Goal: Task Accomplishment & Management: Manage account settings

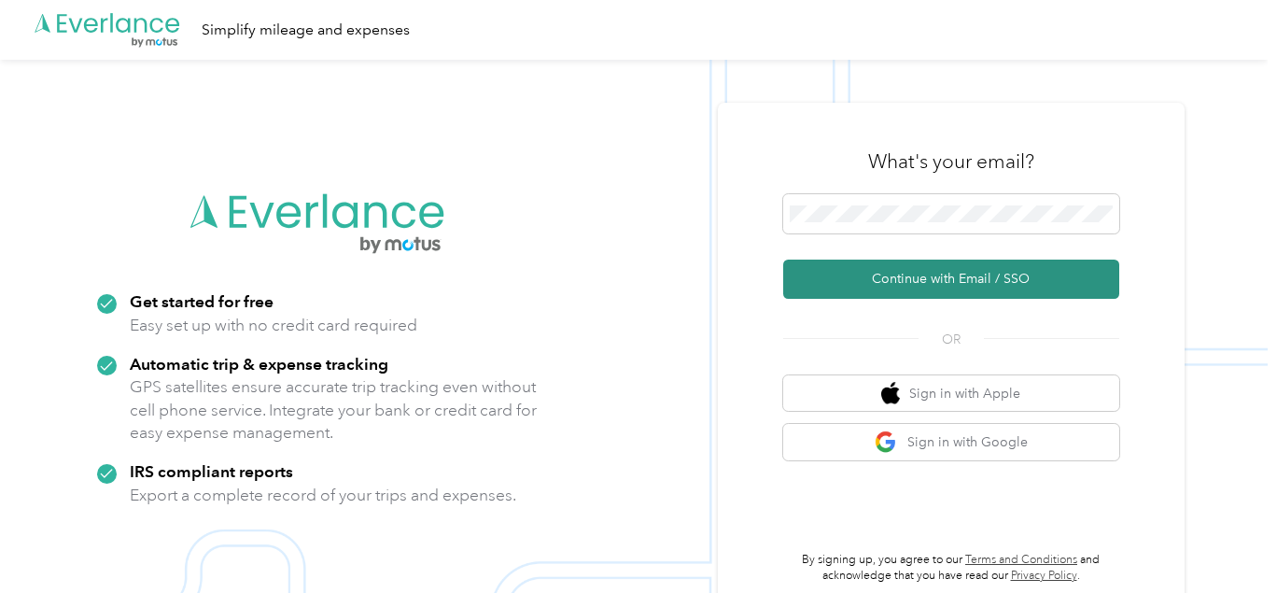
click at [963, 274] on button "Continue with Email / SSO" at bounding box center [951, 279] width 336 height 39
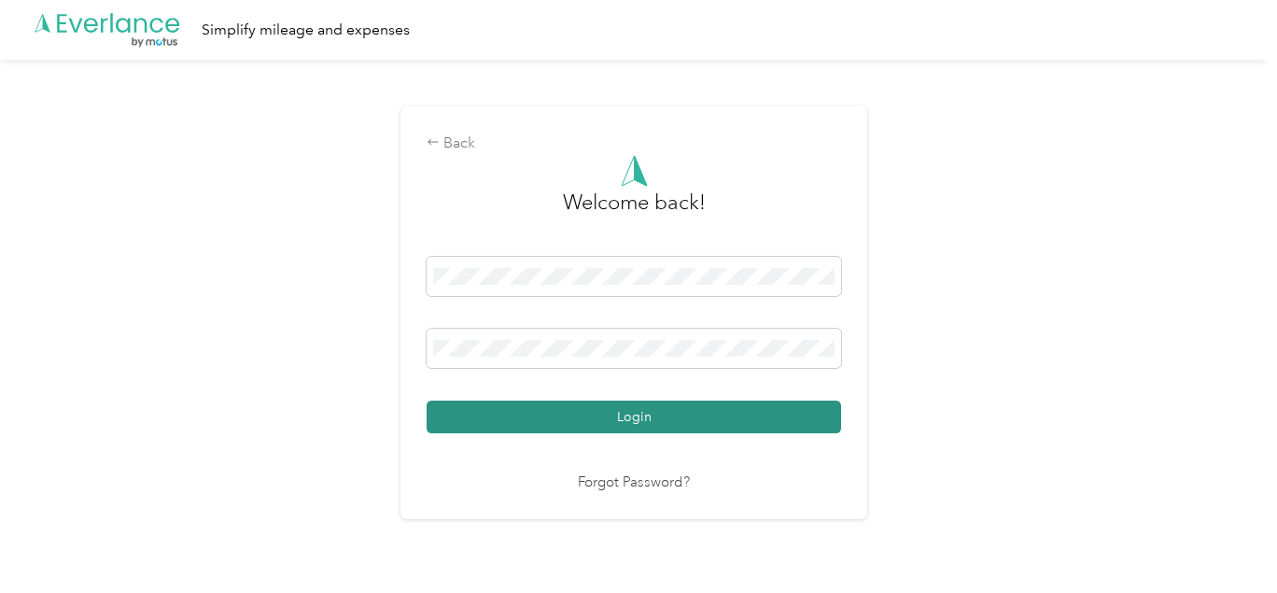
click at [643, 417] on button "Login" at bounding box center [634, 417] width 415 height 33
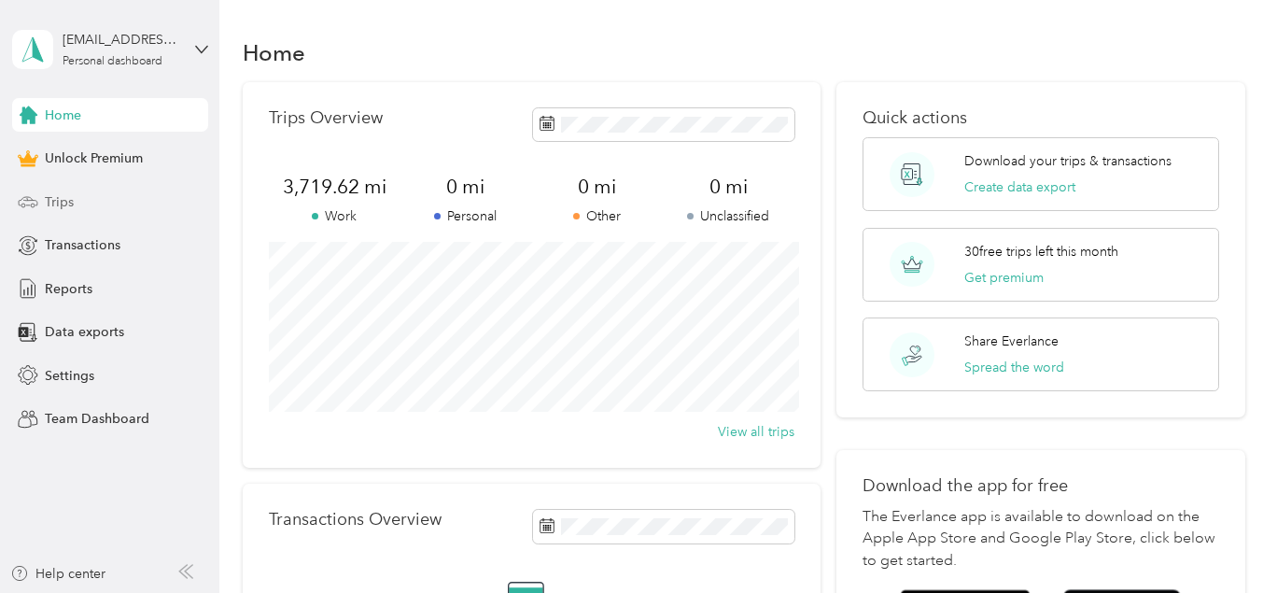
click at [49, 203] on span "Trips" at bounding box center [59, 202] width 29 height 20
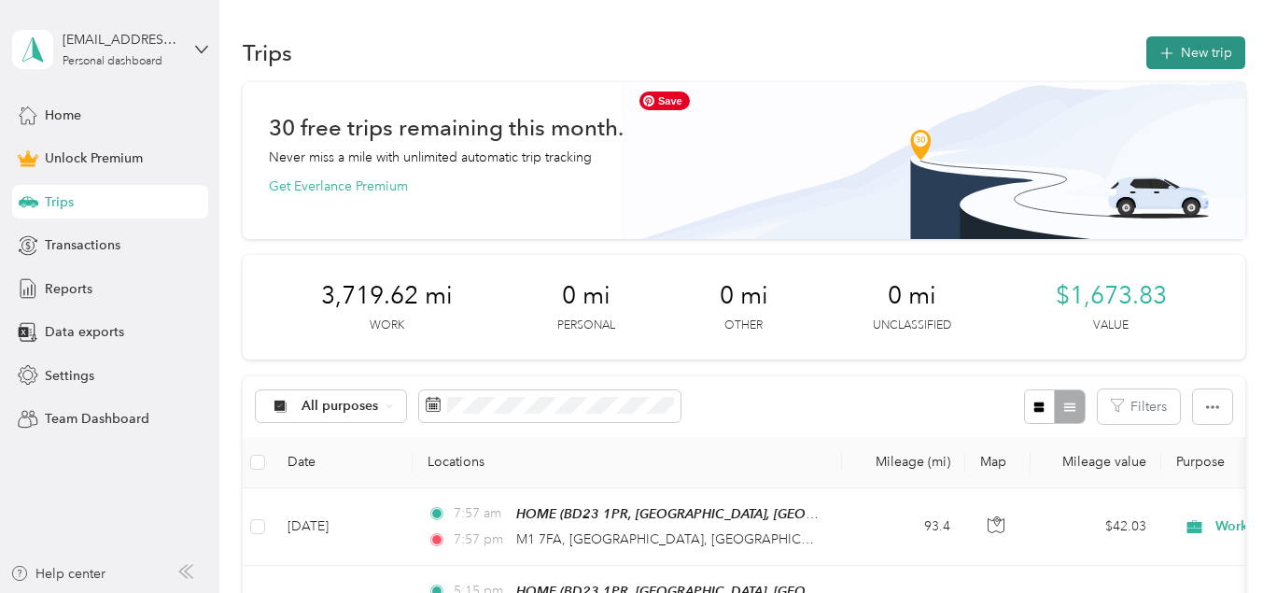
click at [1197, 45] on button "New trip" at bounding box center [1196, 52] width 99 height 33
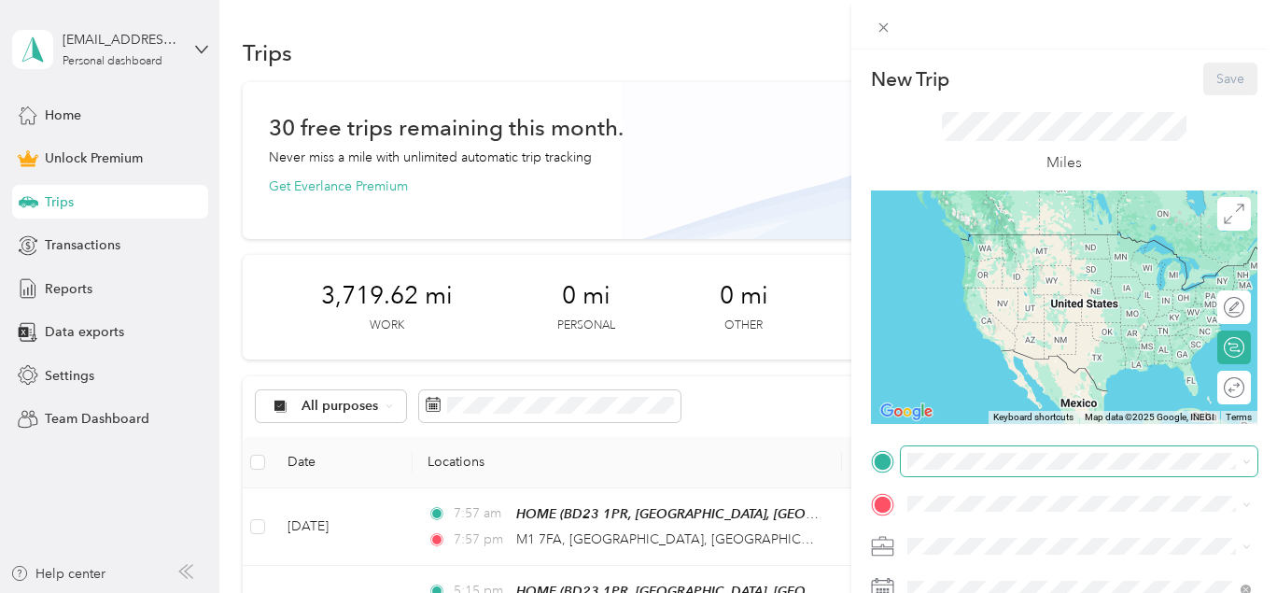
click at [950, 471] on span at bounding box center [1079, 461] width 357 height 30
click at [988, 255] on span "[STREET_ADDRESS]" at bounding box center [1002, 262] width 119 height 16
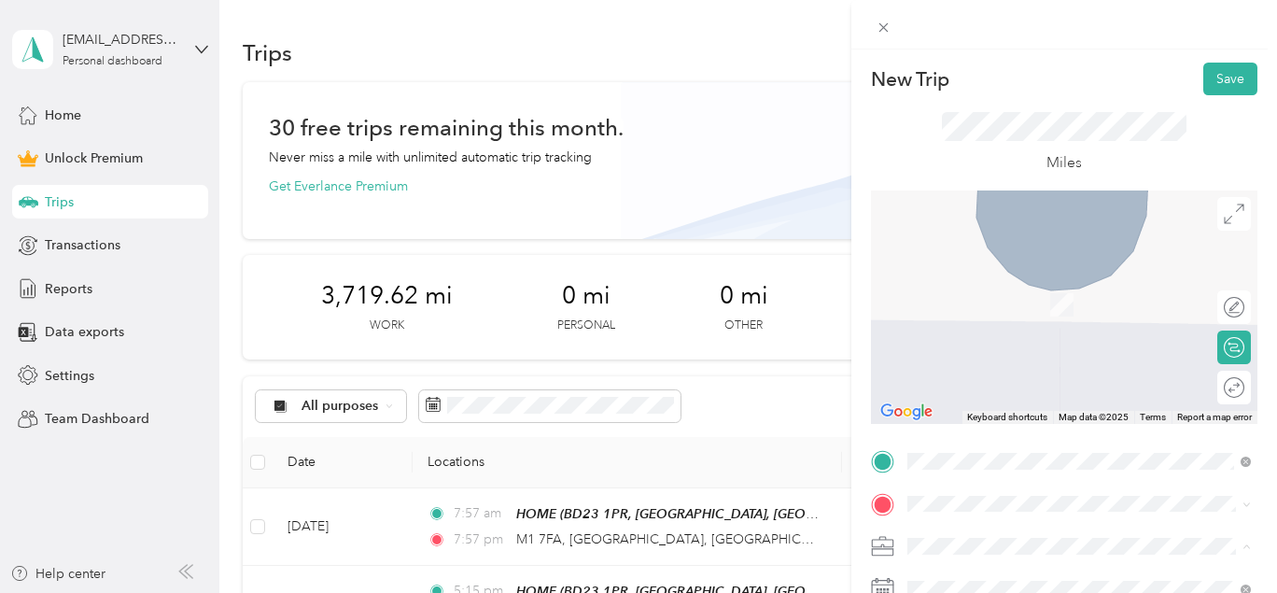
click at [887, 505] on icon at bounding box center [883, 504] width 17 height 17
click at [1017, 442] on span "[STREET_ADDRESS]" at bounding box center [1002, 433] width 119 height 17
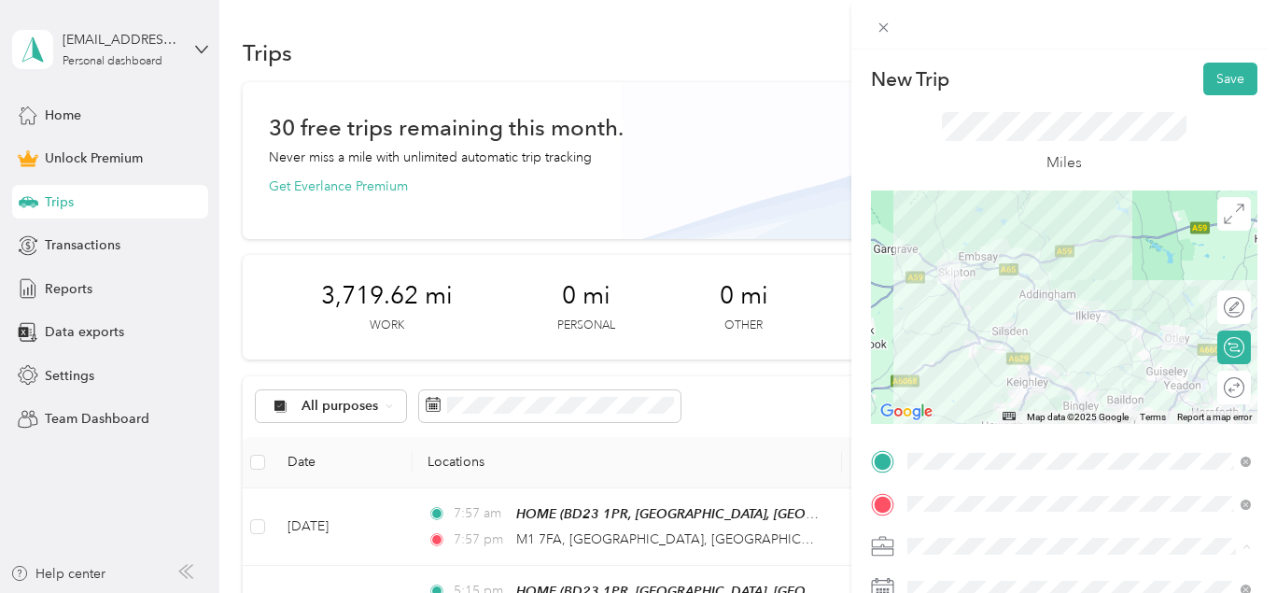
click at [934, 283] on span "Work" at bounding box center [930, 284] width 32 height 16
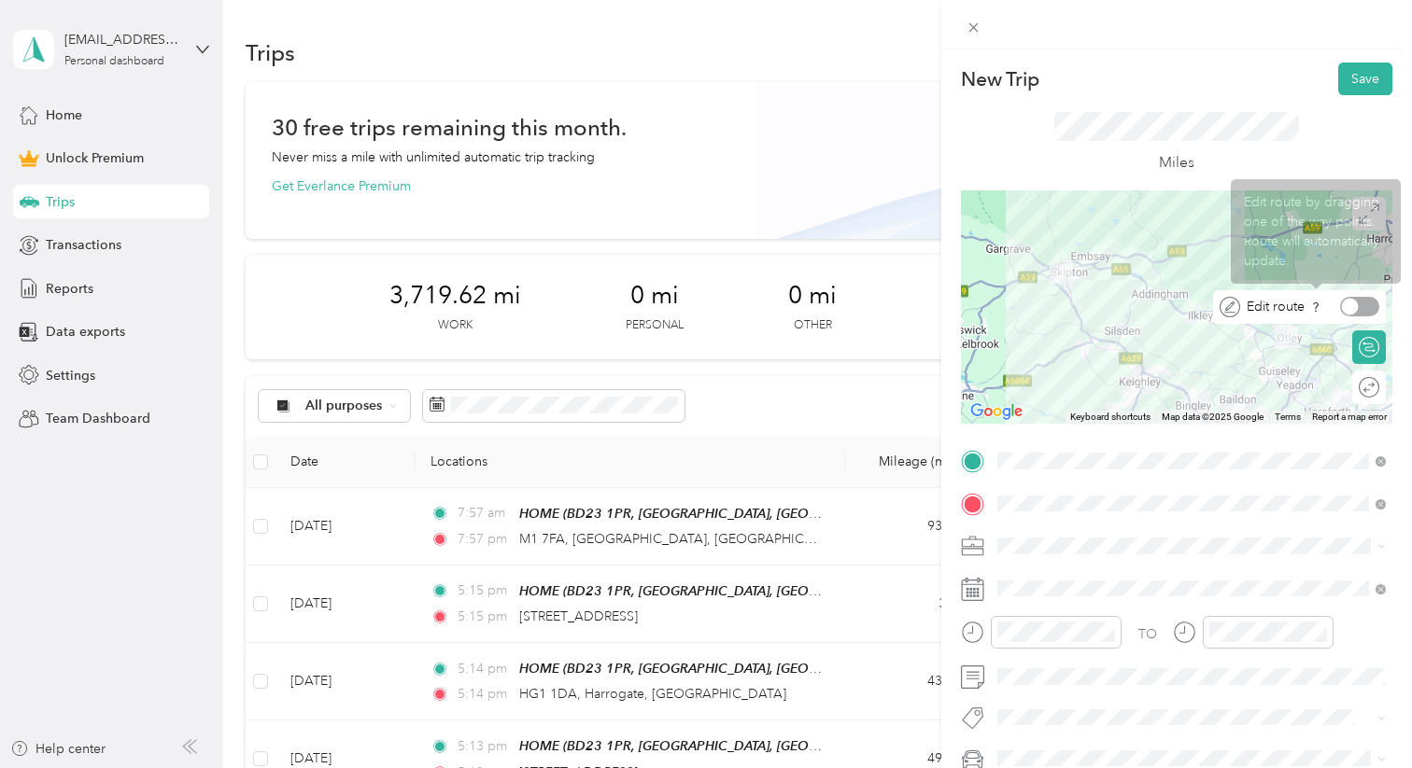
click at [1276, 305] on div at bounding box center [1359, 307] width 39 height 20
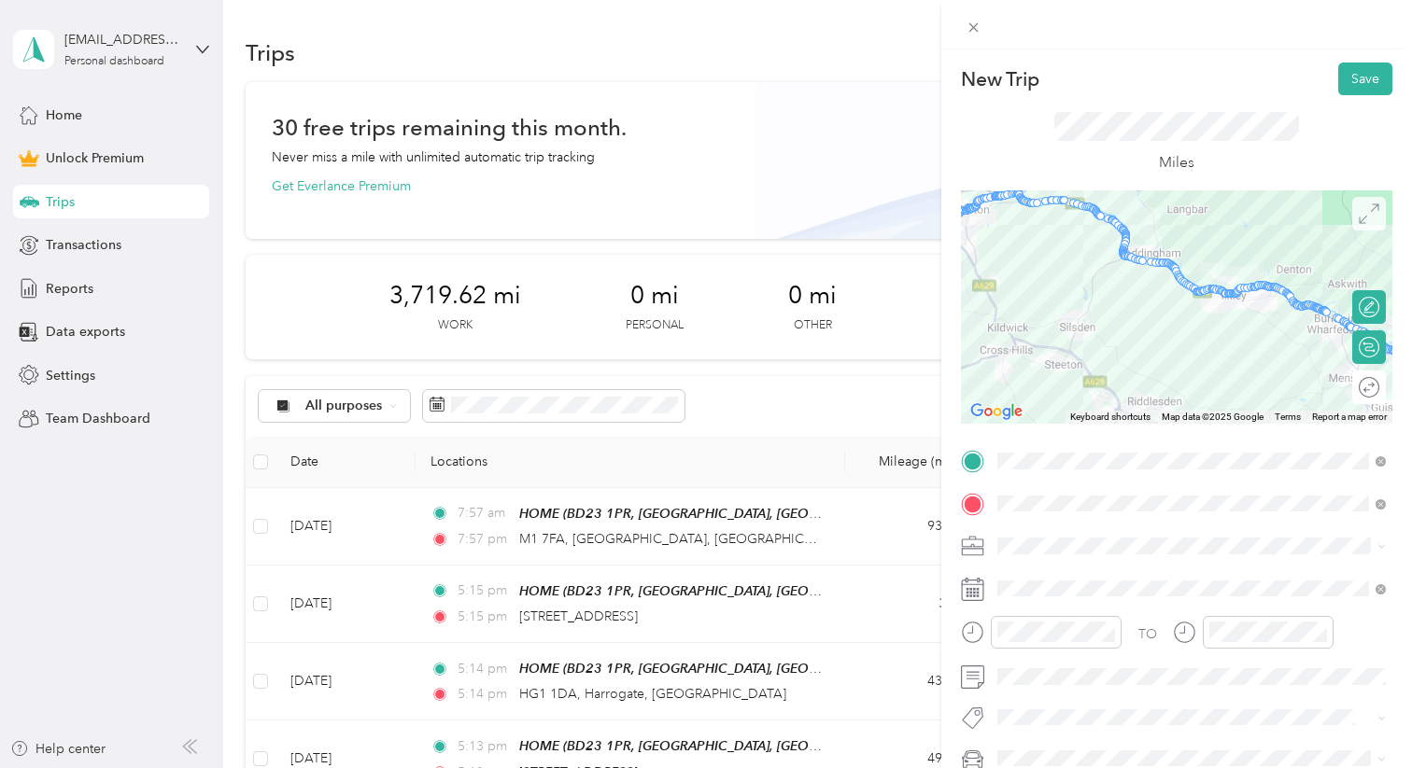
click at [1276, 218] on icon at bounding box center [1369, 214] width 21 height 21
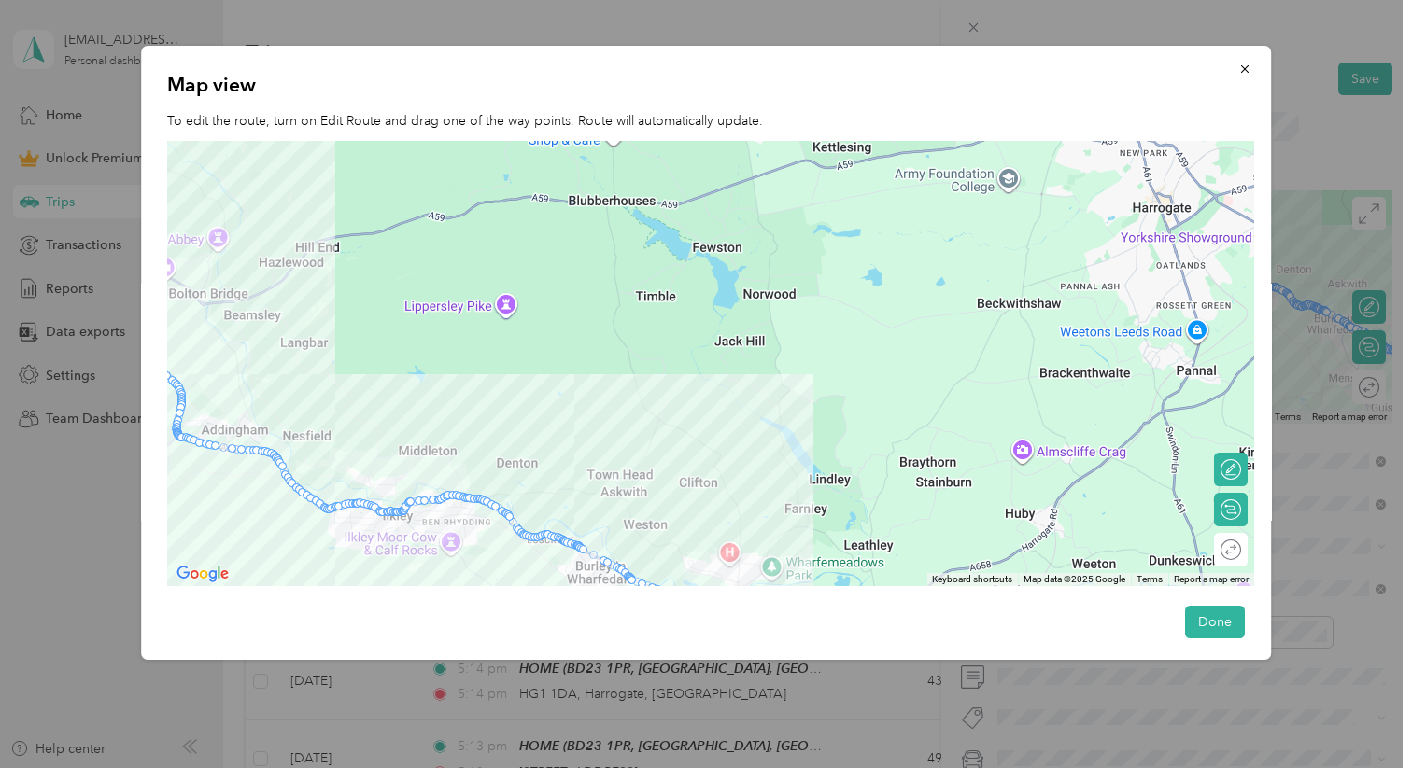
drag, startPoint x: 1127, startPoint y: 289, endPoint x: 712, endPoint y: 396, distance: 428.3
click at [712, 396] on div at bounding box center [710, 363] width 1087 height 445
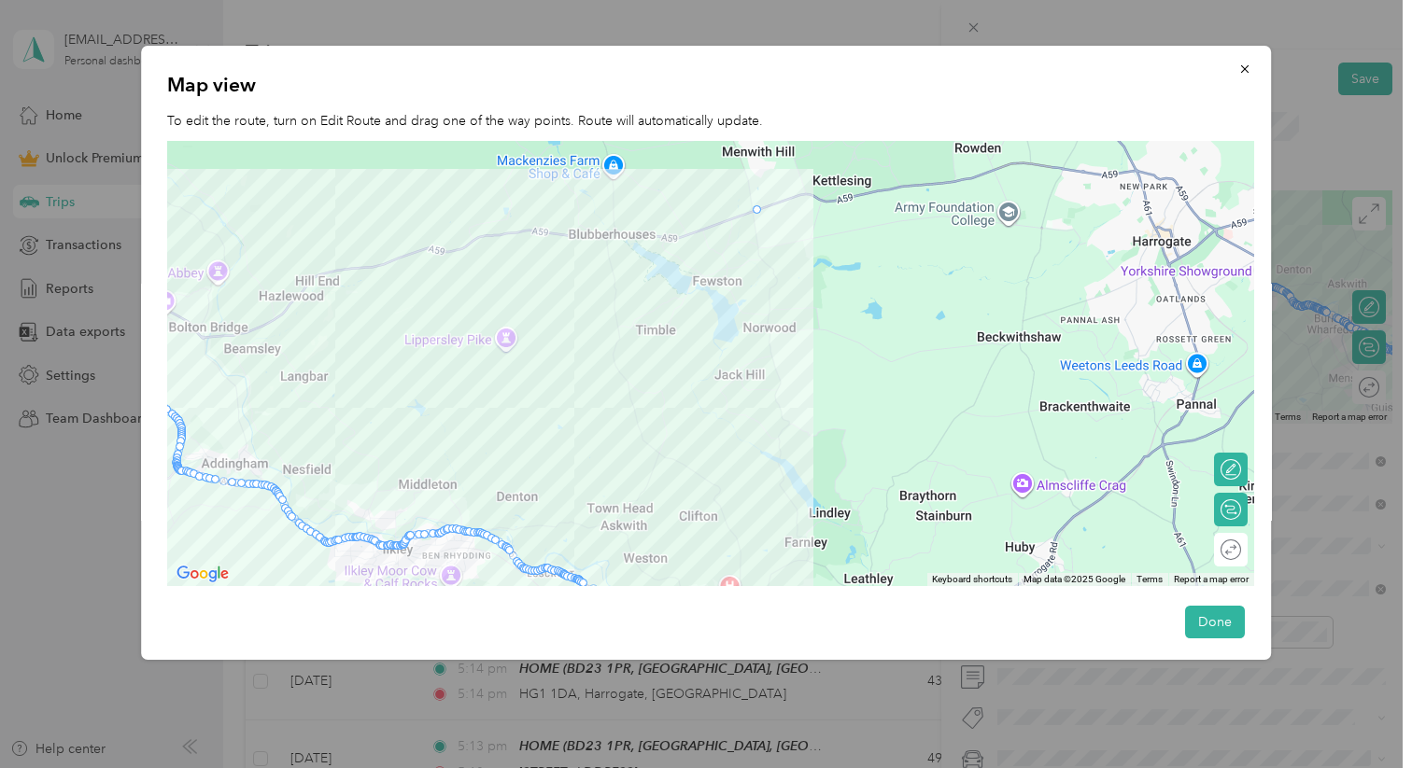
drag, startPoint x: 296, startPoint y: 485, endPoint x: 771, endPoint y: 197, distance: 555.5
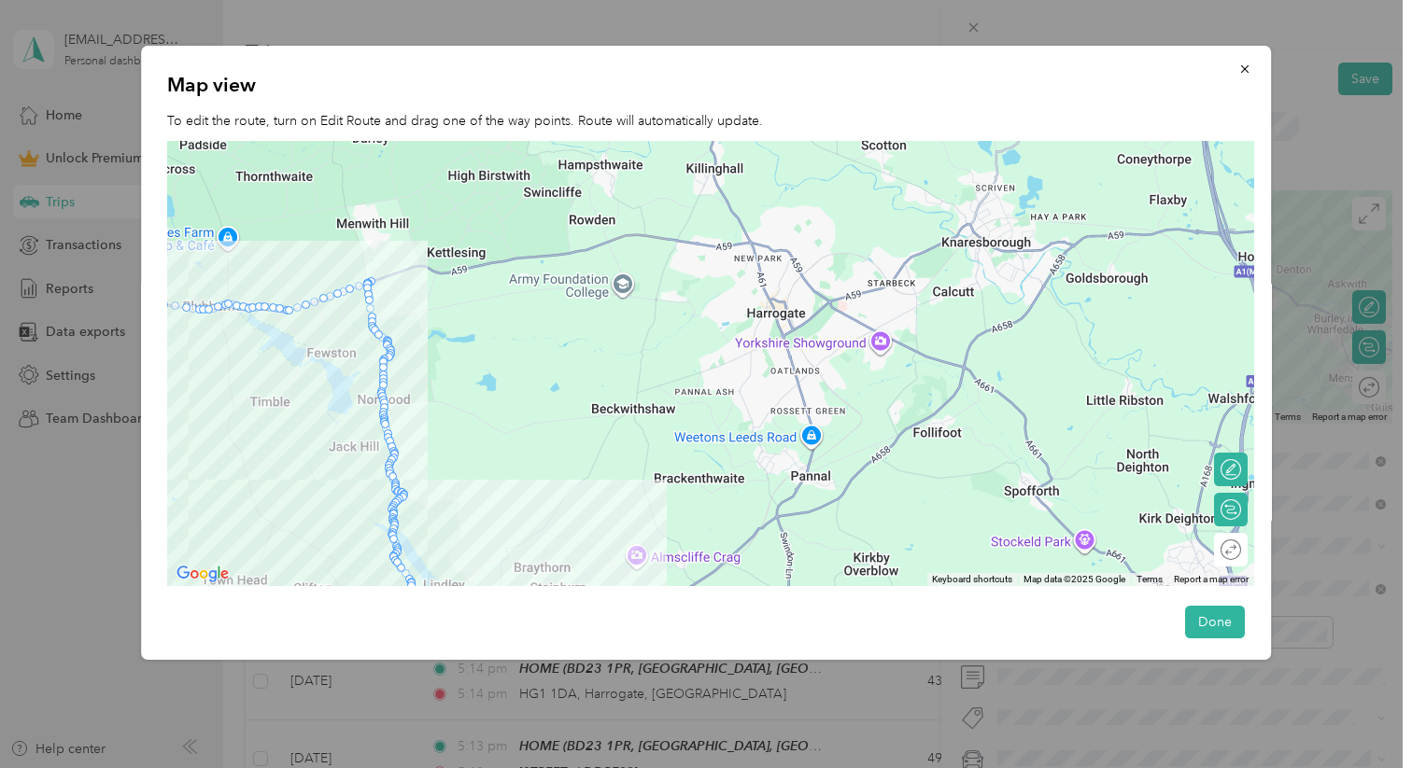
drag, startPoint x: 1040, startPoint y: 342, endPoint x: 636, endPoint y: 414, distance: 410.7
click at [636, 414] on div at bounding box center [710, 363] width 1087 height 445
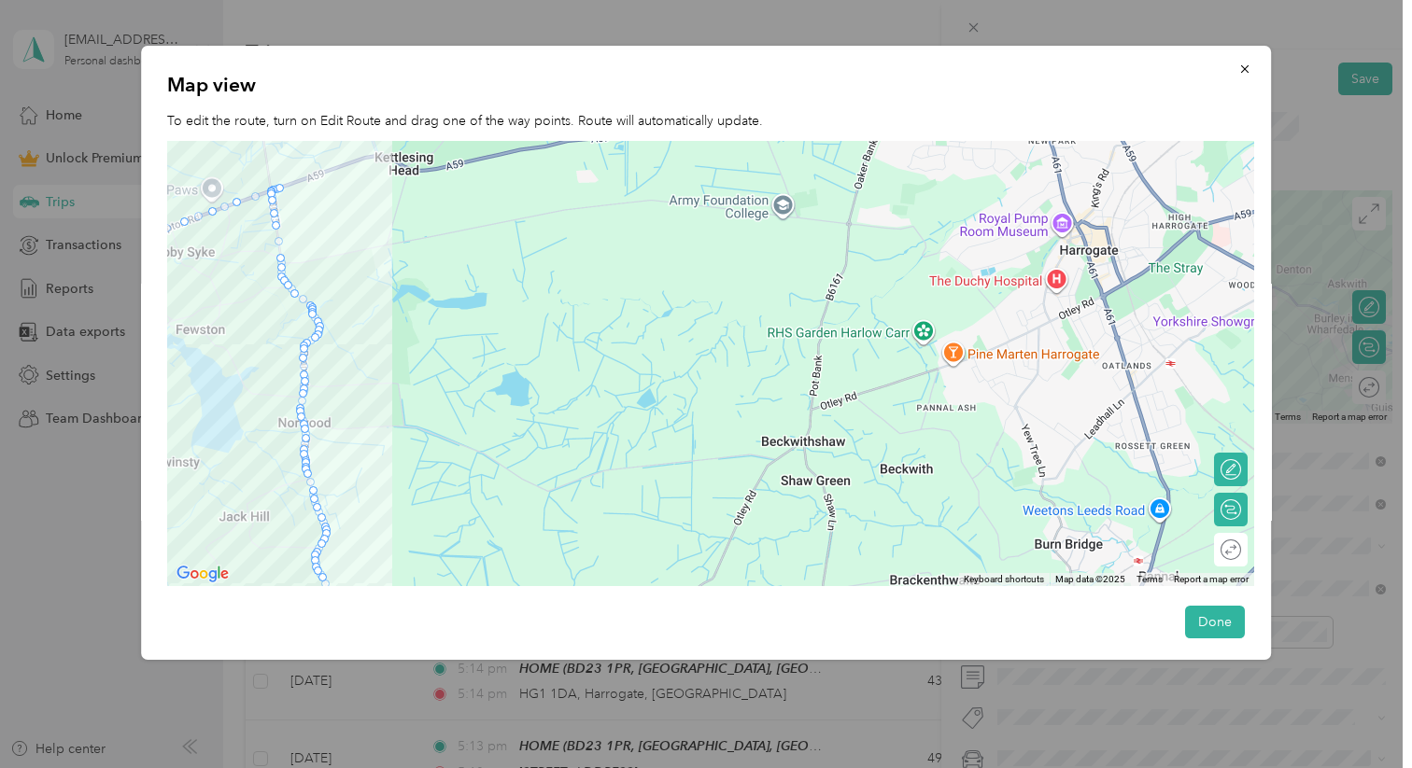
drag, startPoint x: 675, startPoint y: 327, endPoint x: 970, endPoint y: 296, distance: 296.7
click at [970, 297] on div at bounding box center [710, 363] width 1087 height 445
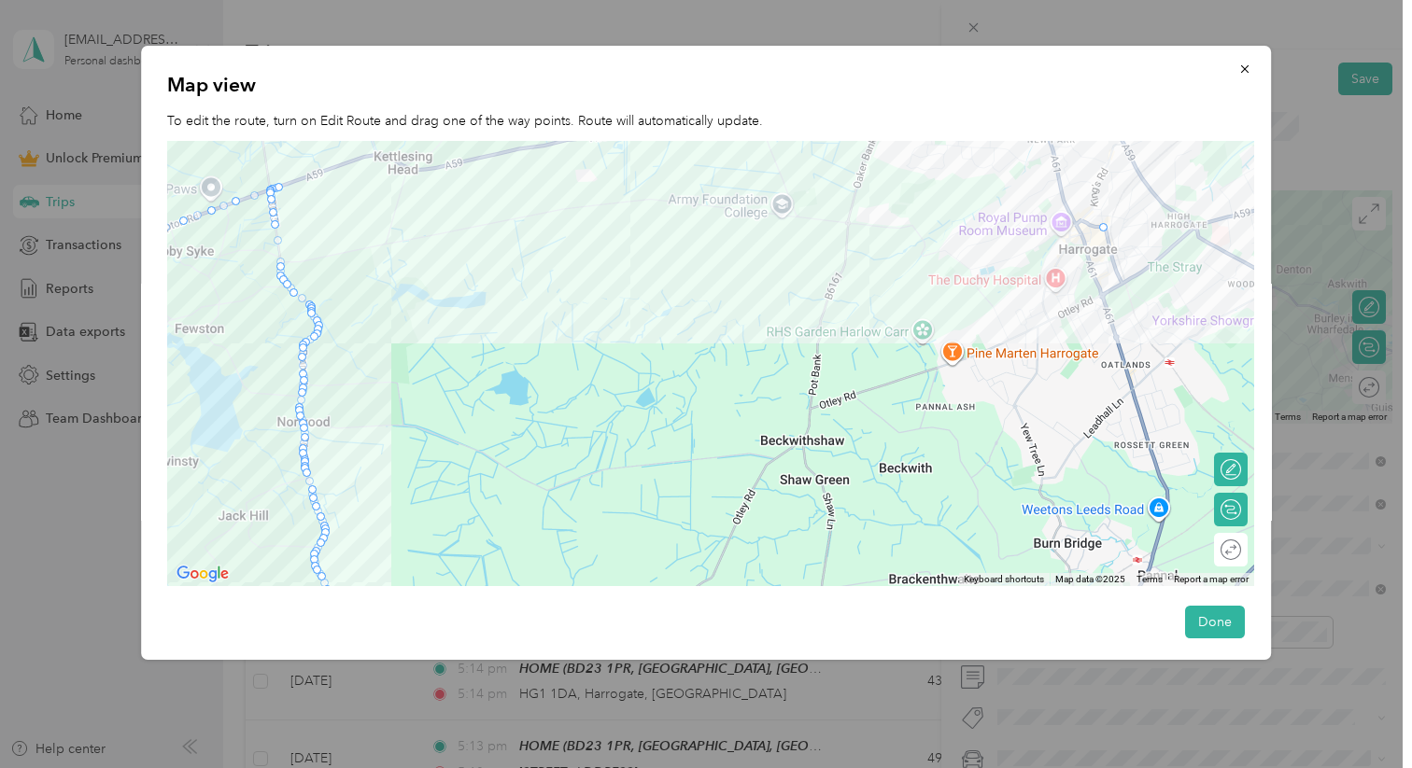
drag, startPoint x: 281, startPoint y: 258, endPoint x: 1116, endPoint y: 228, distance: 835.3
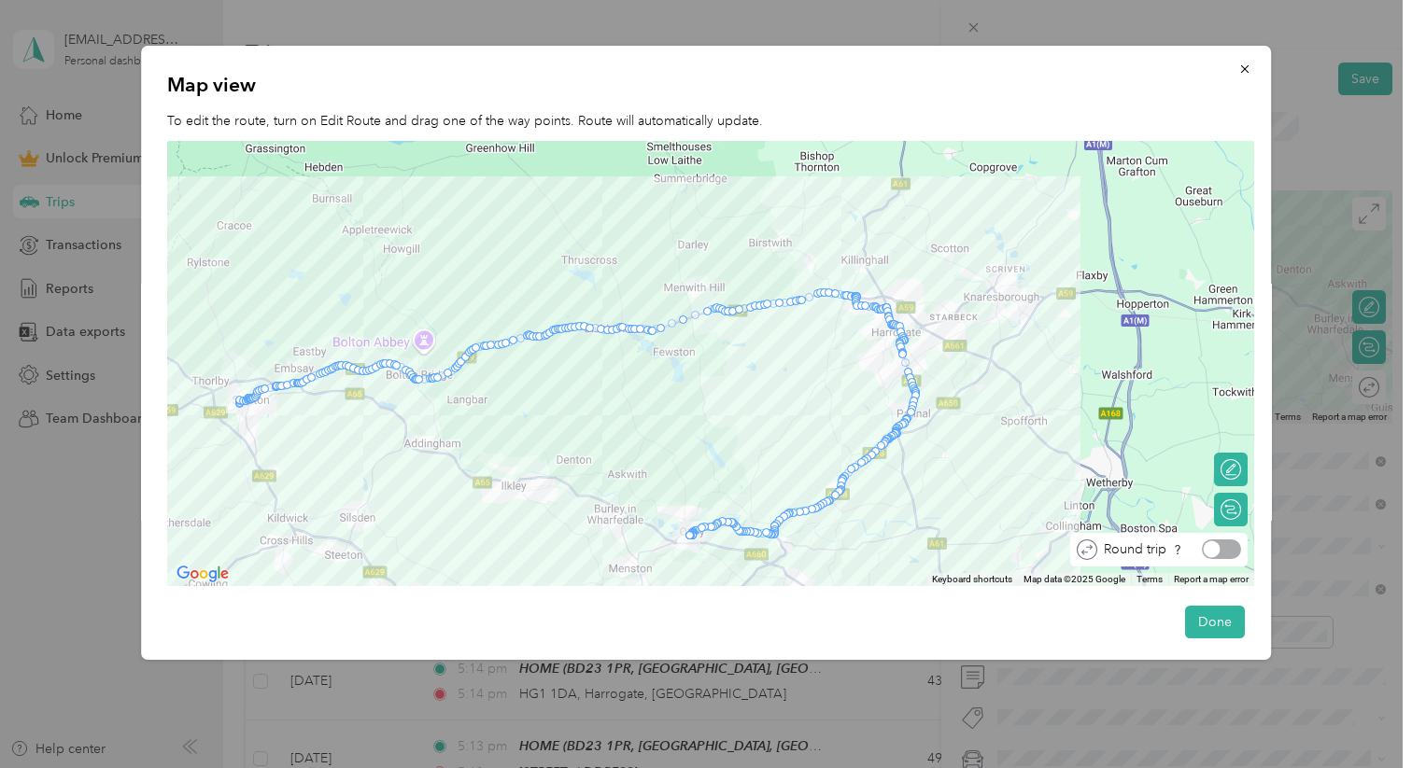
click at [1216, 550] on div at bounding box center [1212, 550] width 17 height 17
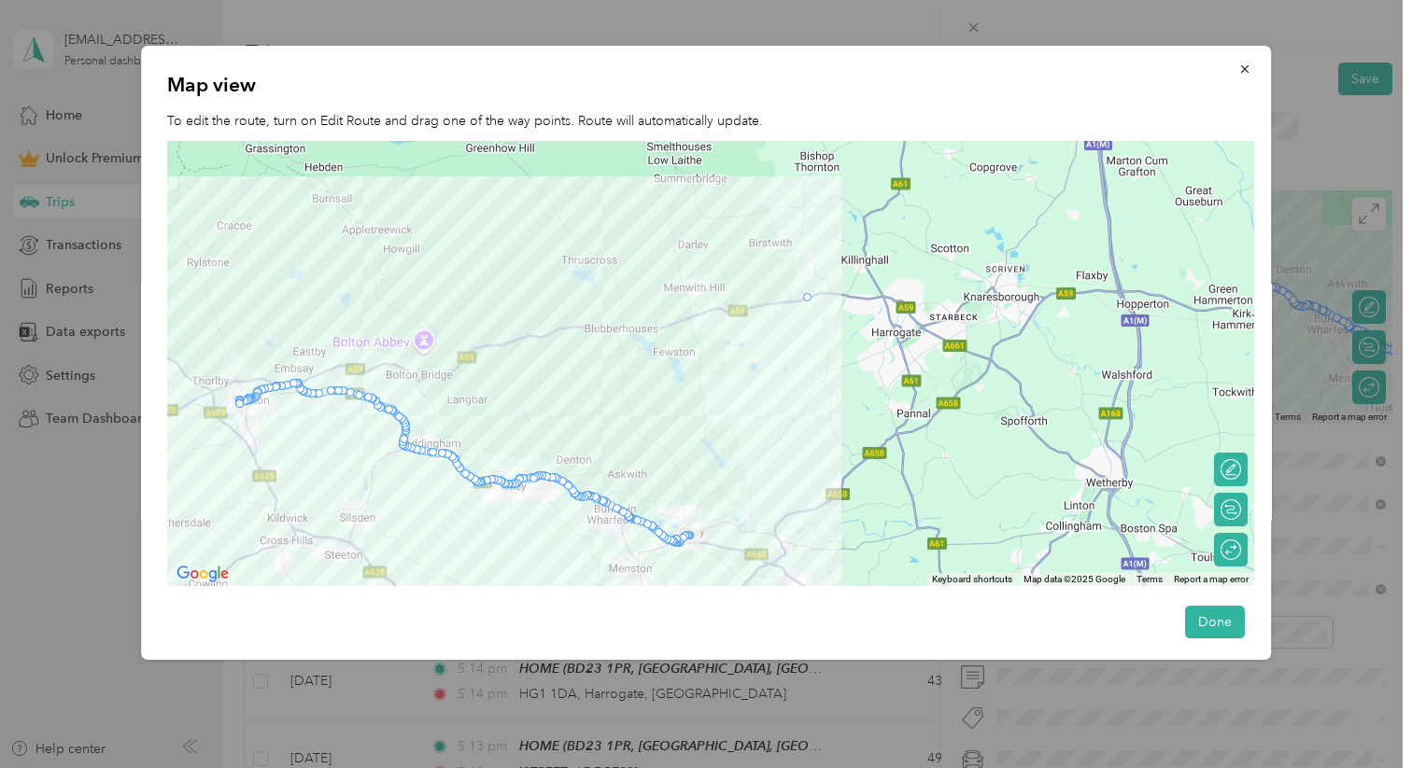
drag, startPoint x: 454, startPoint y: 458, endPoint x: 815, endPoint y: 301, distance: 394.3
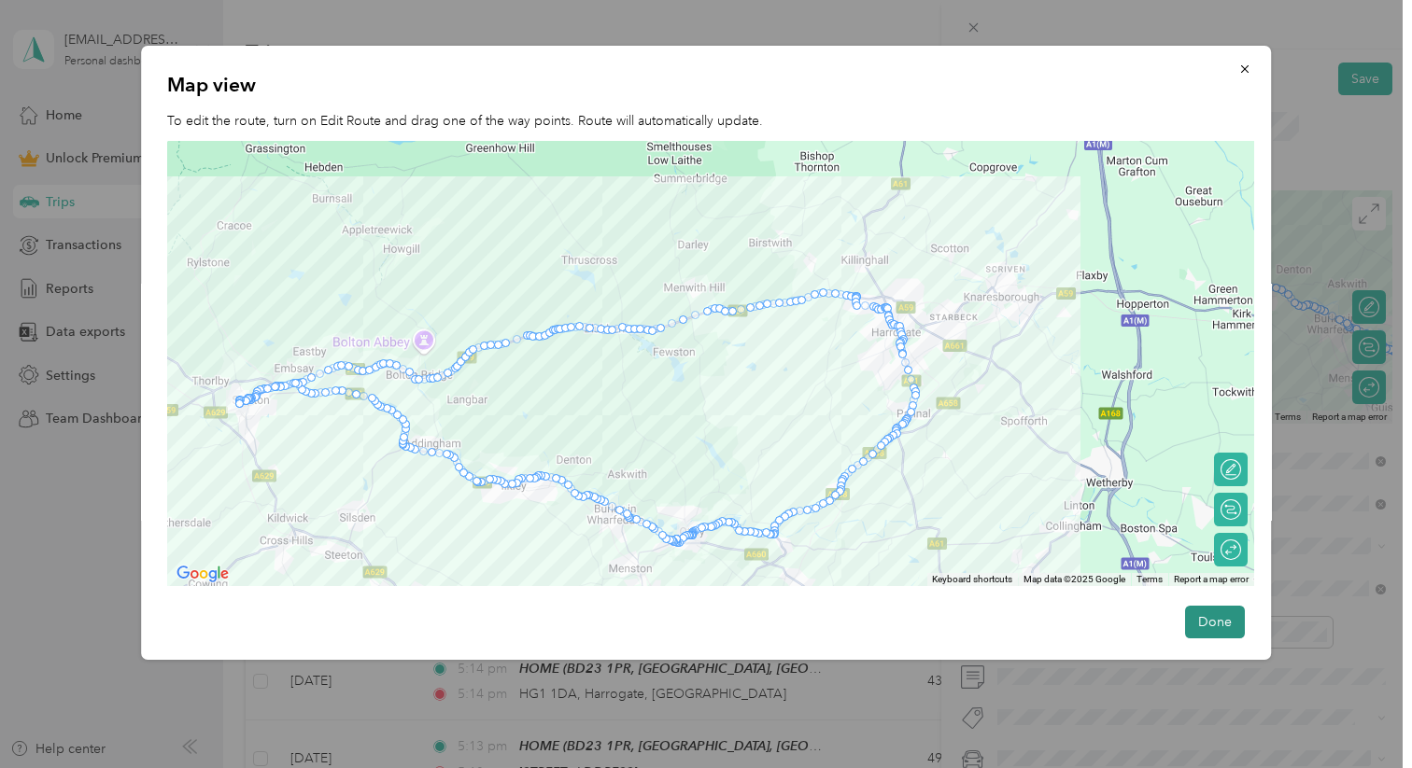
click at [1229, 592] on button "Done" at bounding box center [1215, 622] width 60 height 33
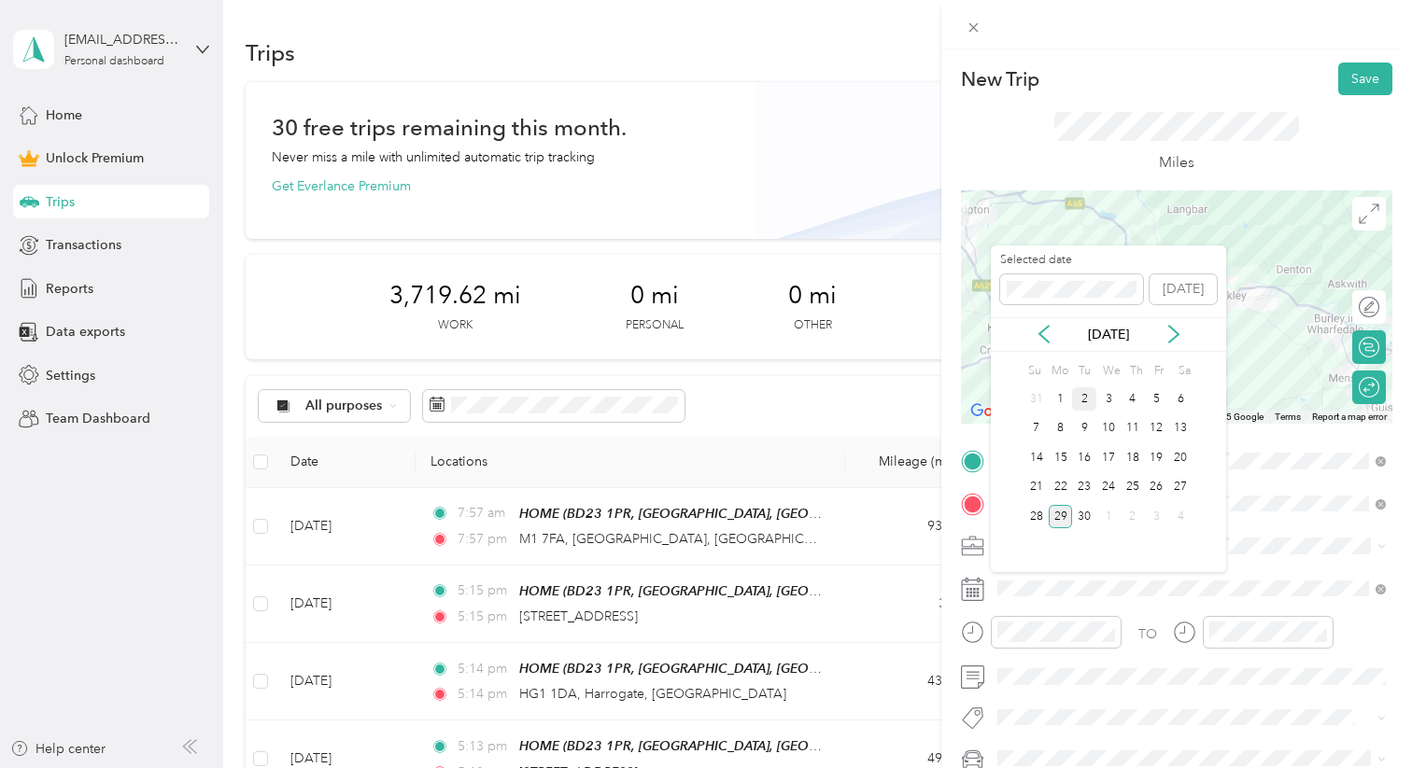
click at [1086, 402] on div "2" at bounding box center [1084, 399] width 24 height 23
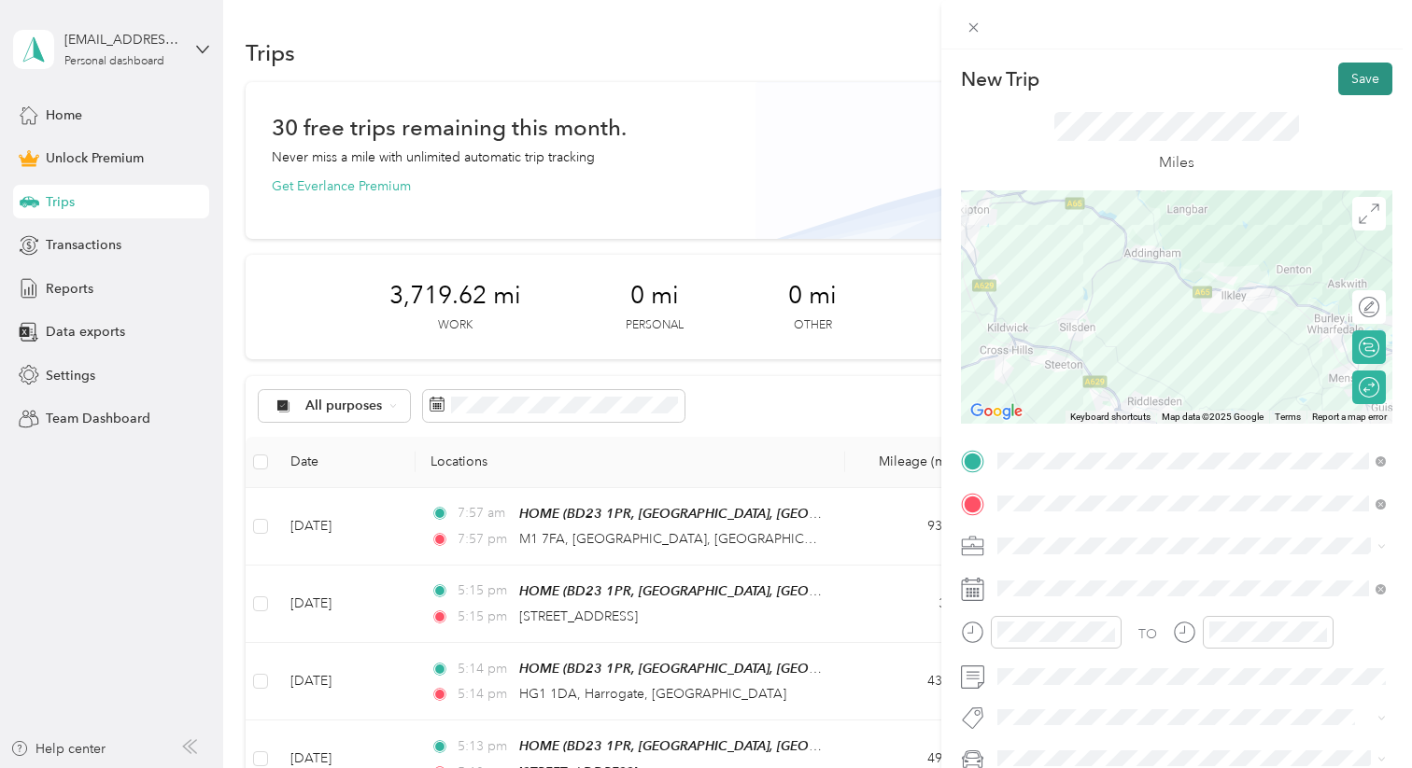
click at [1276, 78] on button "Save" at bounding box center [1365, 79] width 54 height 33
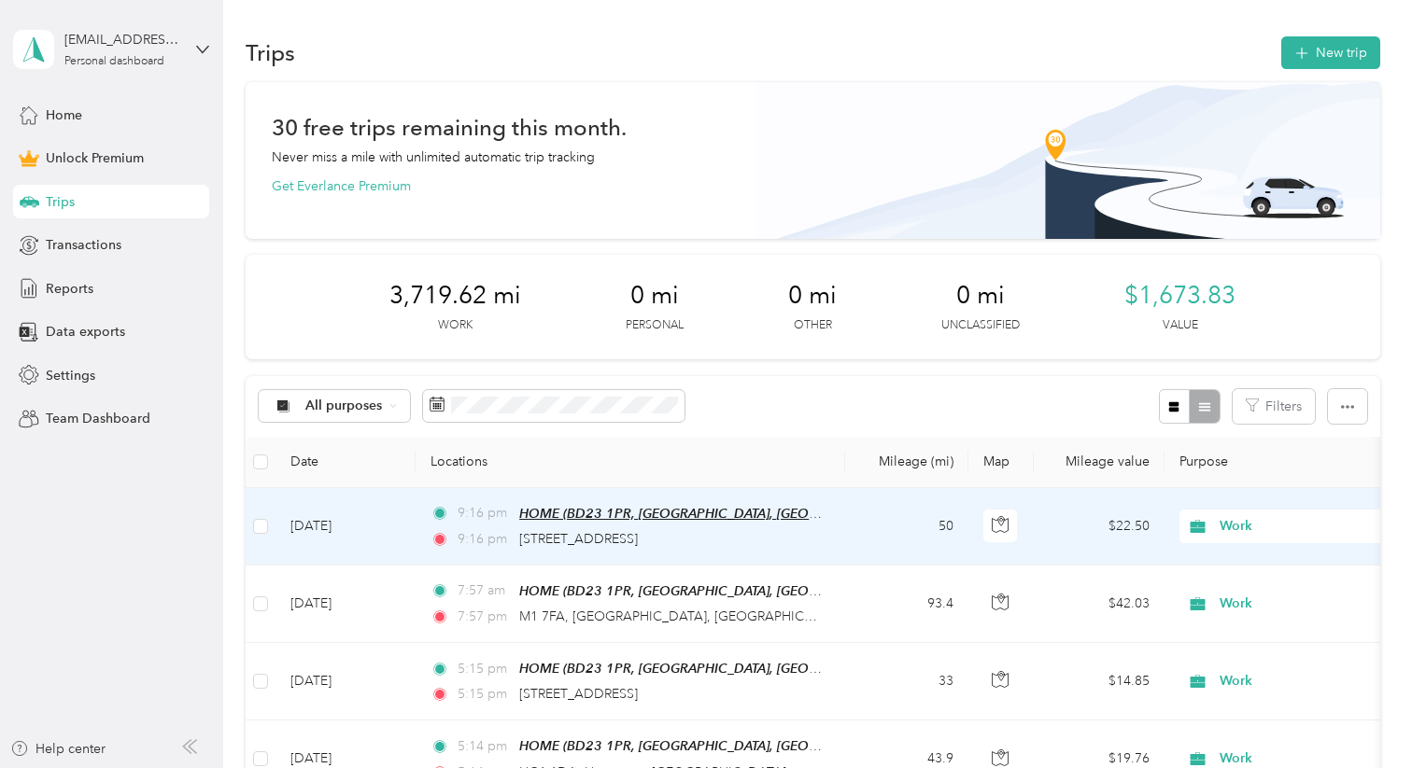
click at [698, 511] on span "HOME (BD23 1PR, [GEOGRAPHIC_DATA], [GEOGRAPHIC_DATA], [GEOGRAPHIC_DATA], [GEOGR…" at bounding box center [853, 514] width 669 height 16
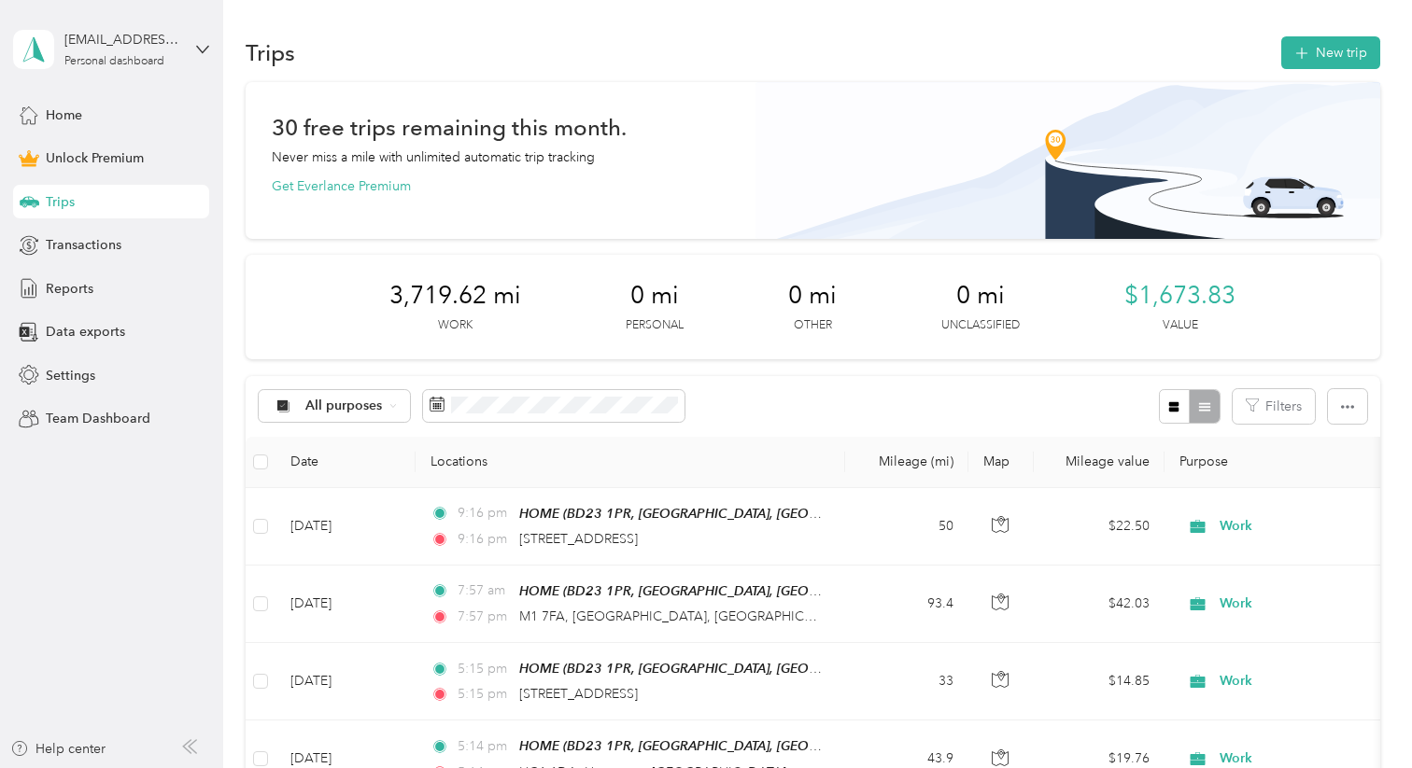
click at [947, 399] on div "All purposes Filters" at bounding box center [813, 406] width 1134 height 61
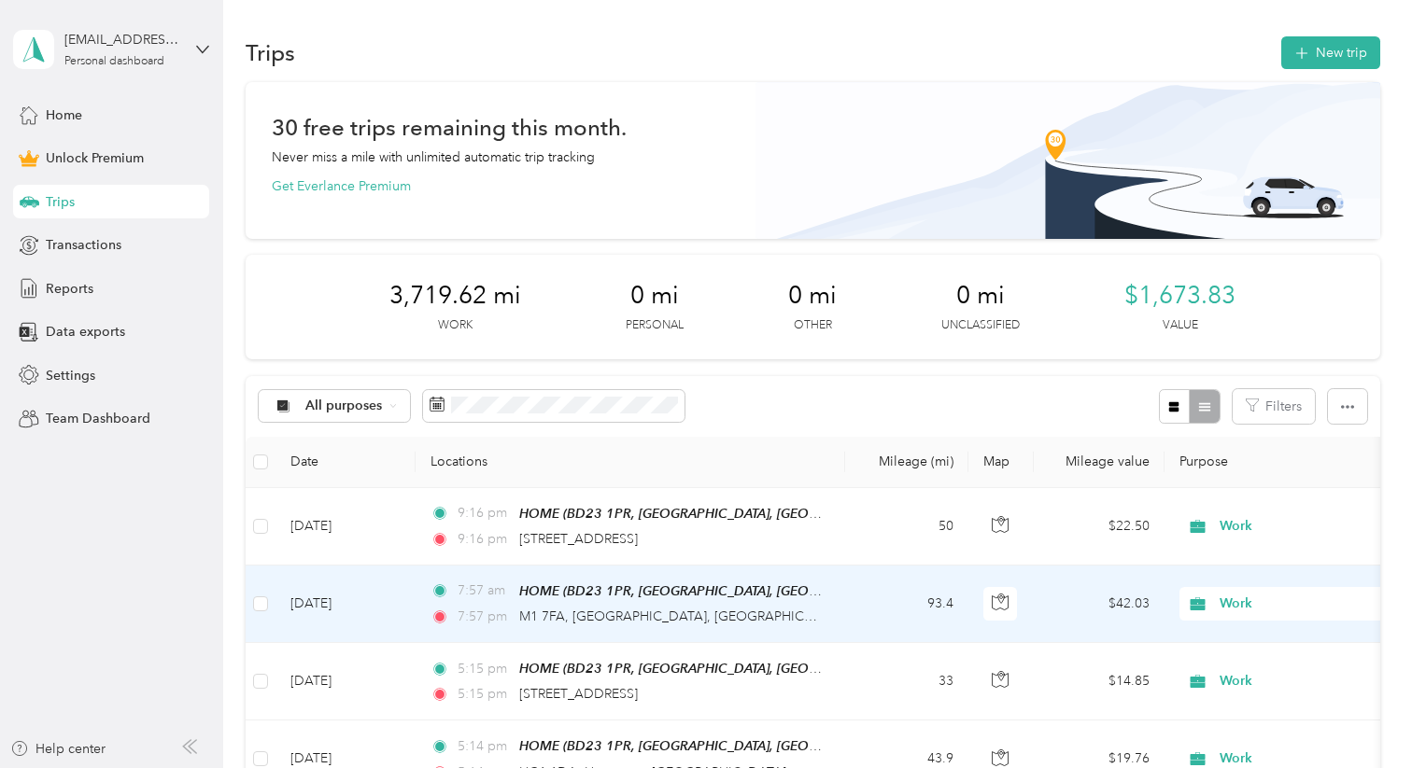
click at [768, 566] on td "7:57 am HOME (BD23 1PR, [GEOGRAPHIC_DATA], [GEOGRAPHIC_DATA], [GEOGRAPHIC_DATA]…" at bounding box center [631, 605] width 430 height 78
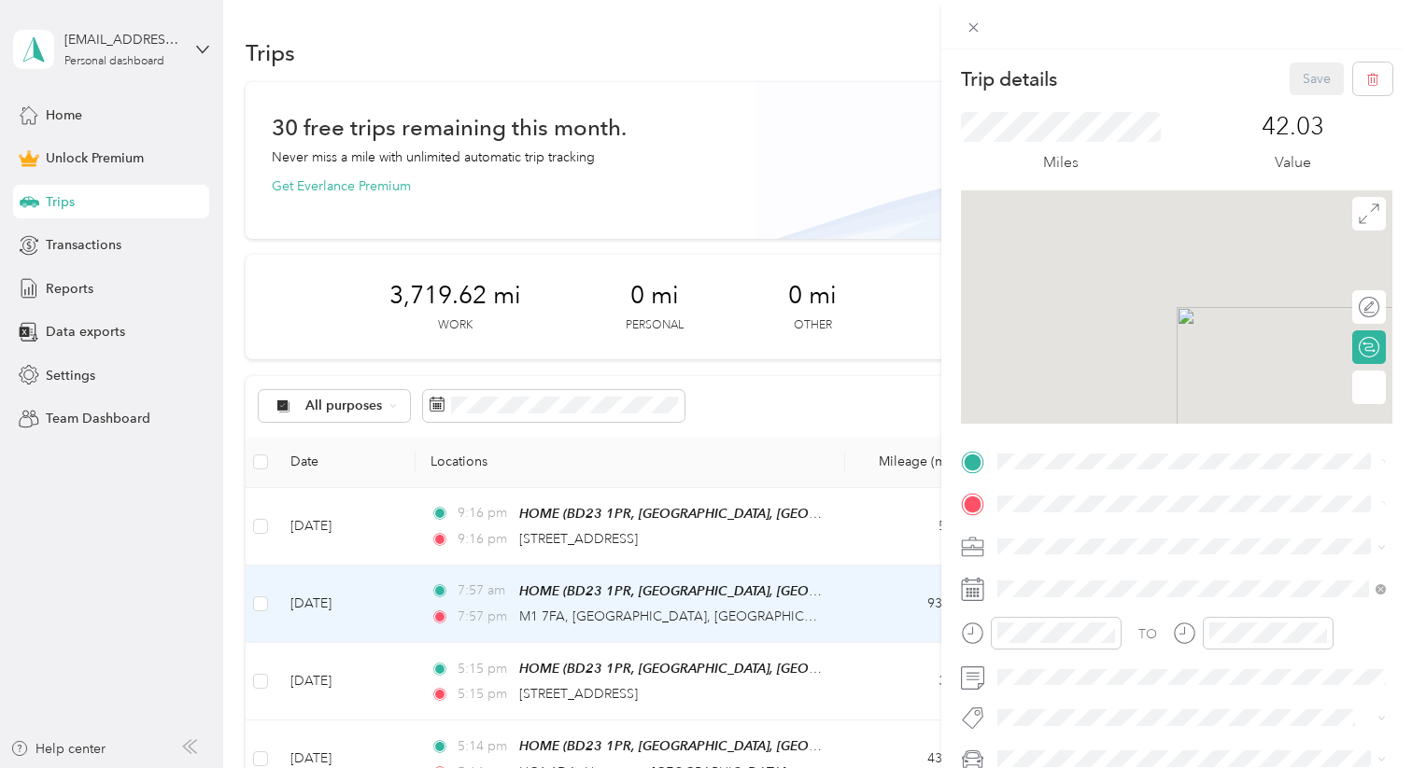
click at [805, 535] on div "Trip details Save This trip cannot be edited because it is either under review,…" at bounding box center [706, 384] width 1412 height 768
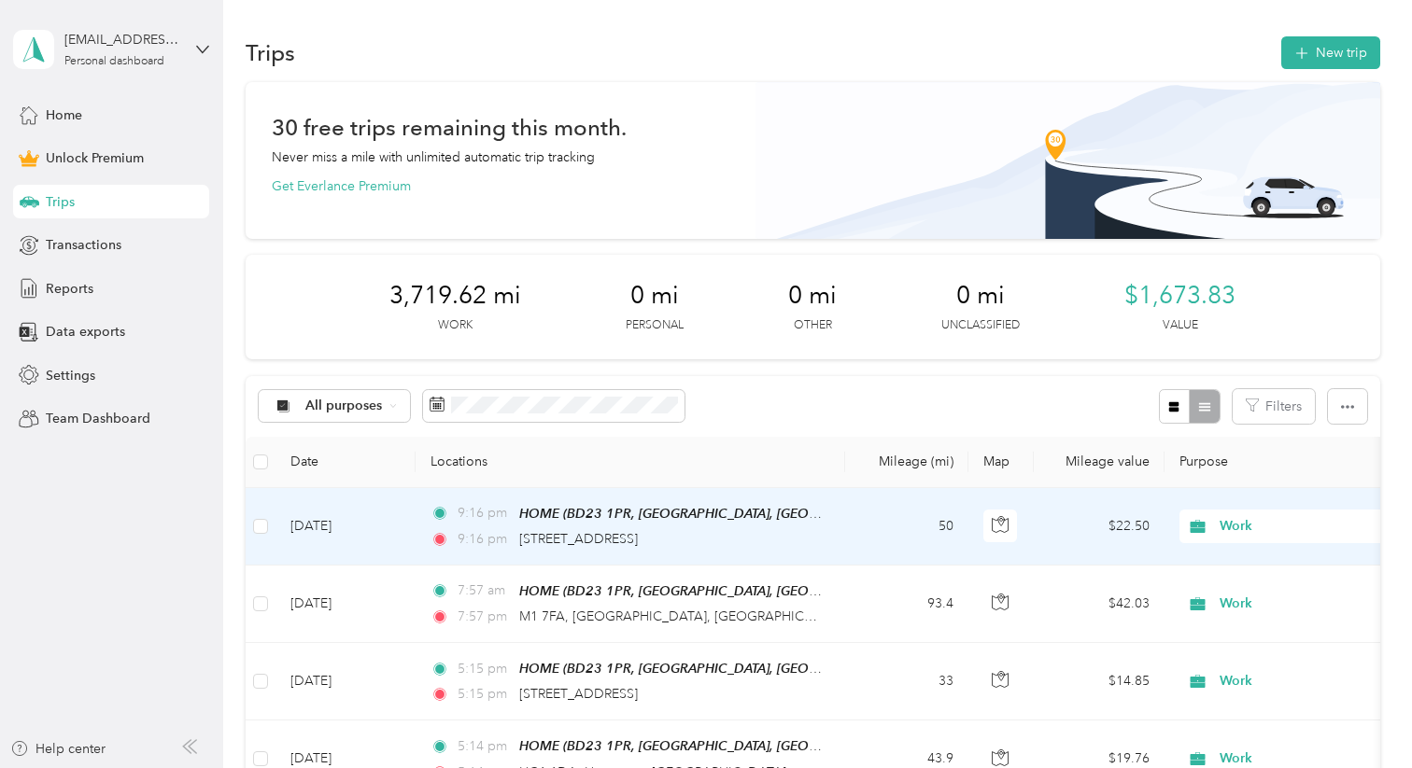
click at [805, 535] on div "9:16 pm LS21 3AB, [GEOGRAPHIC_DATA], [GEOGRAPHIC_DATA]" at bounding box center [626, 539] width 392 height 21
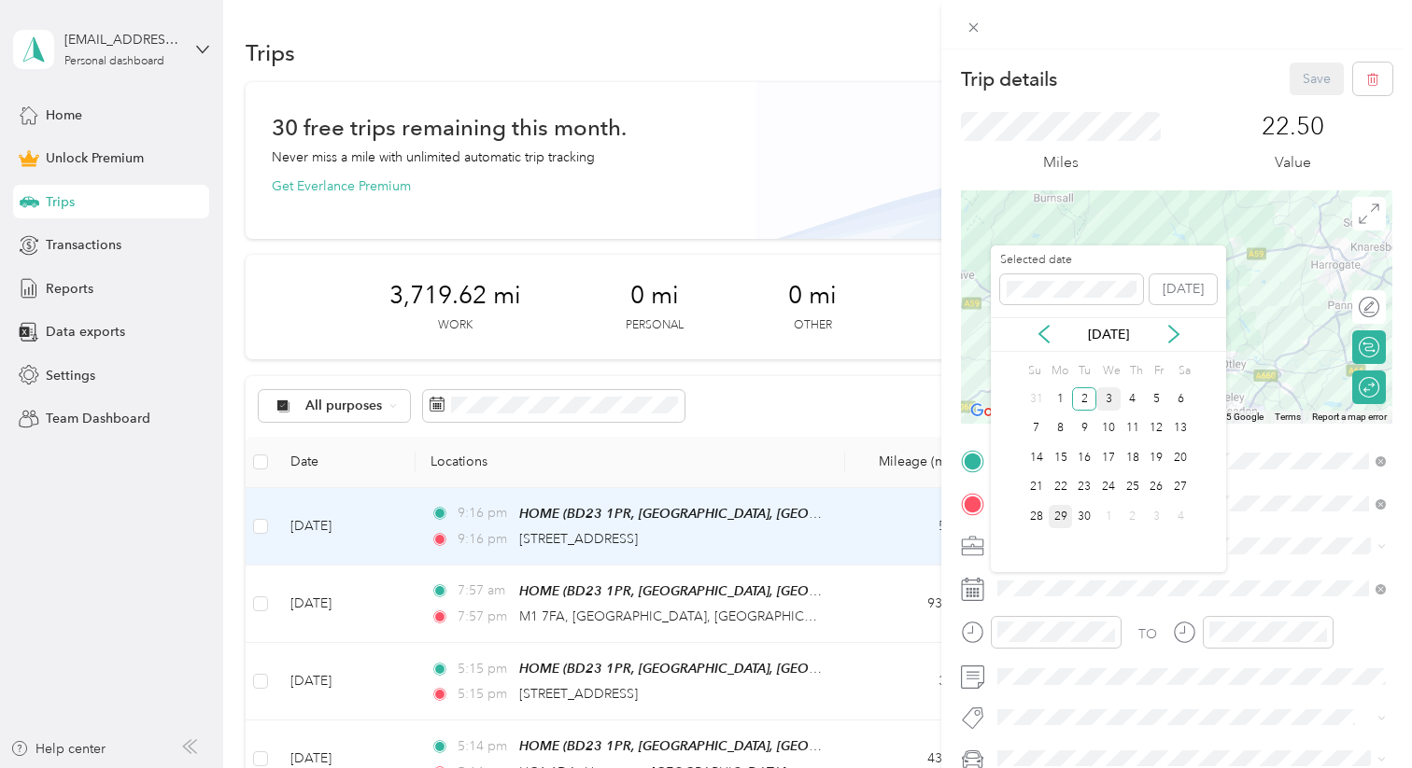
click at [1100, 401] on div "3" at bounding box center [1108, 399] width 24 height 23
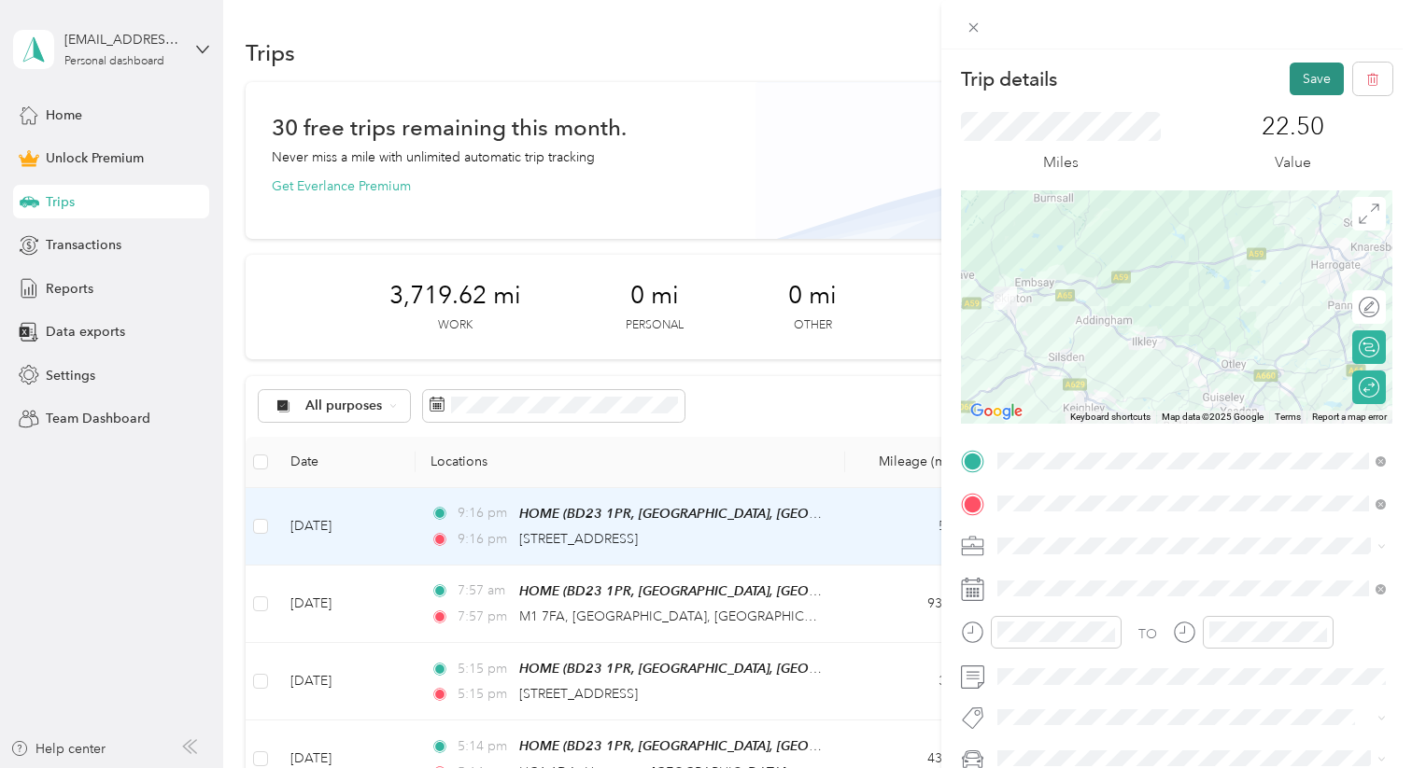
click at [1276, 83] on button "Save" at bounding box center [1316, 79] width 54 height 33
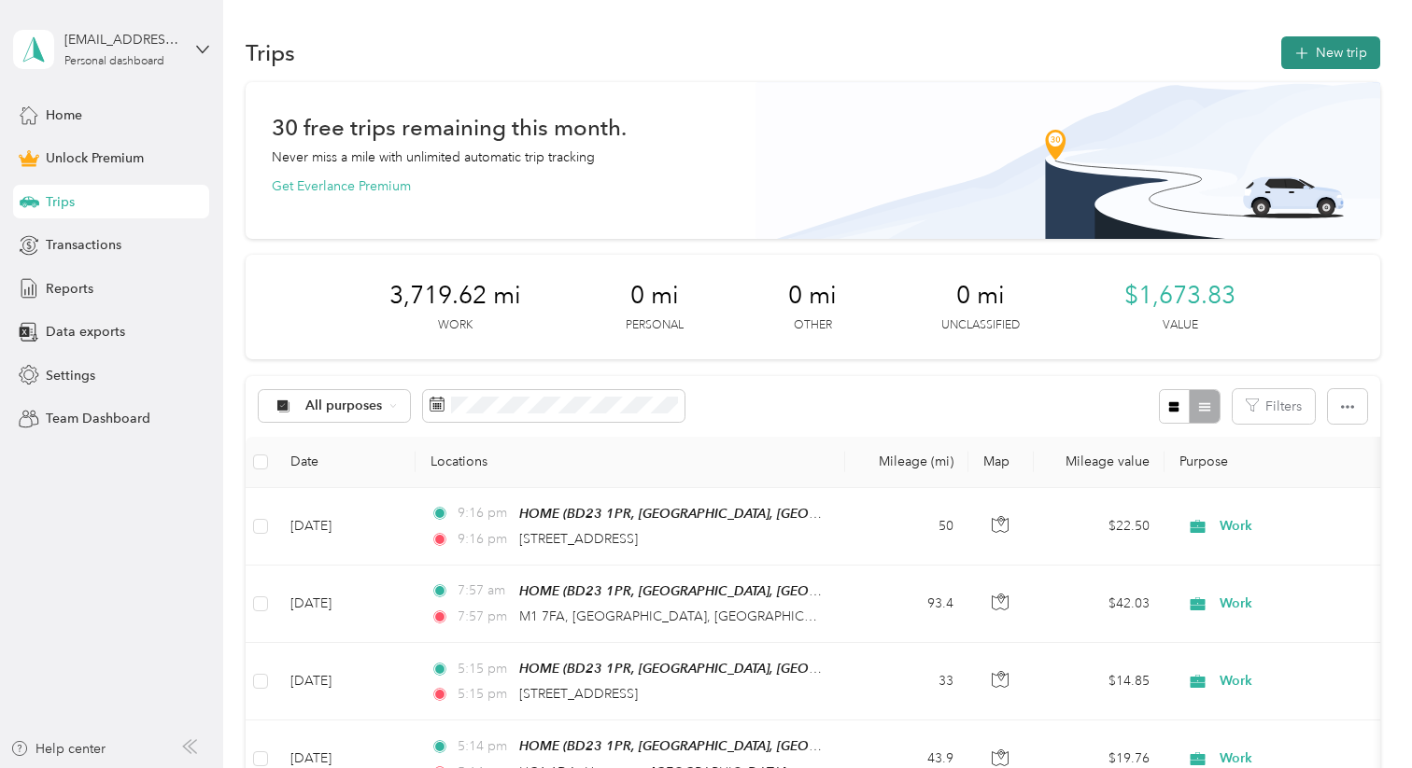
click at [1276, 49] on button "New trip" at bounding box center [1330, 52] width 99 height 33
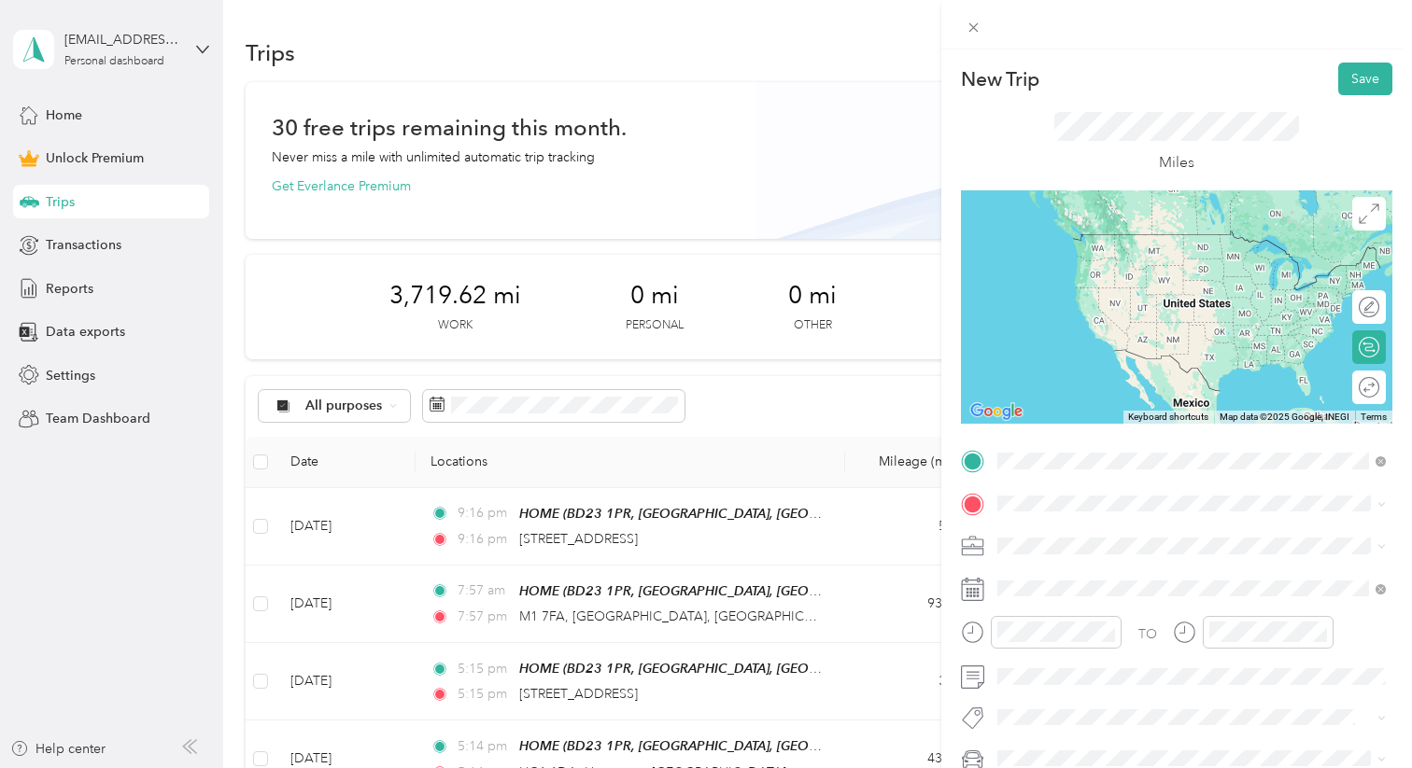
click at [1060, 538] on strong "HOME" at bounding box center [1053, 535] width 41 height 17
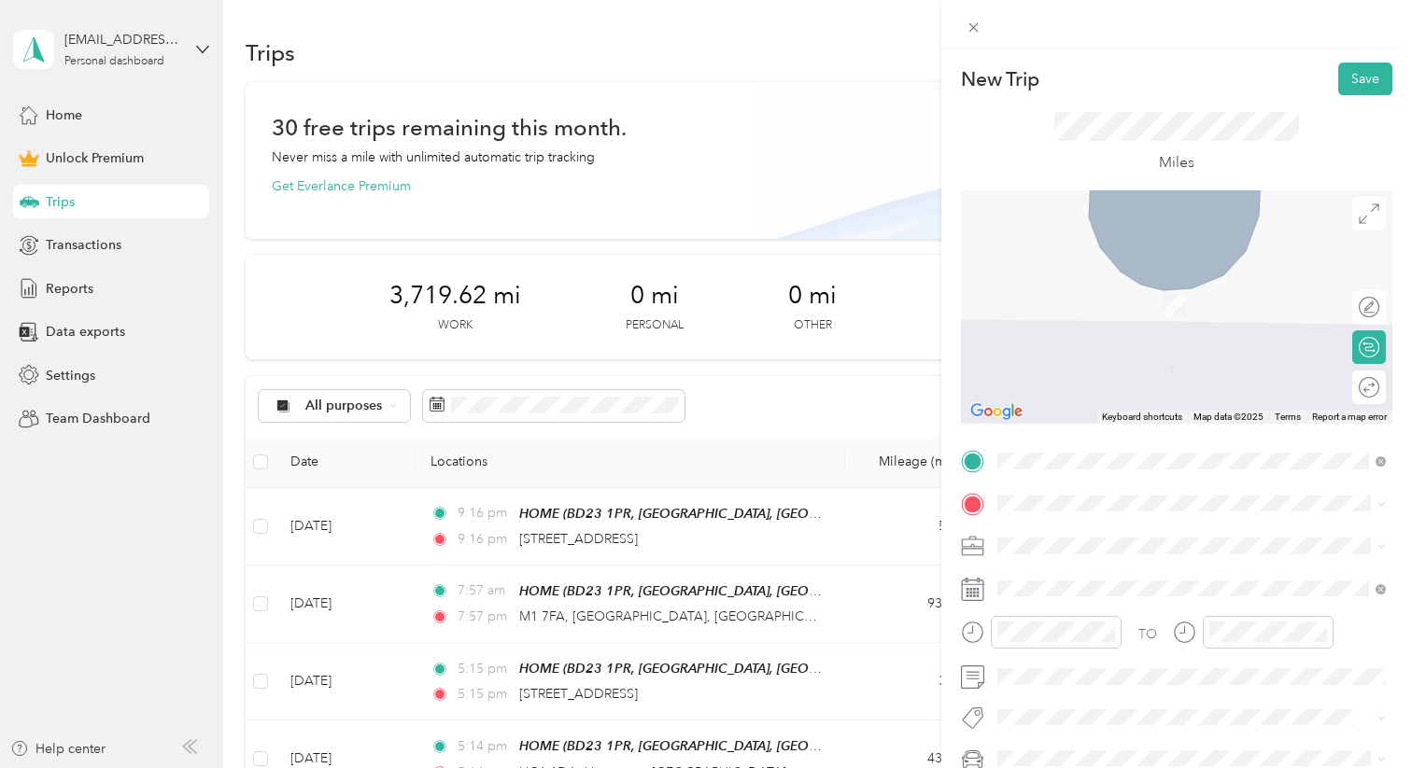
click at [1135, 436] on span "[STREET_ADDRESS]" at bounding box center [1092, 427] width 119 height 17
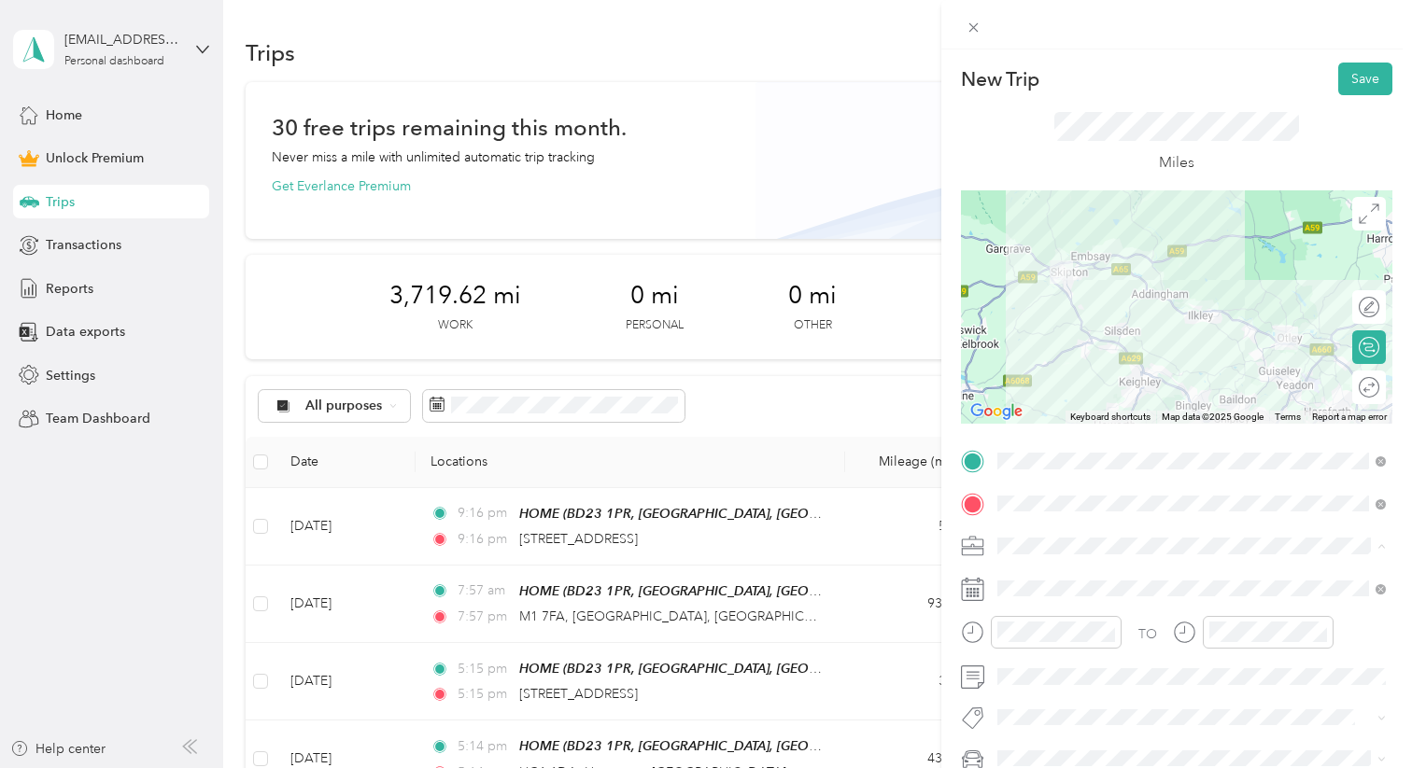
click at [1035, 292] on li "Work" at bounding box center [1192, 284] width 402 height 33
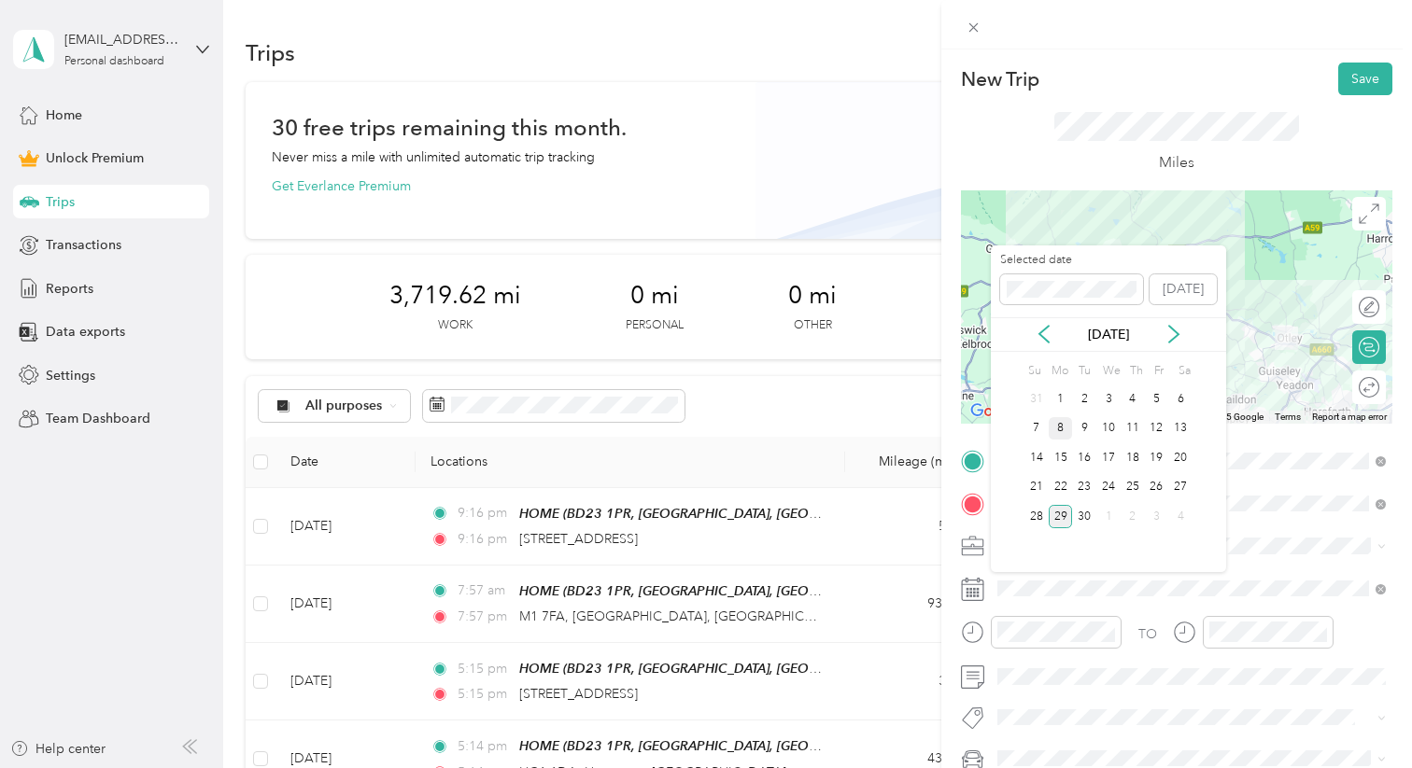
click at [1061, 431] on div "8" at bounding box center [1061, 428] width 24 height 23
click at [1083, 423] on div "9" at bounding box center [1084, 428] width 24 height 23
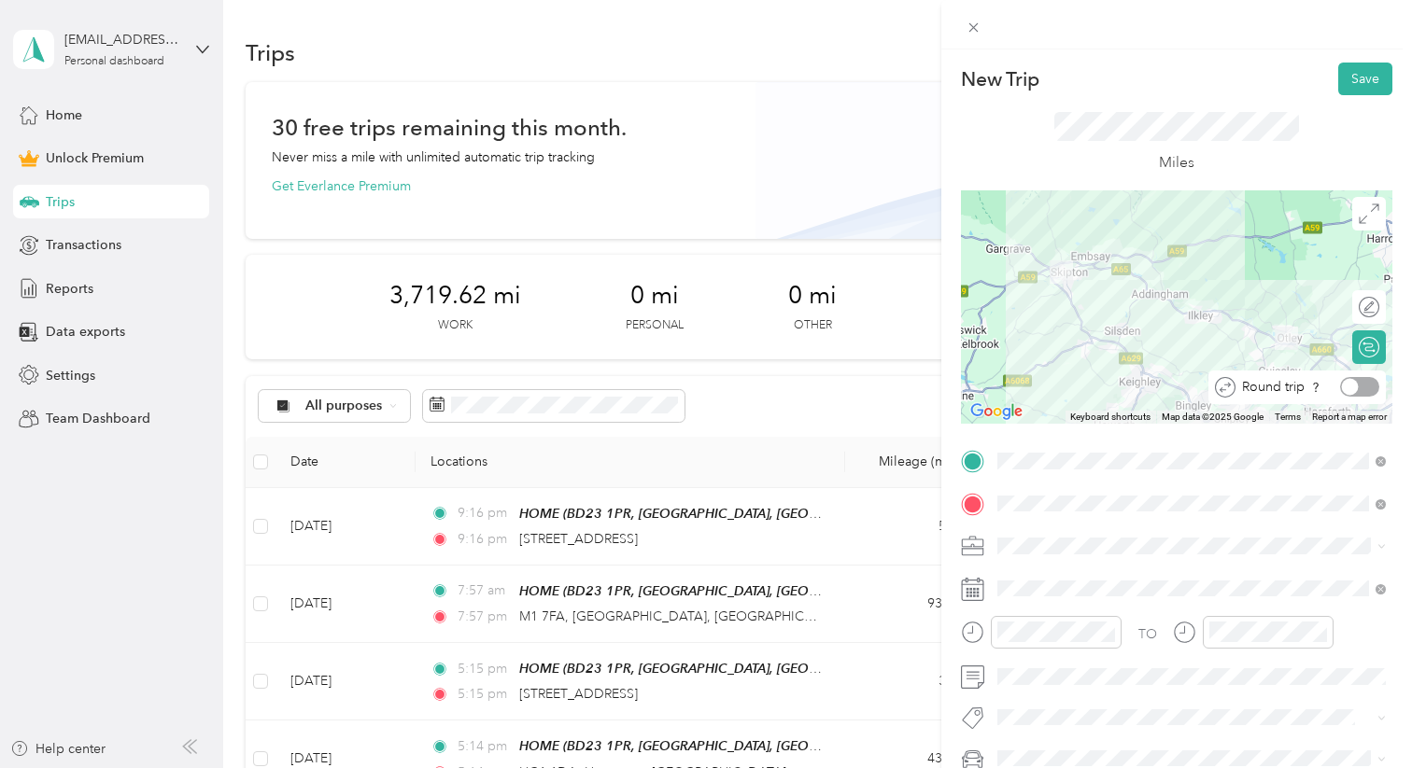
click at [1276, 385] on div at bounding box center [1359, 387] width 39 height 20
click at [1276, 73] on button "Save" at bounding box center [1365, 79] width 54 height 33
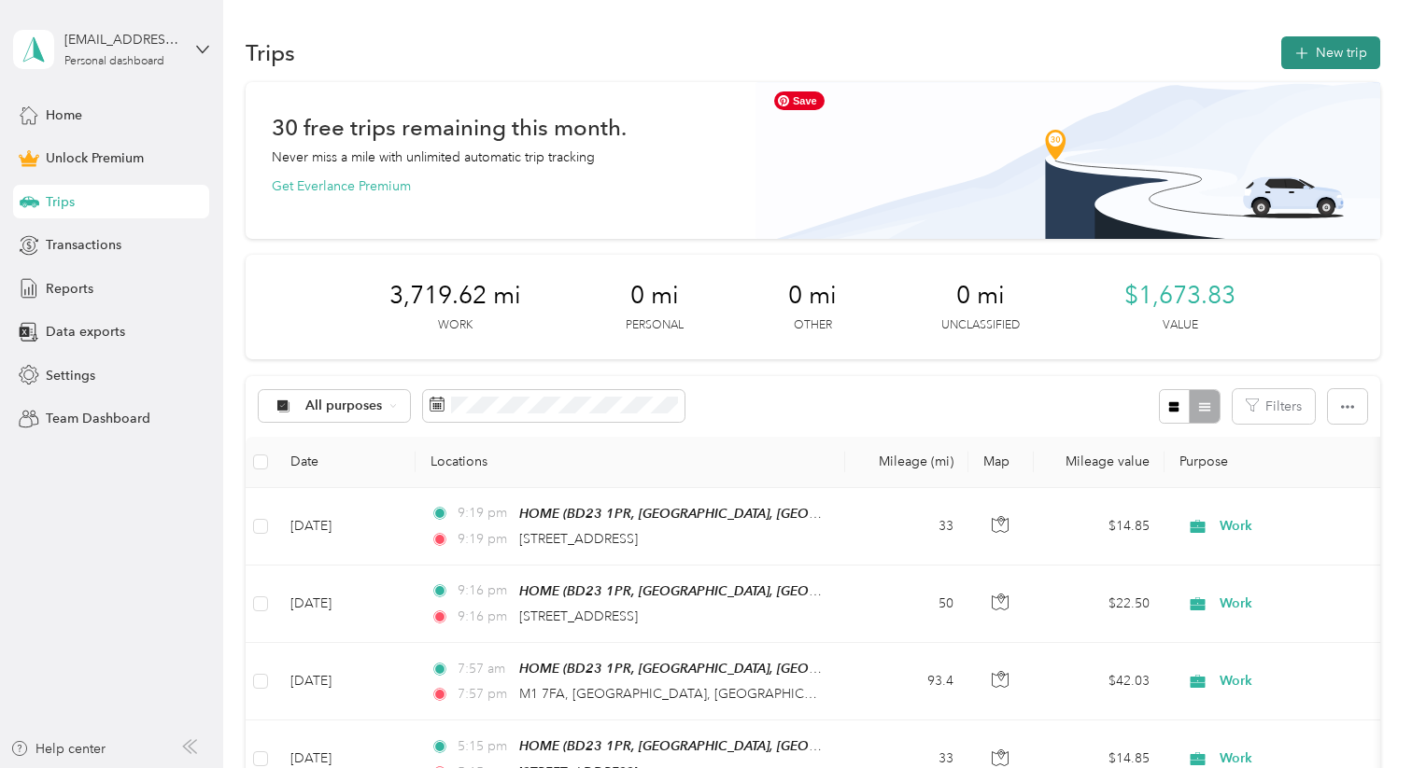
click at [1276, 53] on icon "button" at bounding box center [1300, 53] width 21 height 21
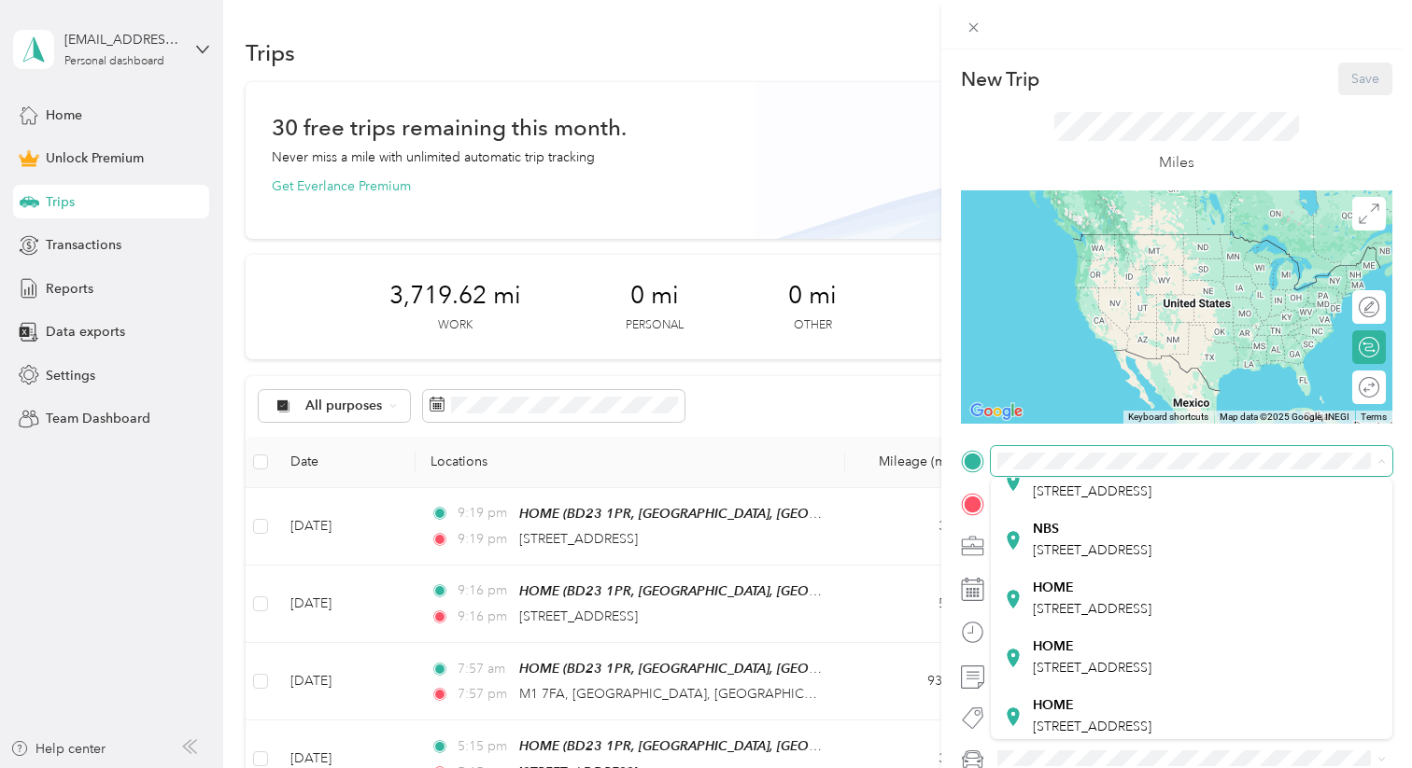
scroll to position [224, 0]
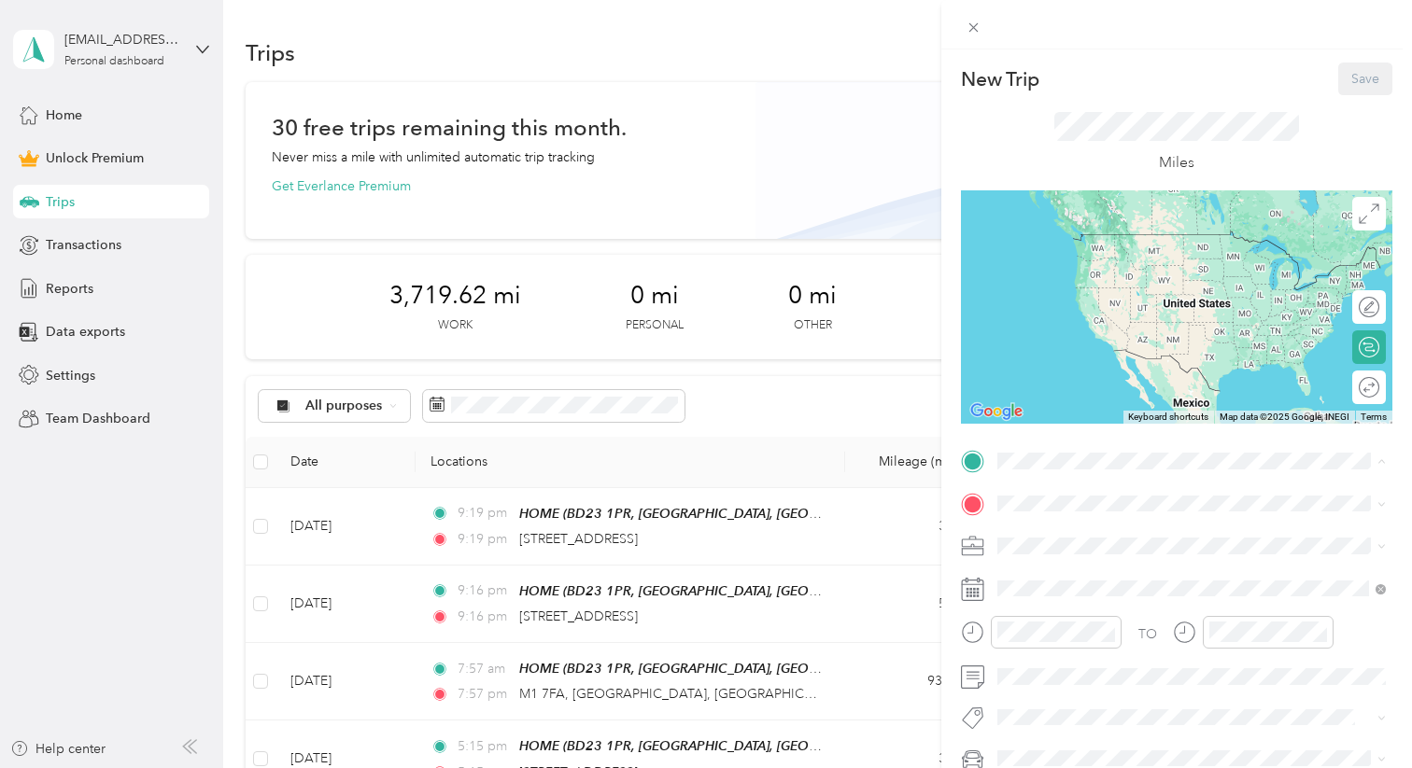
click at [1074, 592] on div "[STREET_ADDRESS]" at bounding box center [1092, 596] width 119 height 39
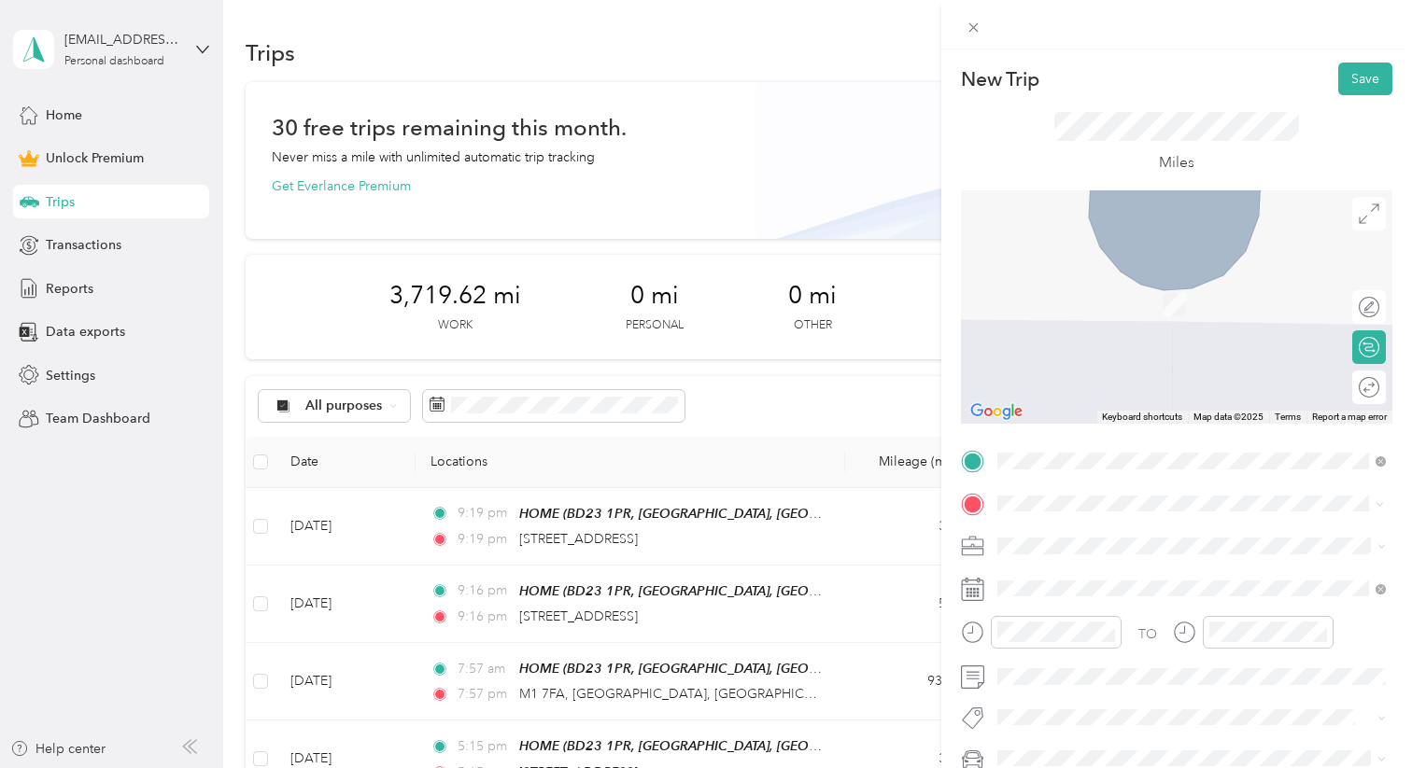
click at [1105, 389] on span "[STREET_ADDRESS]" at bounding box center [1092, 381] width 119 height 17
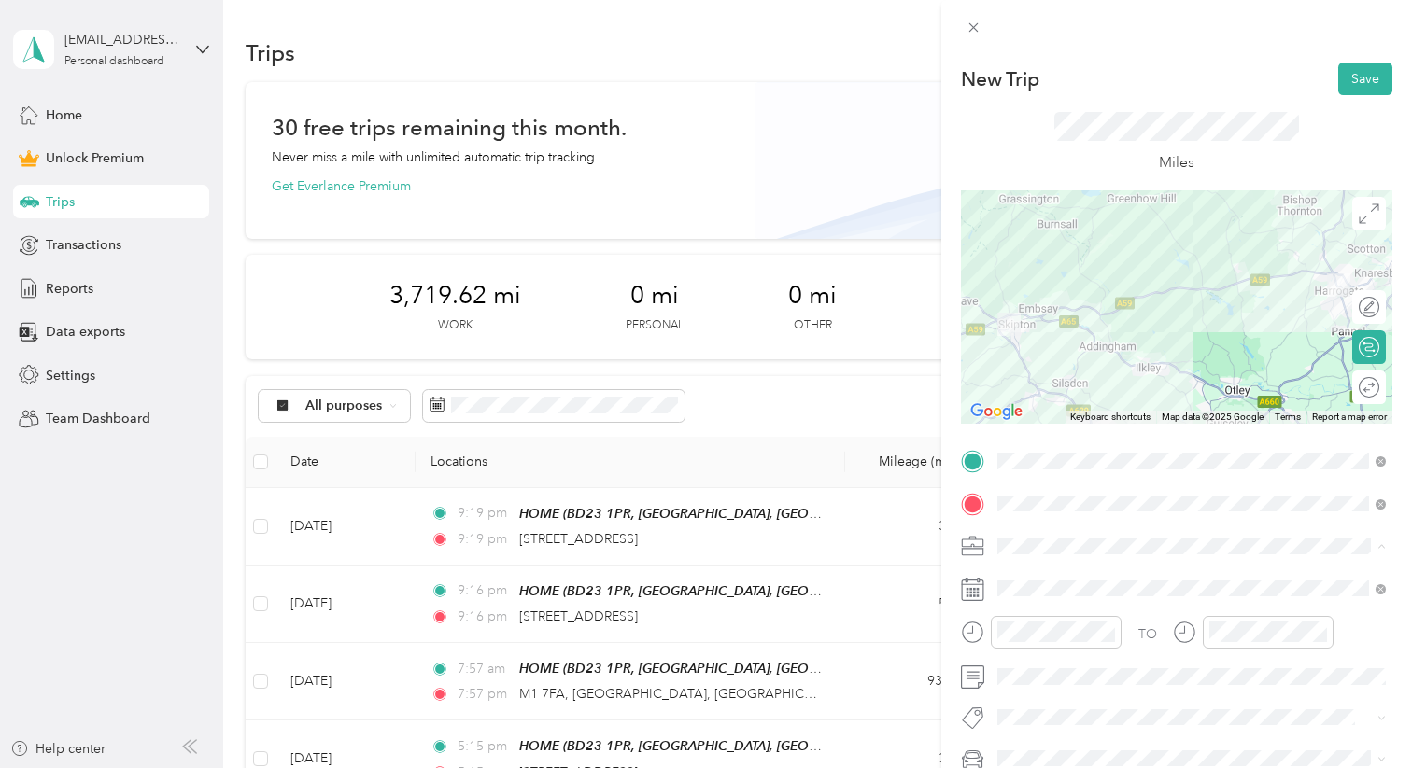
click at [1030, 289] on li "Work" at bounding box center [1192, 284] width 402 height 33
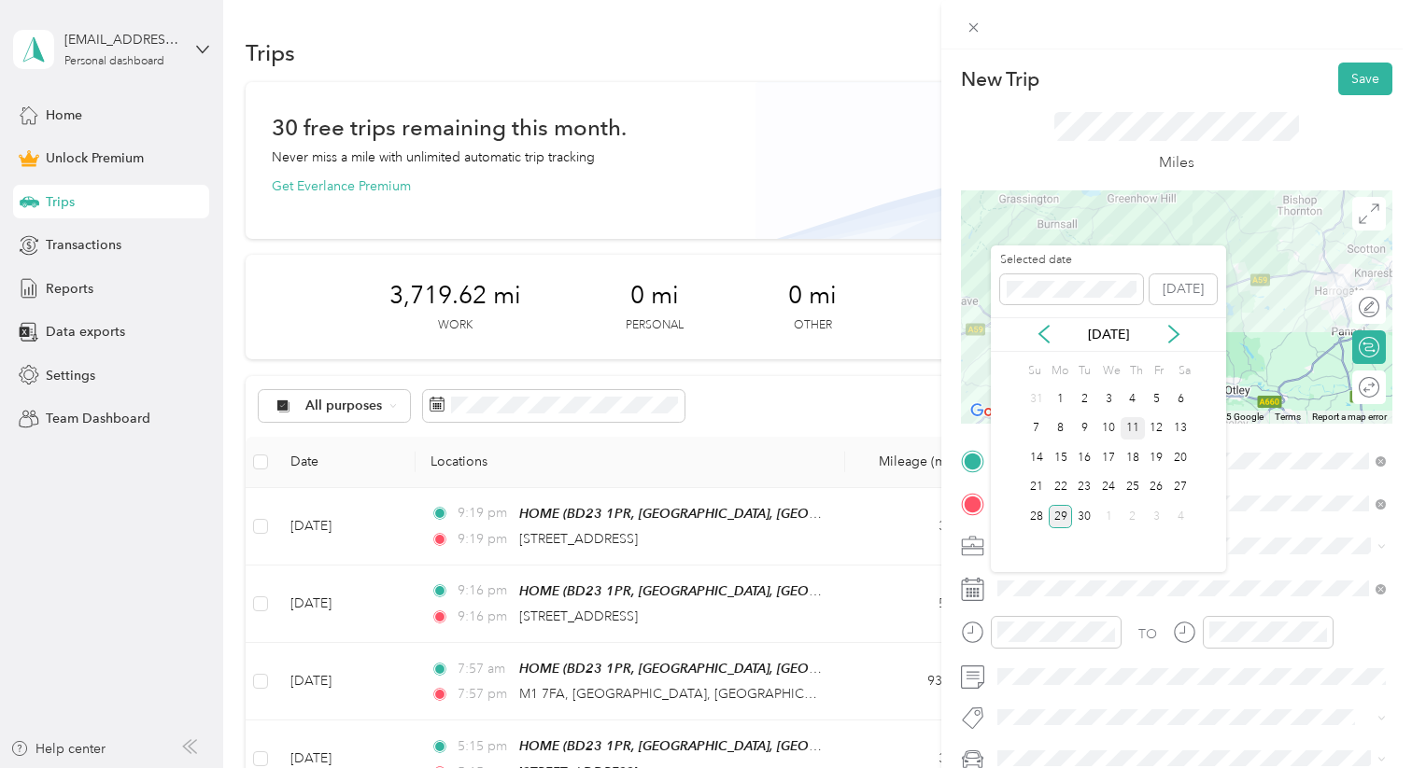
click at [1132, 430] on div "11" at bounding box center [1132, 428] width 24 height 23
click at [1157, 430] on div "12" at bounding box center [1157, 428] width 24 height 23
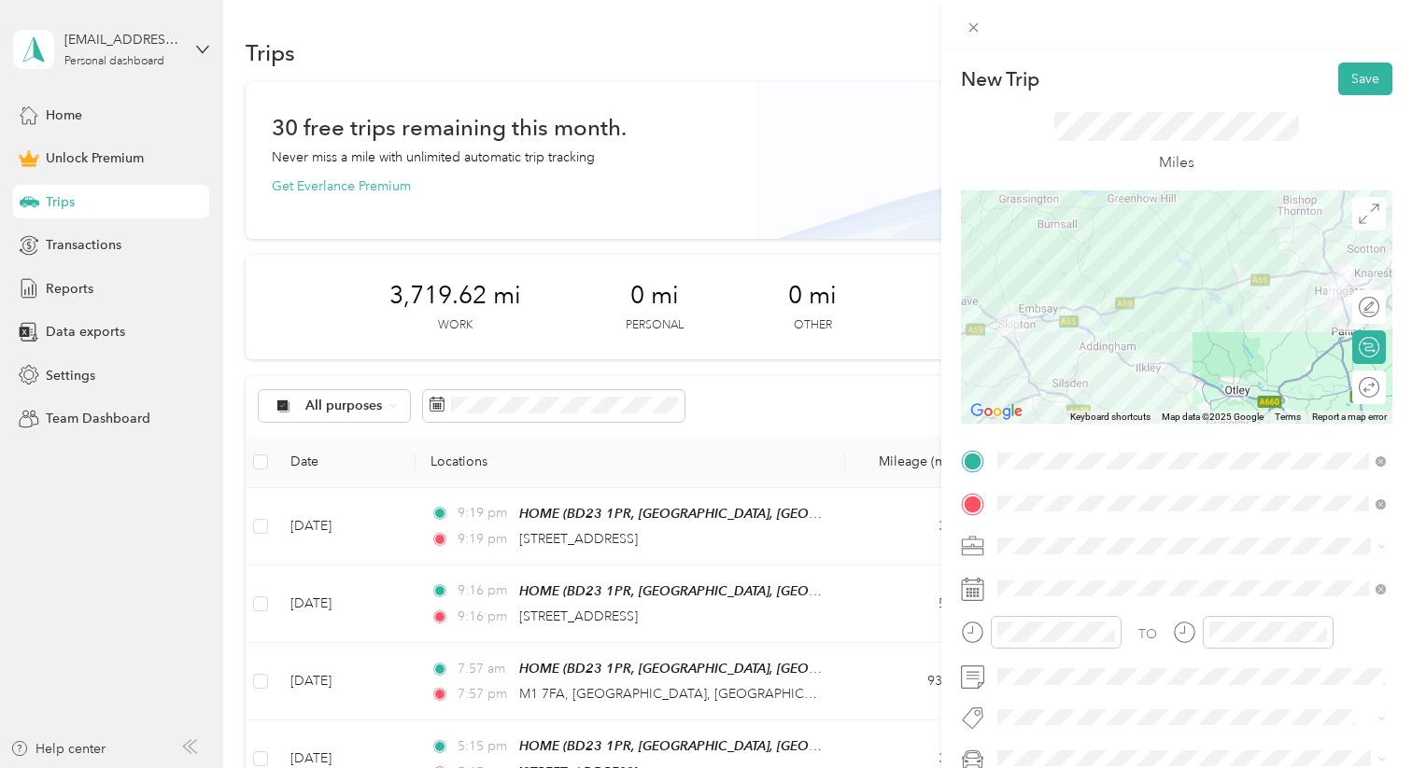
click at [1276, 388] on div "Round trip" at bounding box center [1369, 388] width 34 height 34
click at [1276, 388] on div at bounding box center [1350, 387] width 17 height 17
click at [1276, 218] on icon at bounding box center [1369, 214] width 21 height 21
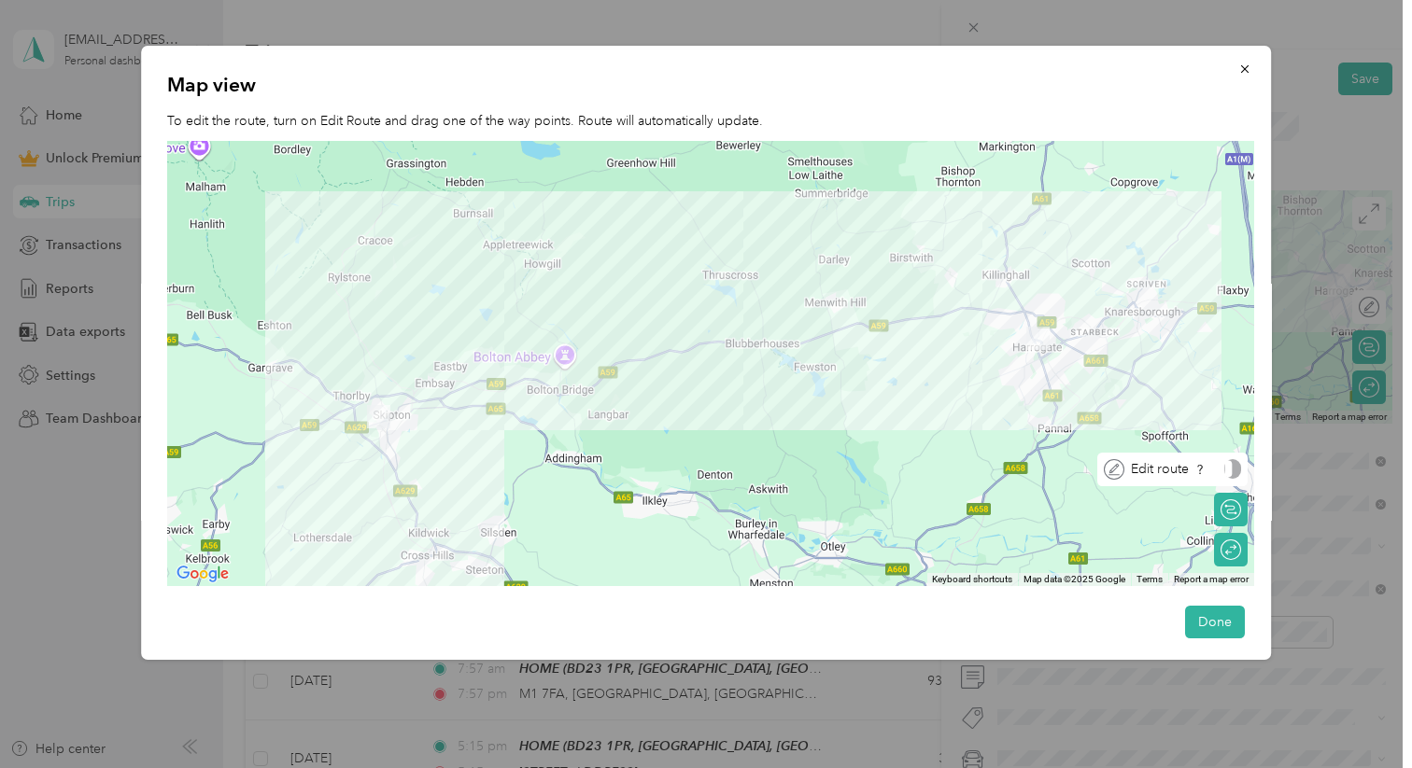
click at [1238, 476] on div "Edit route" at bounding box center [1183, 469] width 117 height 20
click at [1217, 472] on div at bounding box center [1212, 469] width 17 height 17
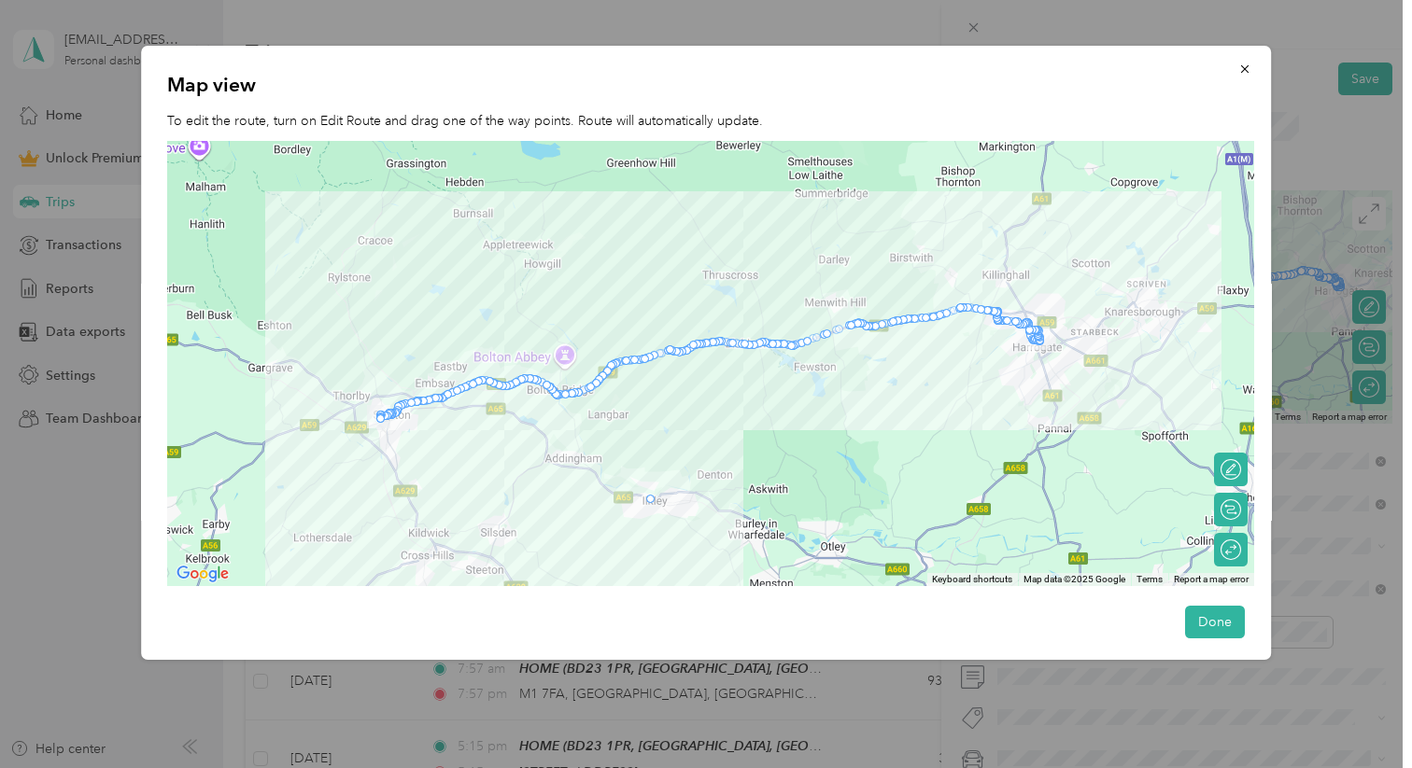
drag, startPoint x: 645, startPoint y: 356, endPoint x: 654, endPoint y: 500, distance: 144.0
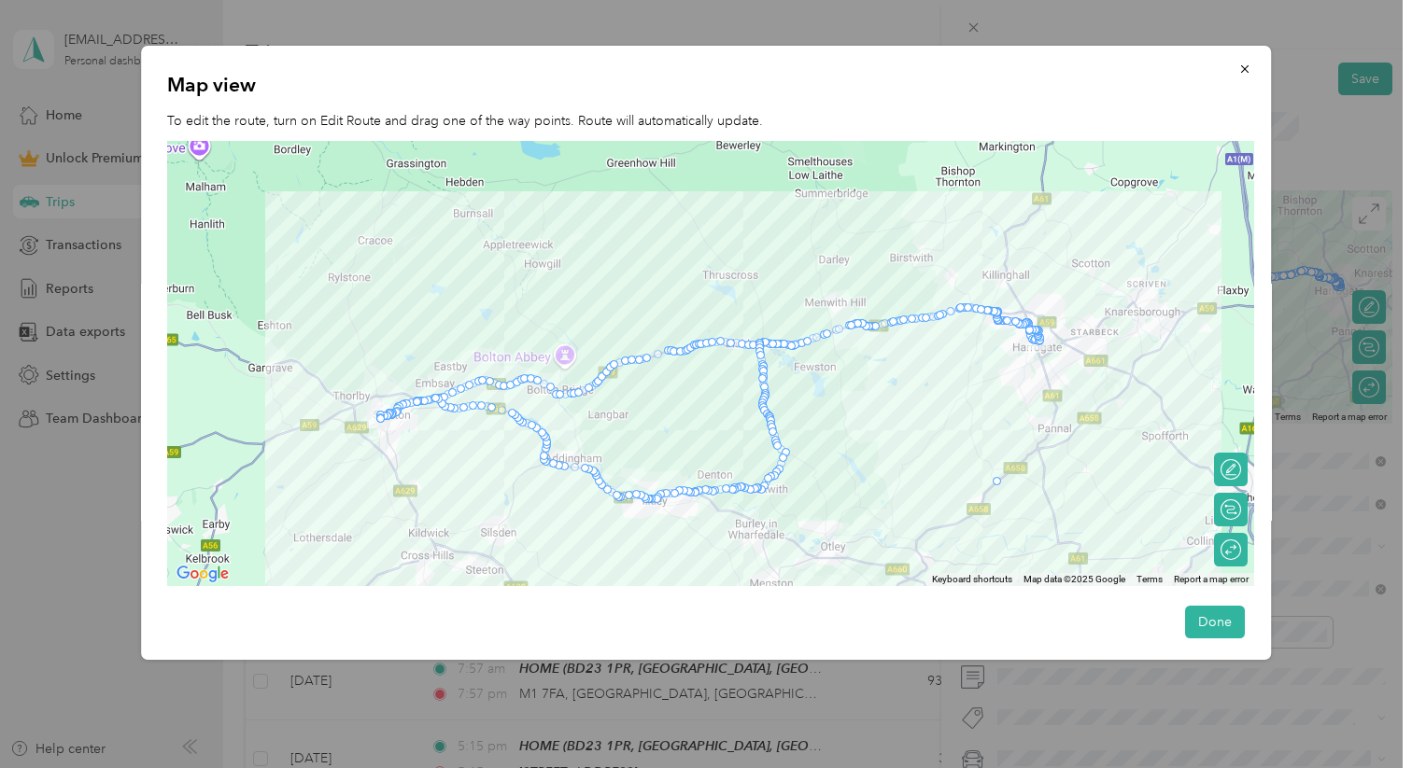
drag, startPoint x: 767, startPoint y: 382, endPoint x: 1004, endPoint y: 485, distance: 258.5
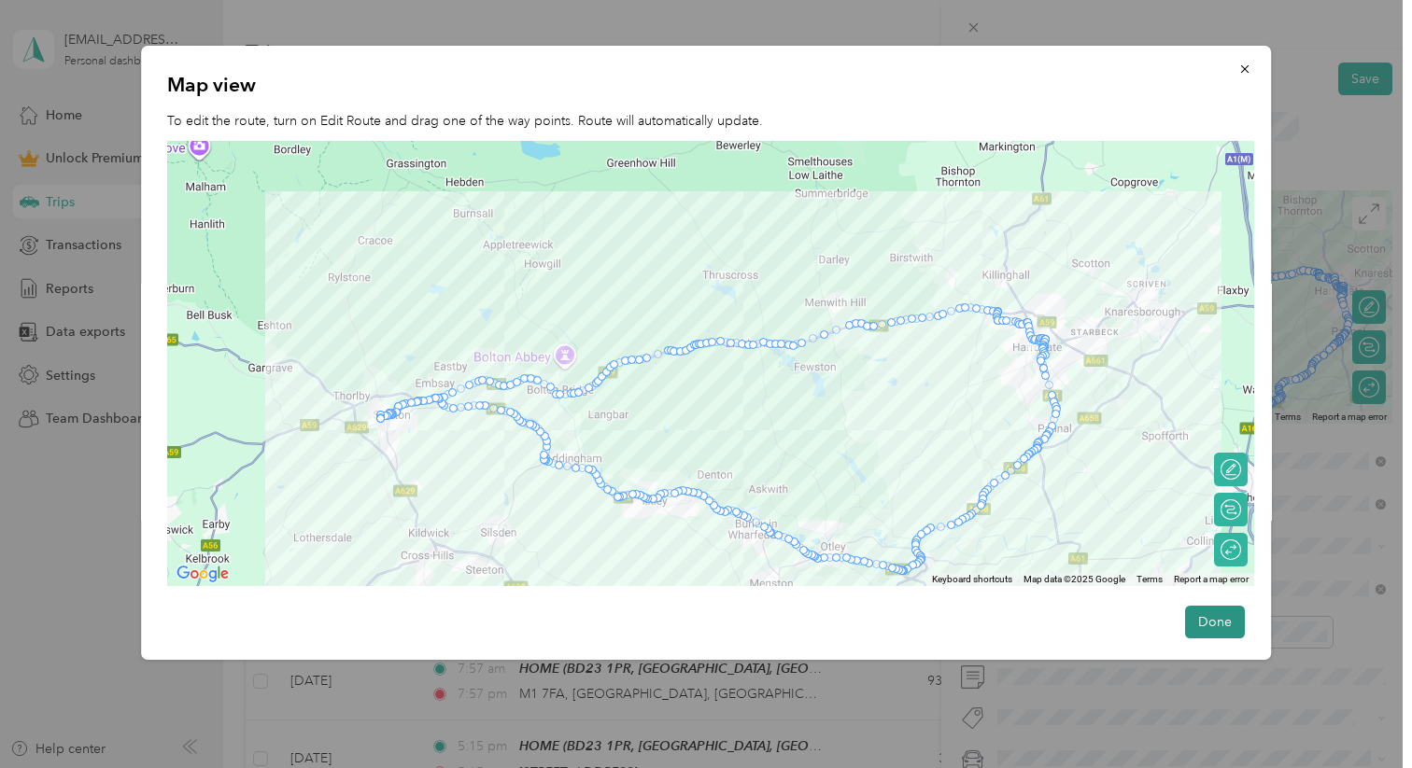
click at [1211, 592] on button "Done" at bounding box center [1215, 622] width 60 height 33
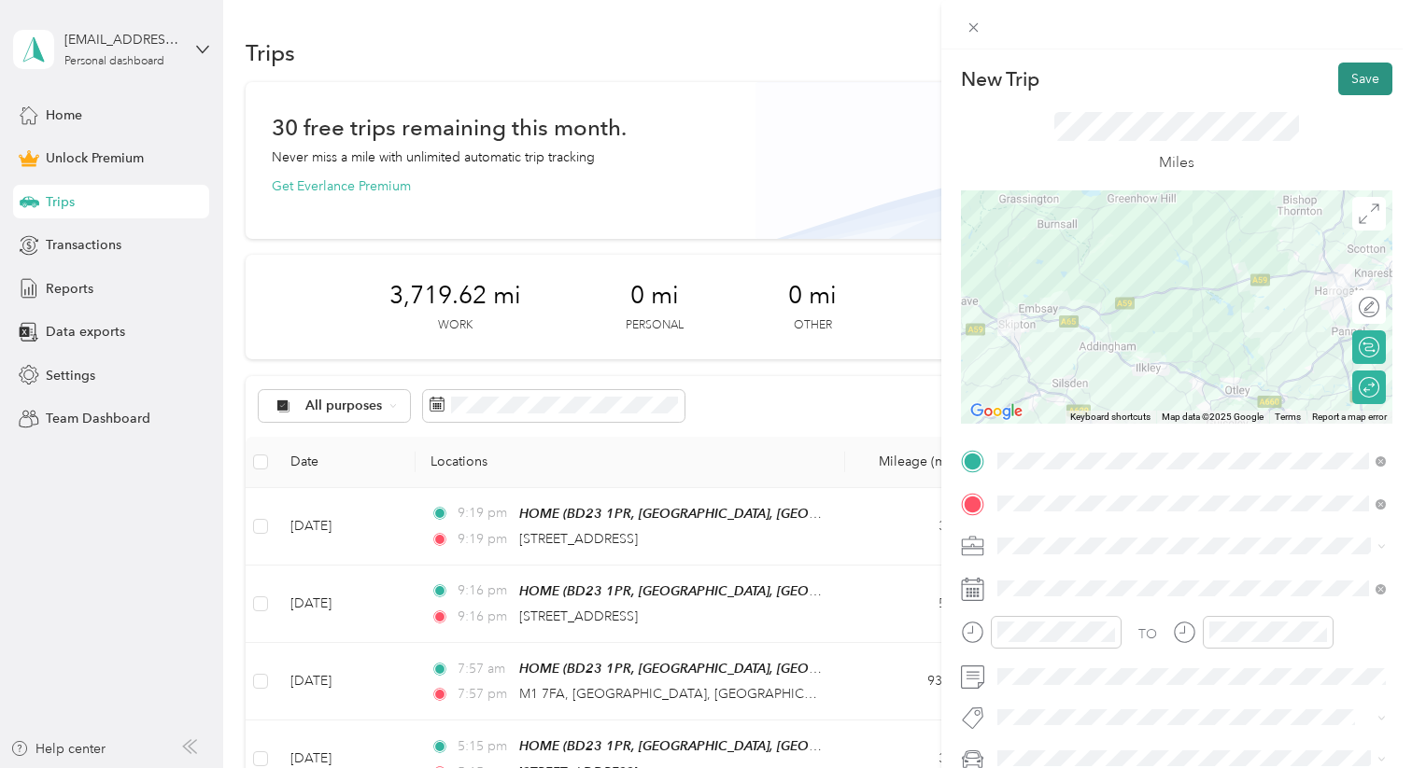
click at [1276, 76] on button "Save" at bounding box center [1365, 79] width 54 height 33
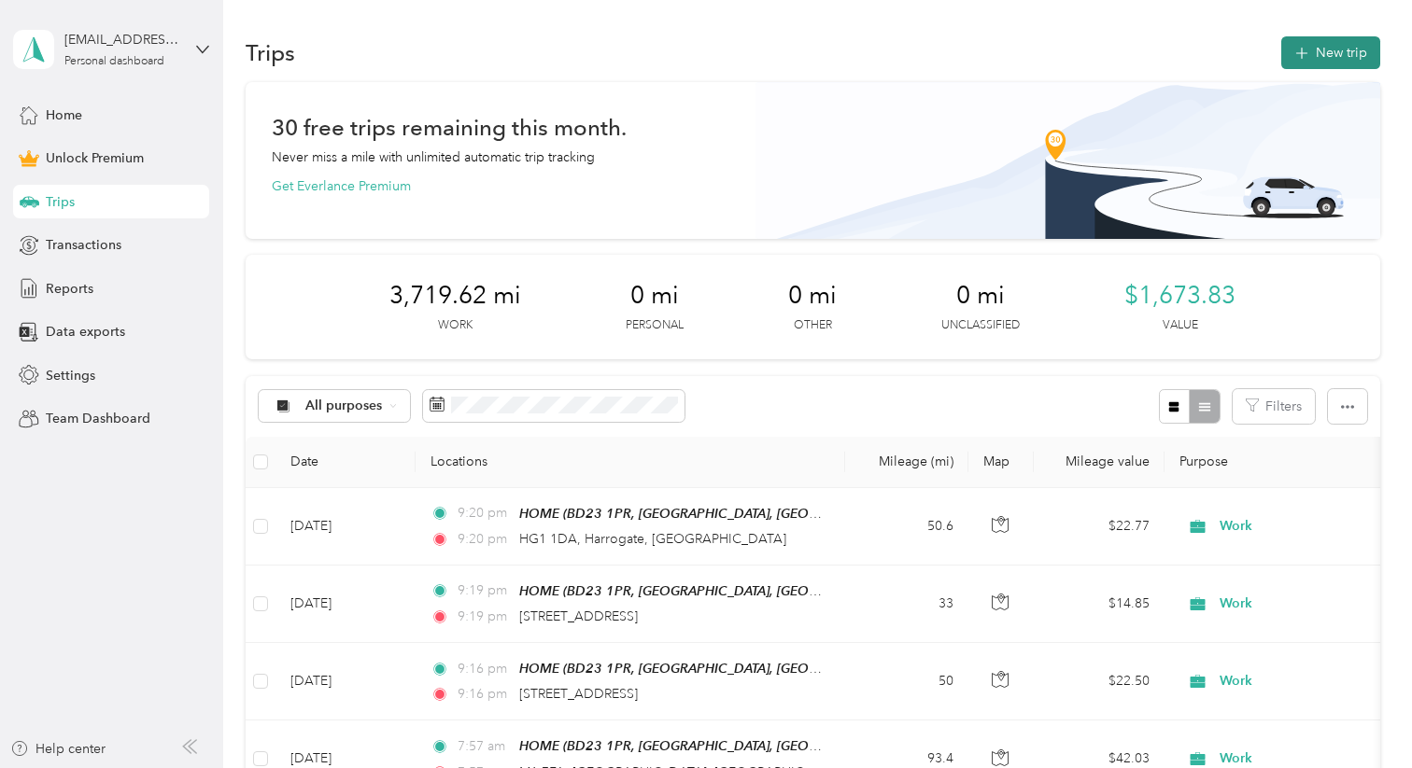
click at [1276, 50] on icon "button" at bounding box center [1300, 53] width 21 height 21
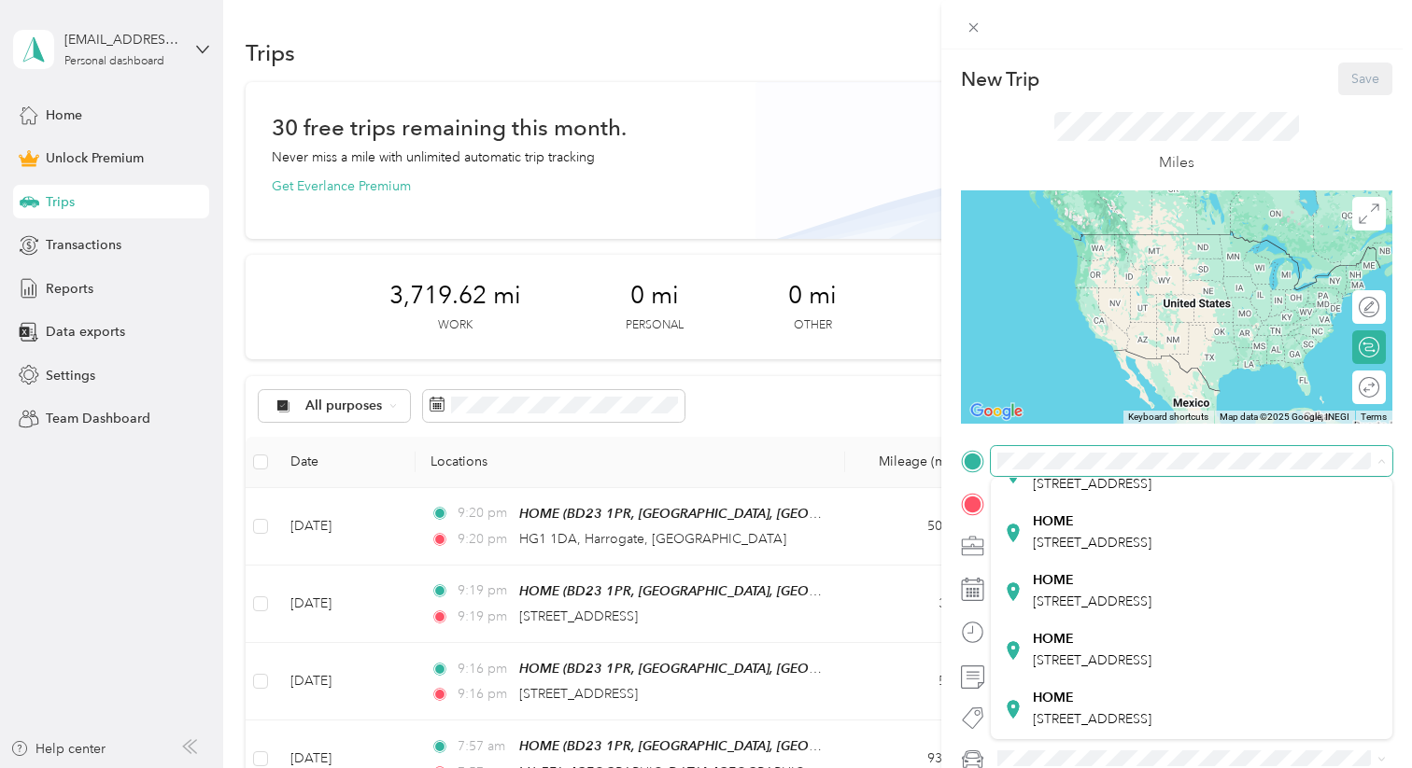
scroll to position [304, 0]
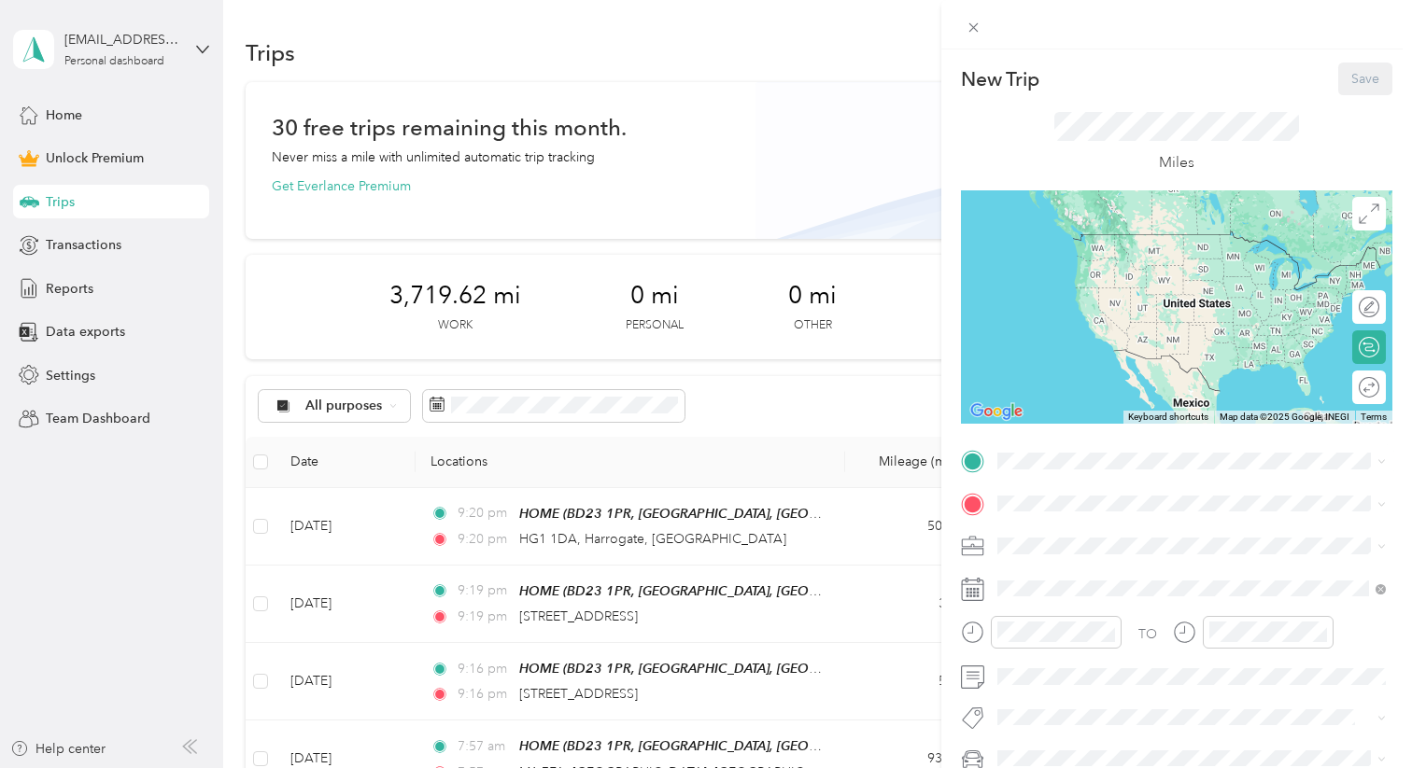
click at [1098, 549] on span "[STREET_ADDRESS]" at bounding box center [1092, 541] width 119 height 16
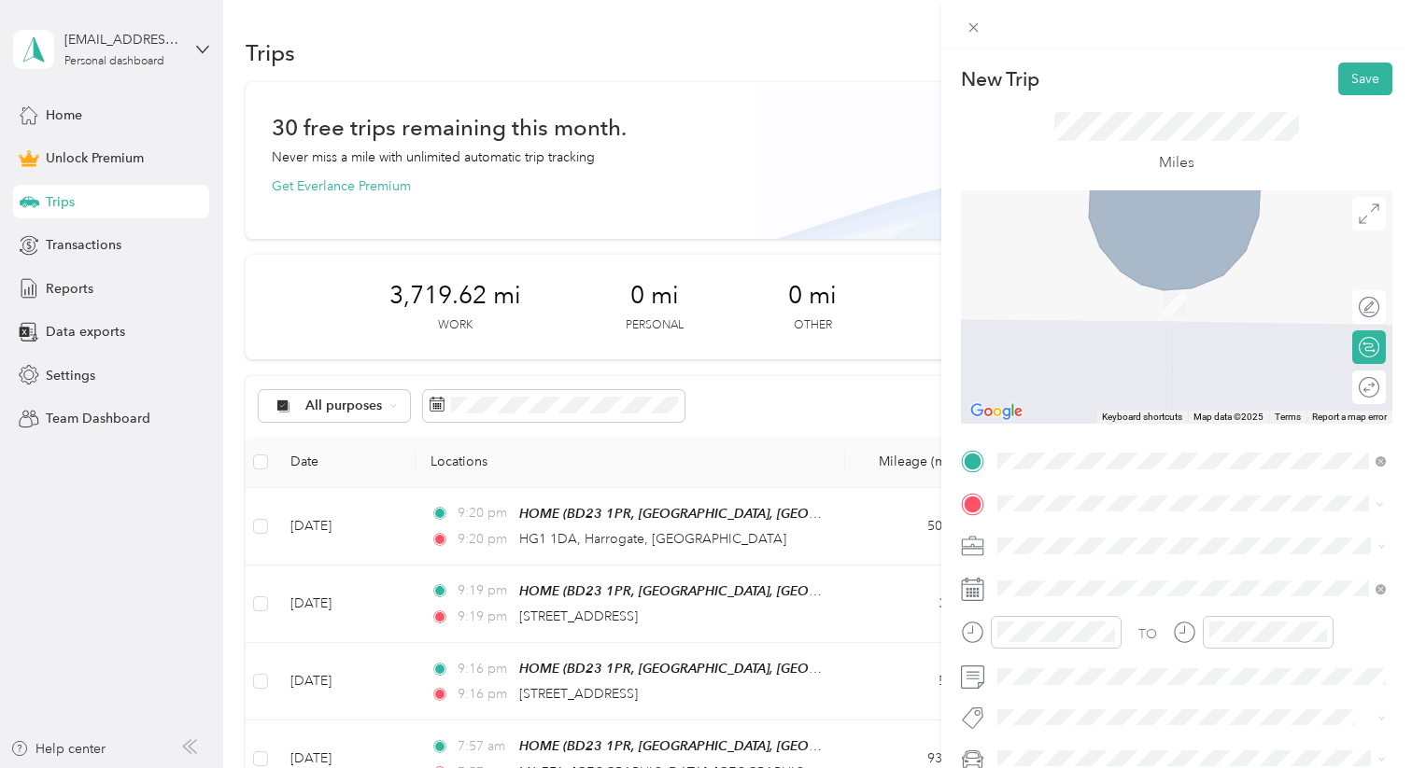
click at [1151, 389] on span "[STREET_ADDRESS]" at bounding box center [1092, 381] width 119 height 17
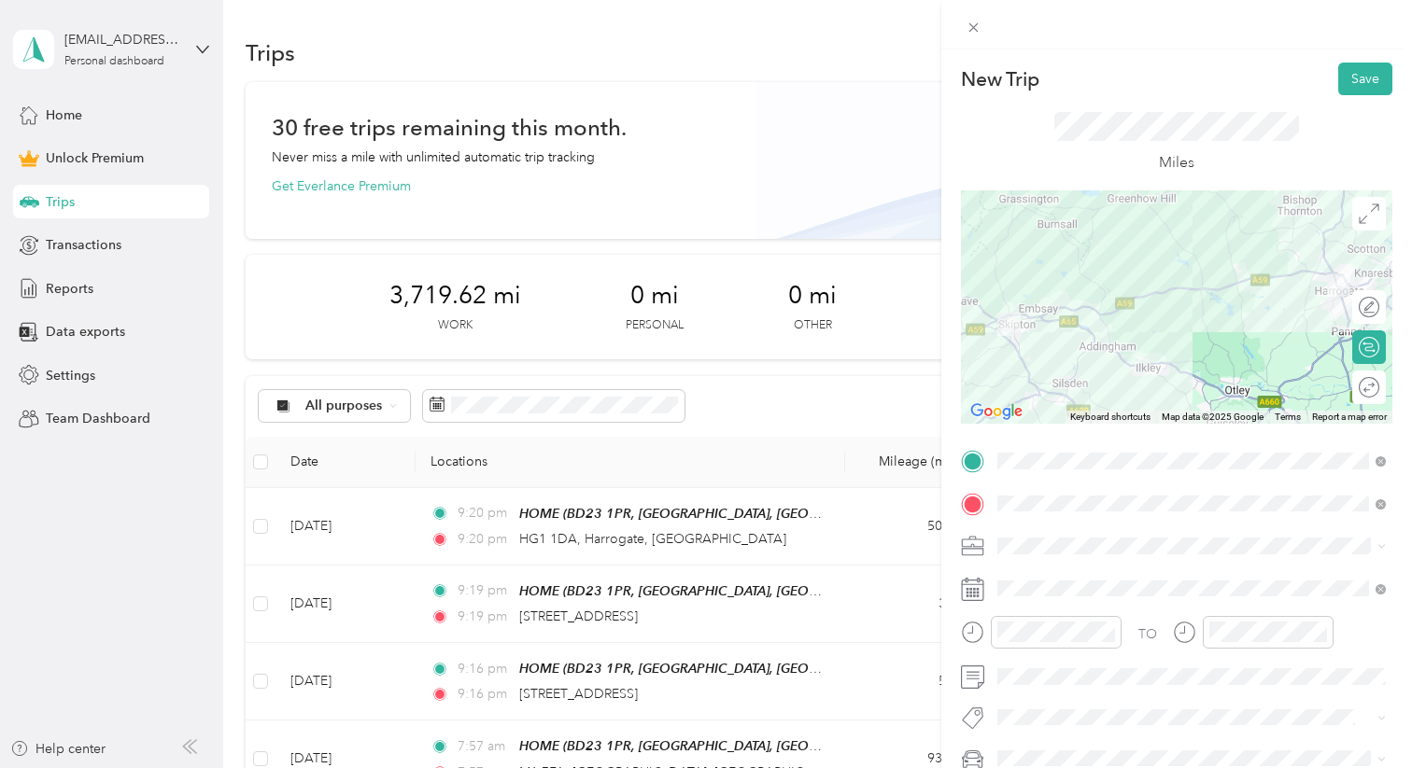
click at [1036, 297] on ol "Work Personal Coaching Food Services Consultant Other Charity Medical Moving Co…" at bounding box center [1192, 392] width 402 height 261
click at [1276, 389] on div "Round trip" at bounding box center [1369, 388] width 34 height 34
click at [1276, 388] on div at bounding box center [1359, 387] width 39 height 20
click at [1035, 290] on li "Work" at bounding box center [1192, 284] width 402 height 33
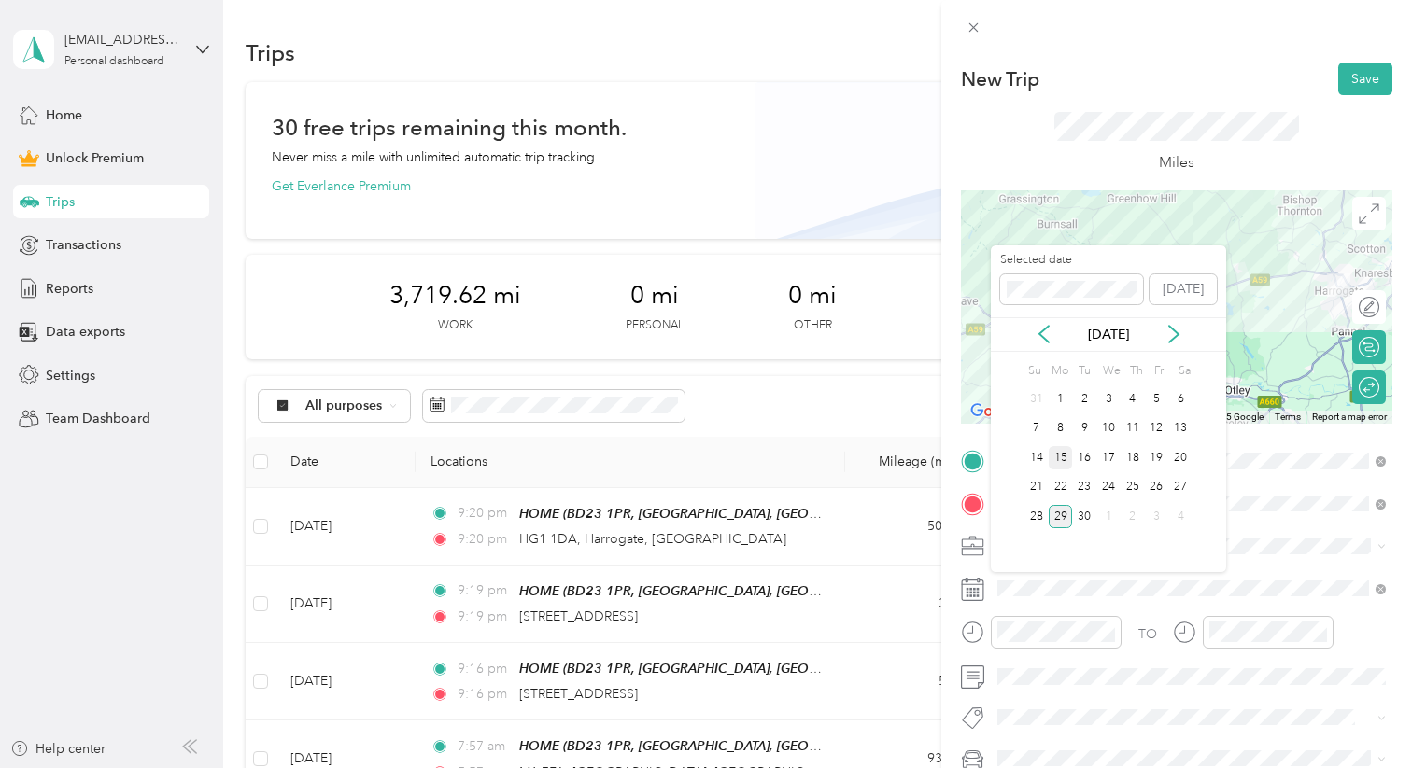
click at [1061, 458] on div "15" at bounding box center [1061, 457] width 24 height 23
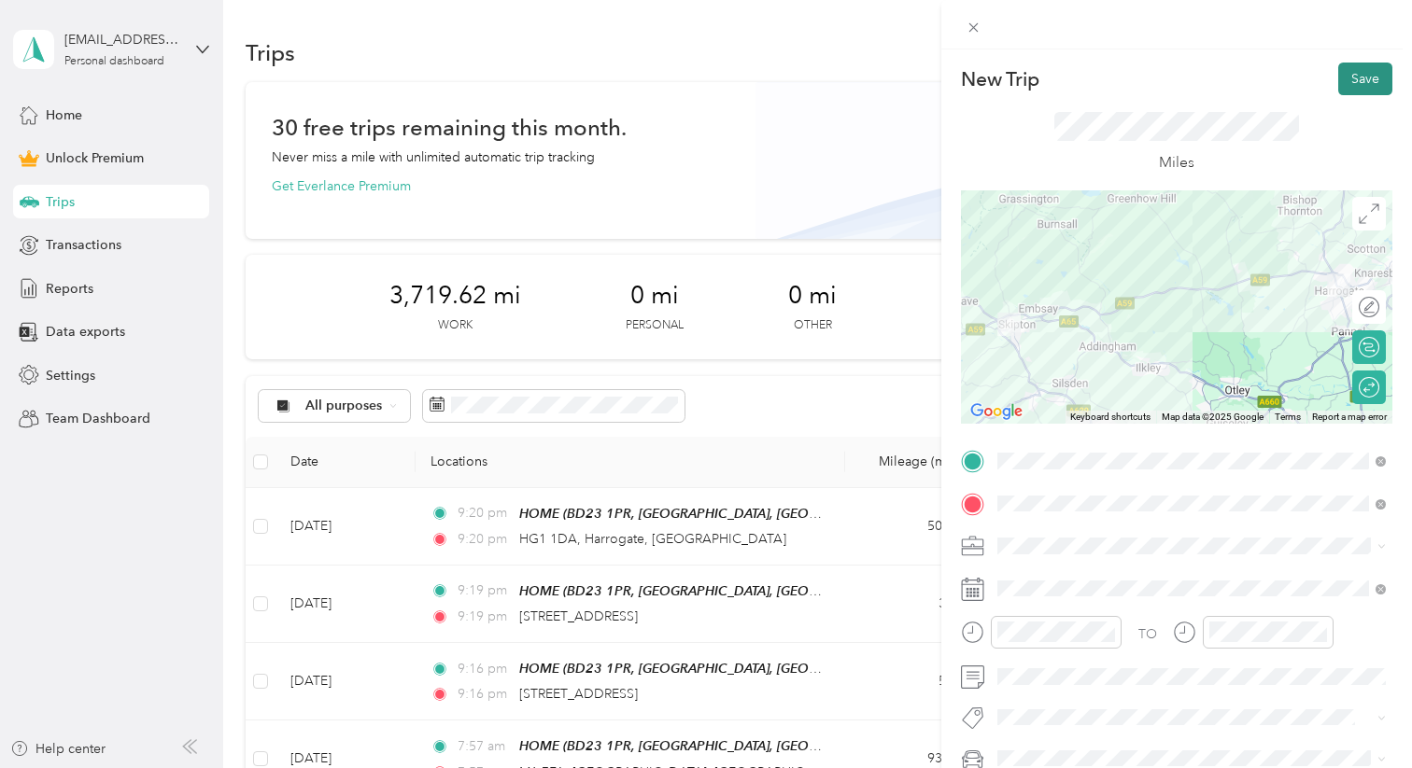
click at [1276, 74] on button "Save" at bounding box center [1365, 79] width 54 height 33
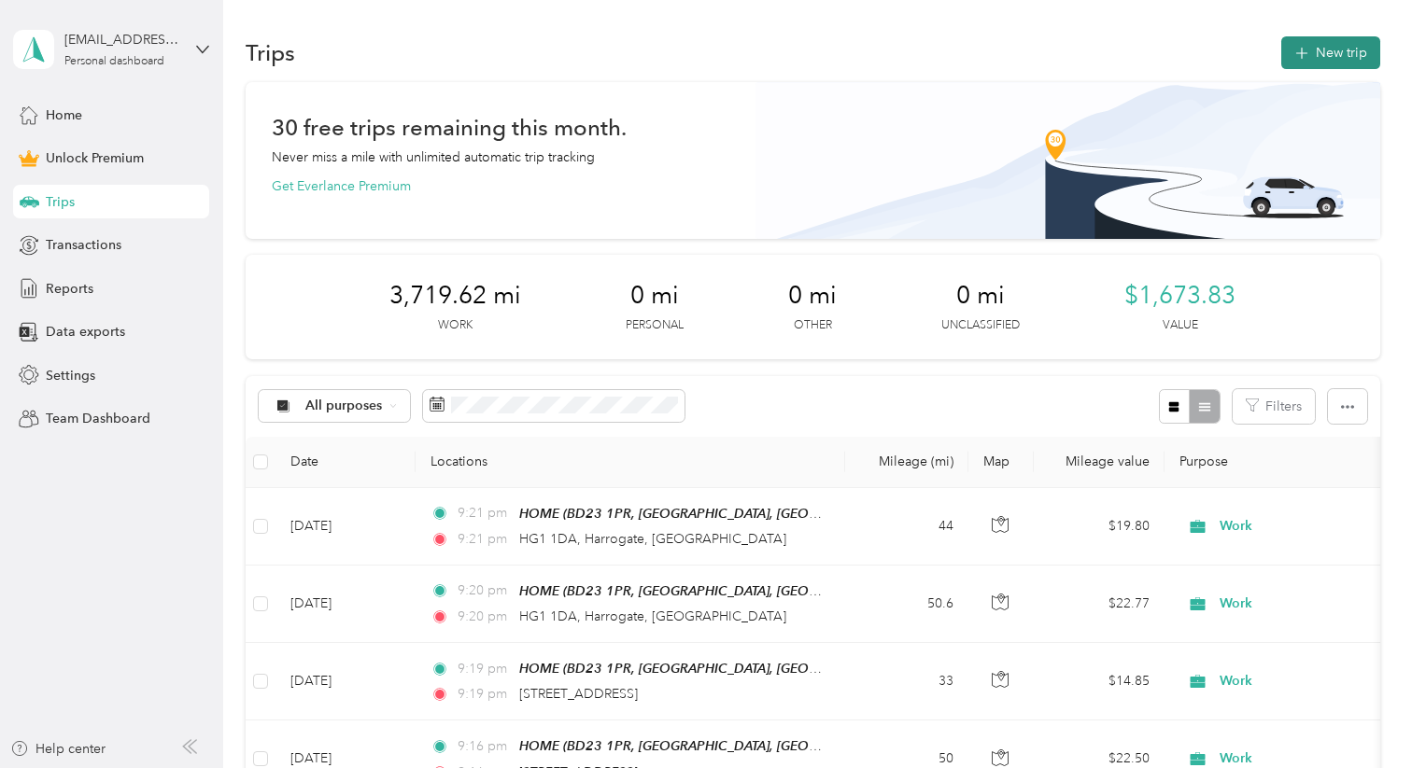
click at [1276, 48] on icon "button" at bounding box center [1300, 53] width 21 height 21
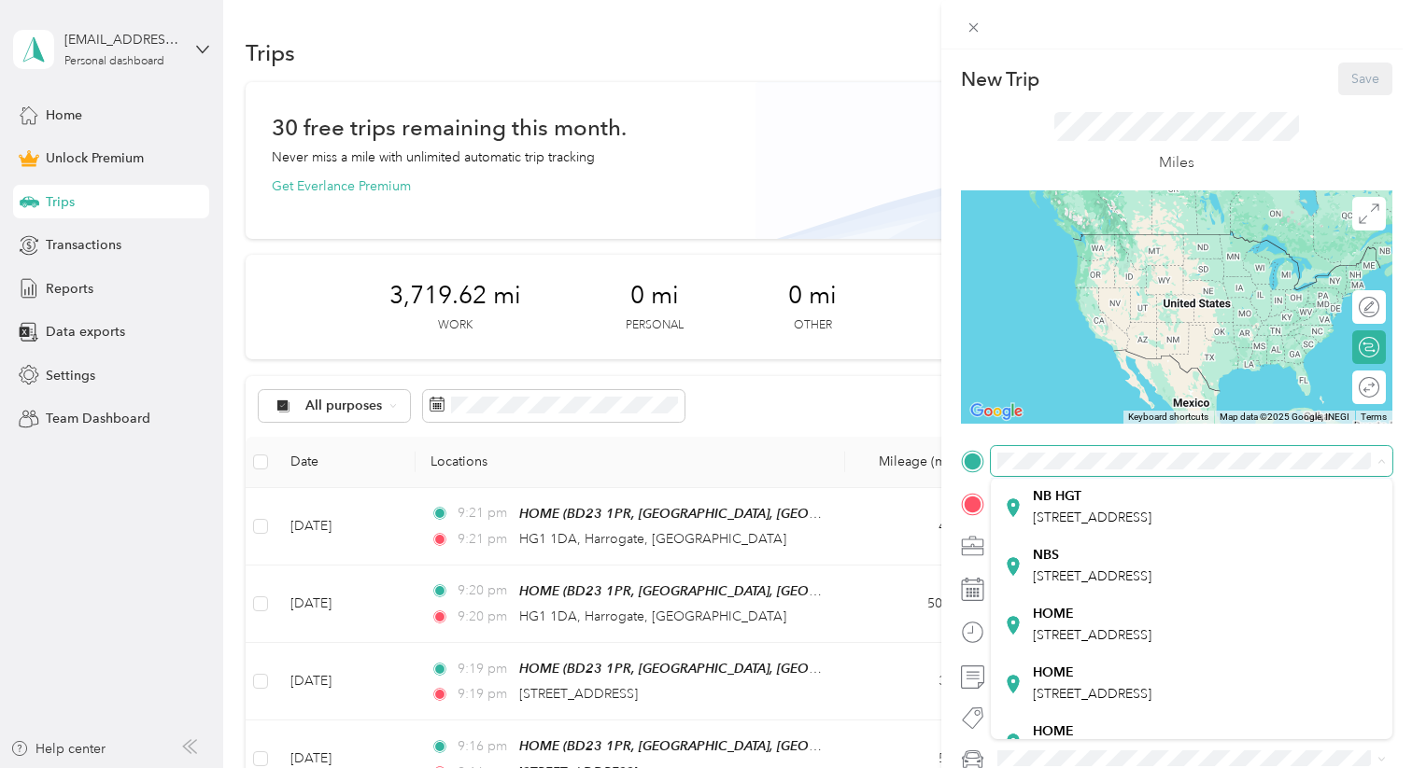
scroll to position [197, 0]
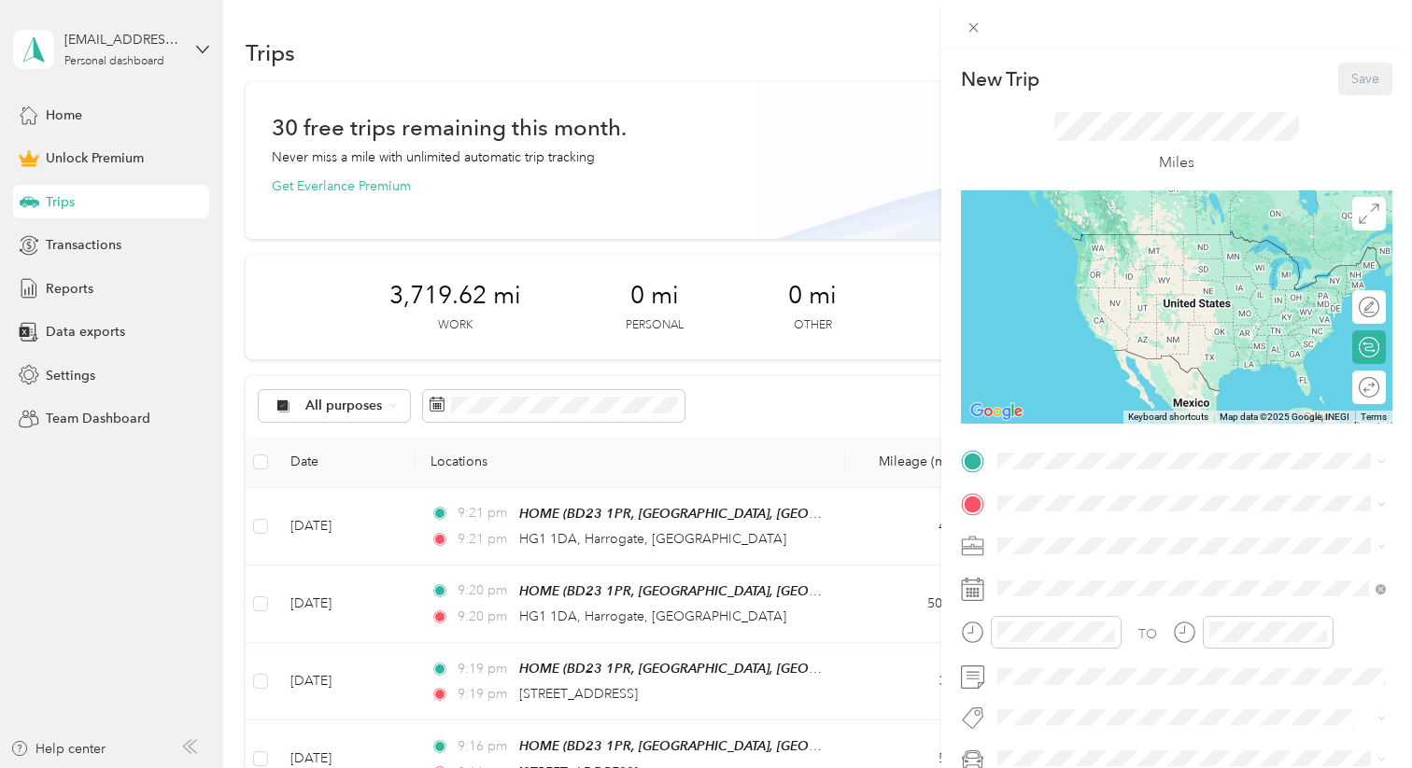
click at [1092, 592] on div "HOME" at bounding box center [1092, 612] width 119 height 17
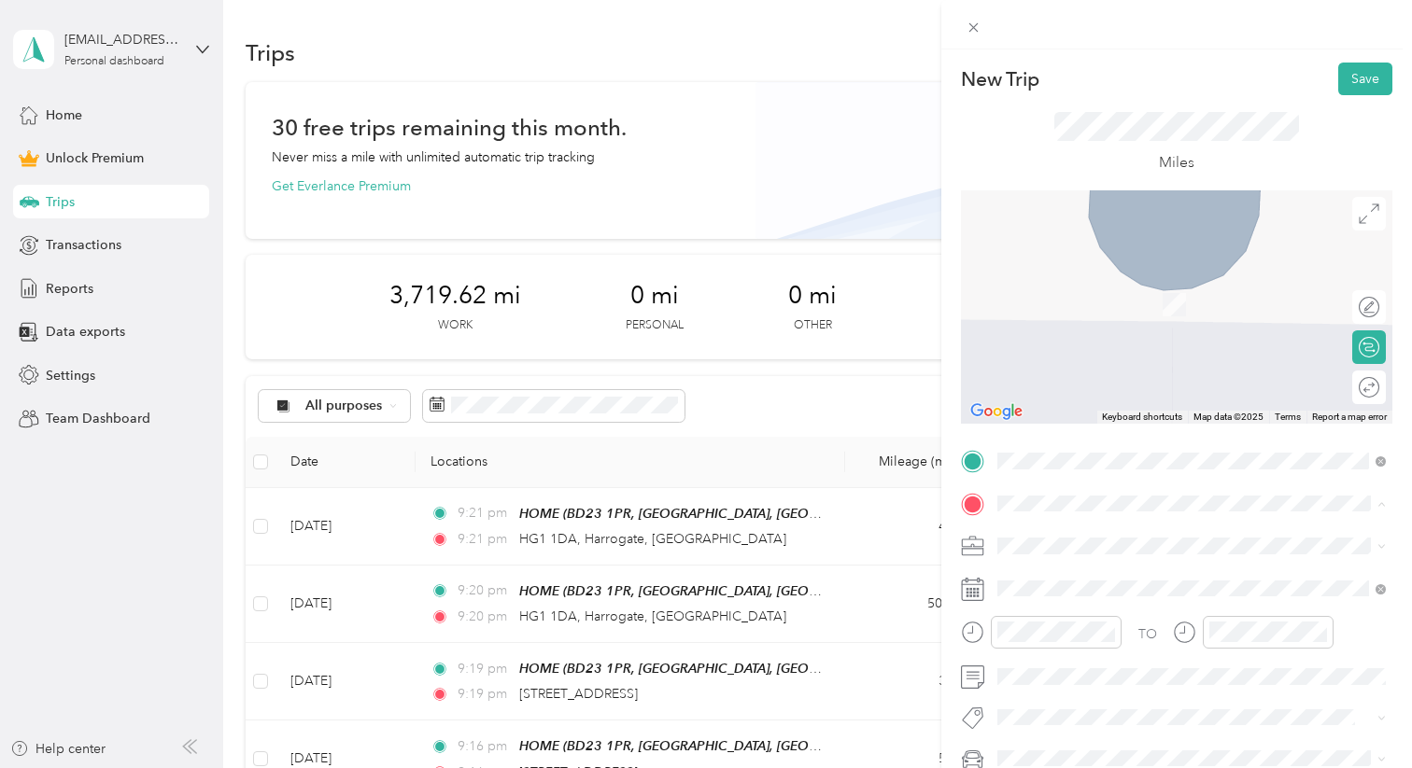
click at [1096, 395] on div "[STREET_ADDRESS]" at bounding box center [1191, 382] width 375 height 25
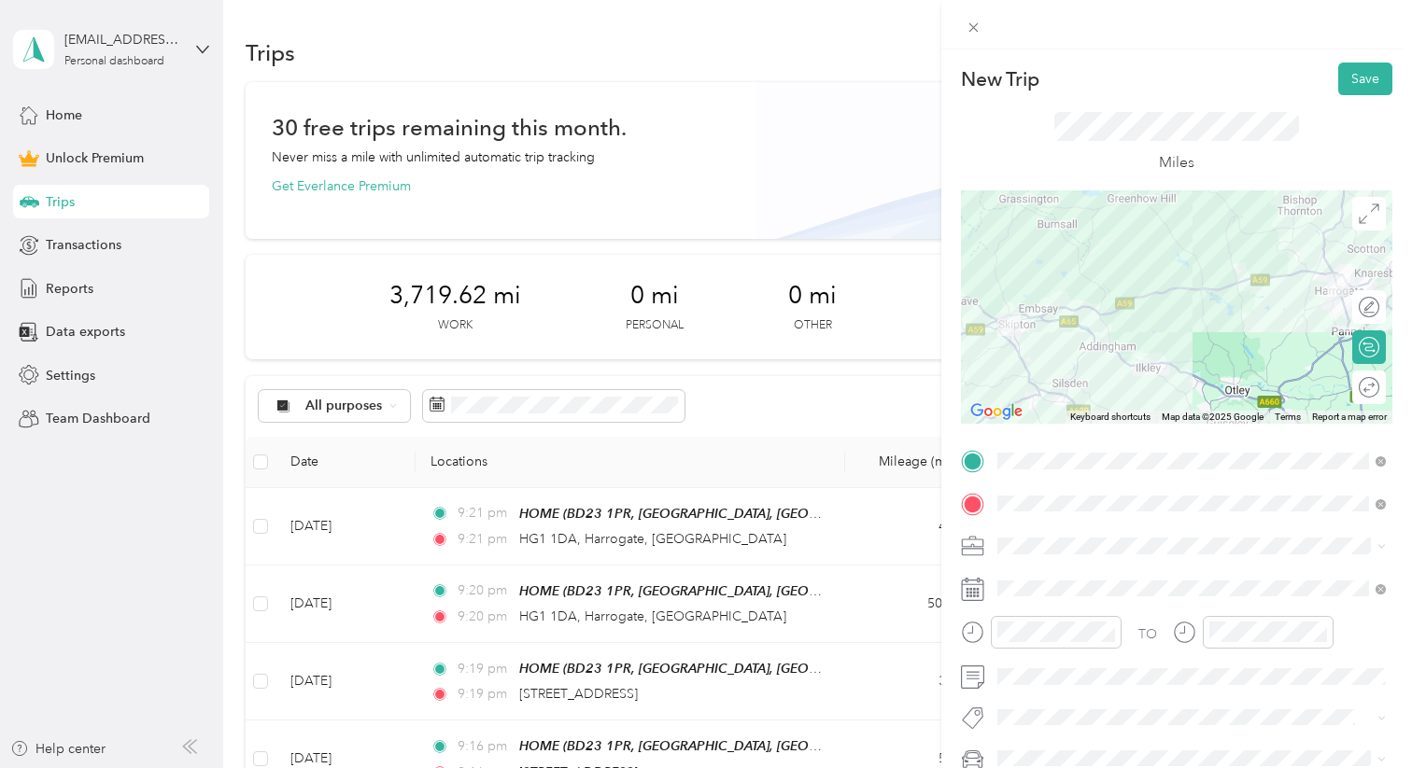
click at [1036, 290] on li "Work" at bounding box center [1192, 282] width 402 height 33
click at [1276, 389] on div "Round trip" at bounding box center [1369, 388] width 34 height 34
click at [1276, 390] on div at bounding box center [1350, 387] width 17 height 17
click at [1276, 232] on div at bounding box center [1176, 306] width 431 height 233
click at [1276, 219] on icon at bounding box center [1369, 214] width 21 height 21
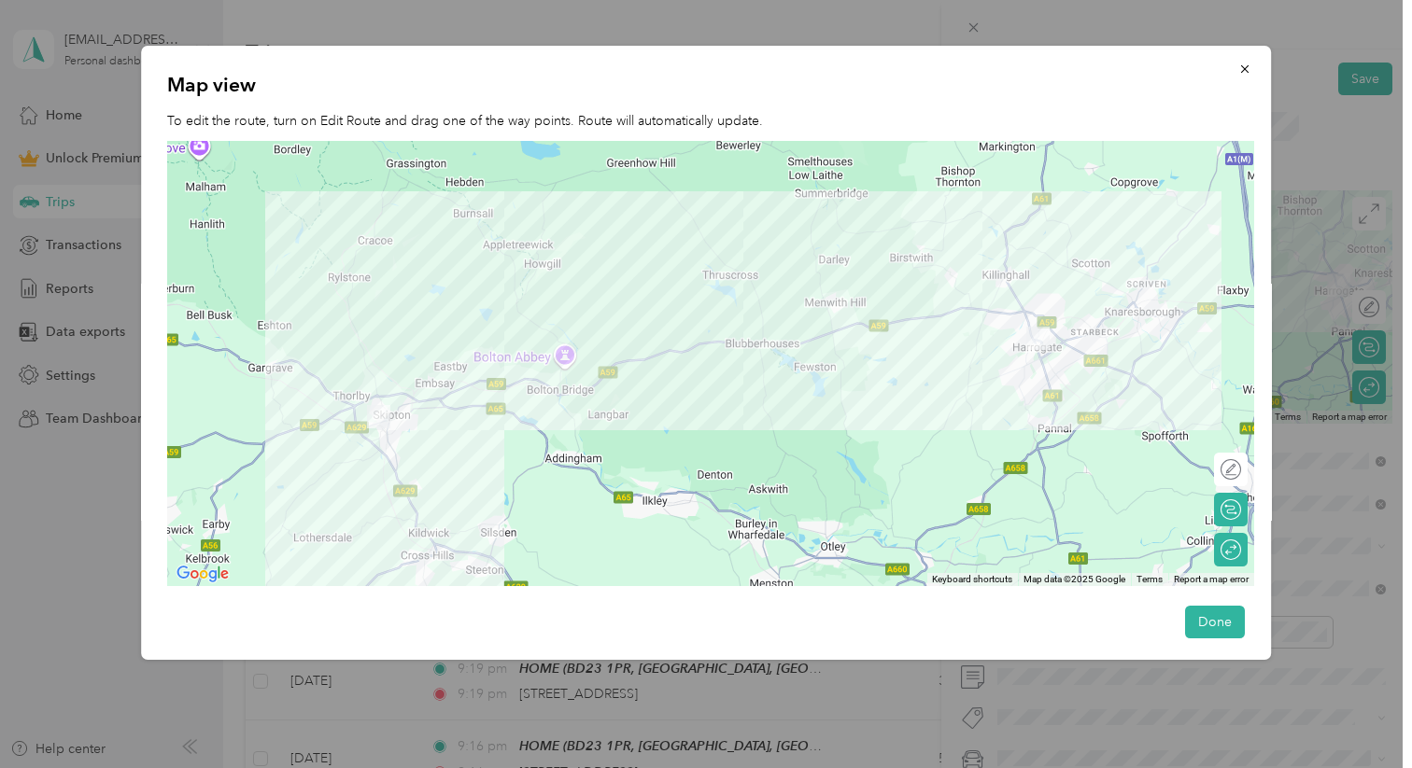
click at [1232, 467] on div "Edit route" at bounding box center [1231, 470] width 34 height 34
click at [1218, 468] on div at bounding box center [1212, 469] width 17 height 17
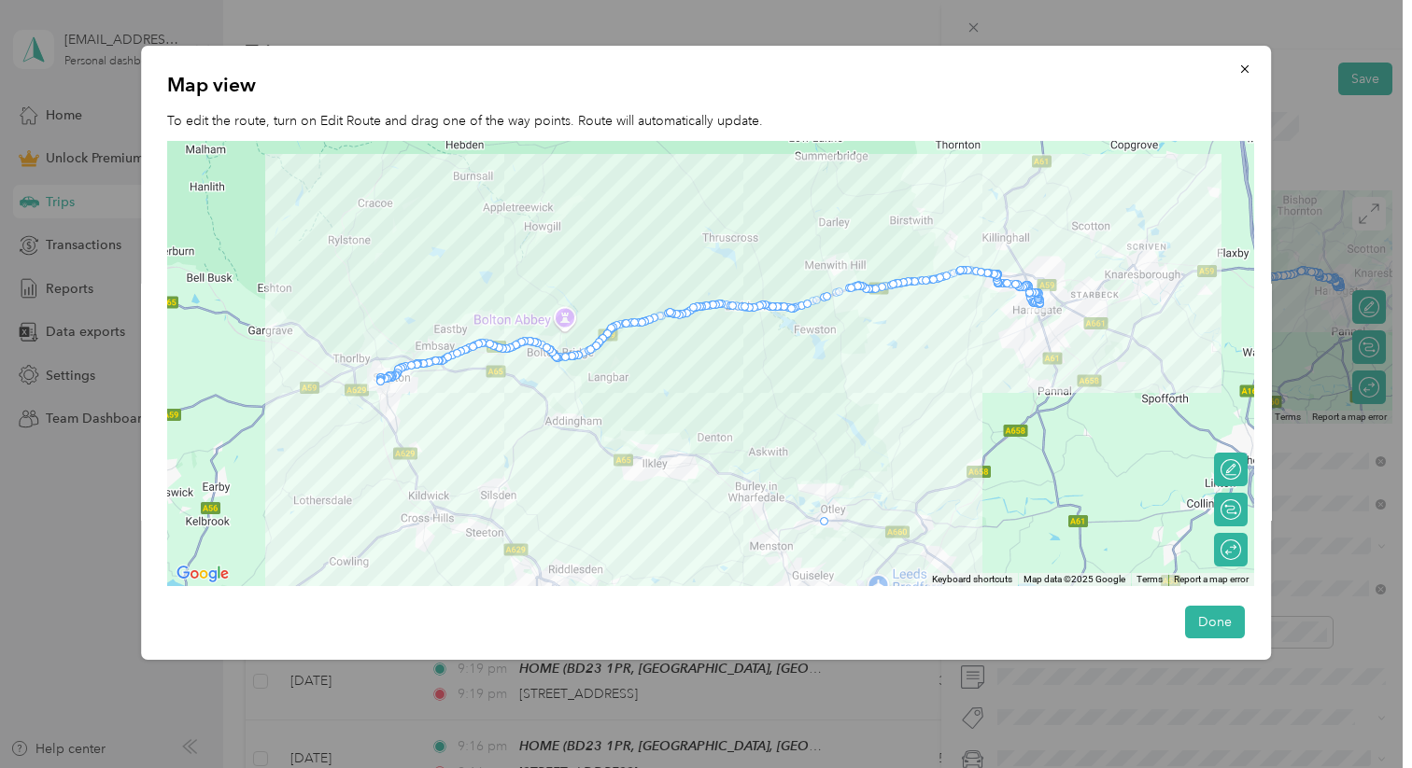
drag, startPoint x: 620, startPoint y: 367, endPoint x: 831, endPoint y: 528, distance: 265.2
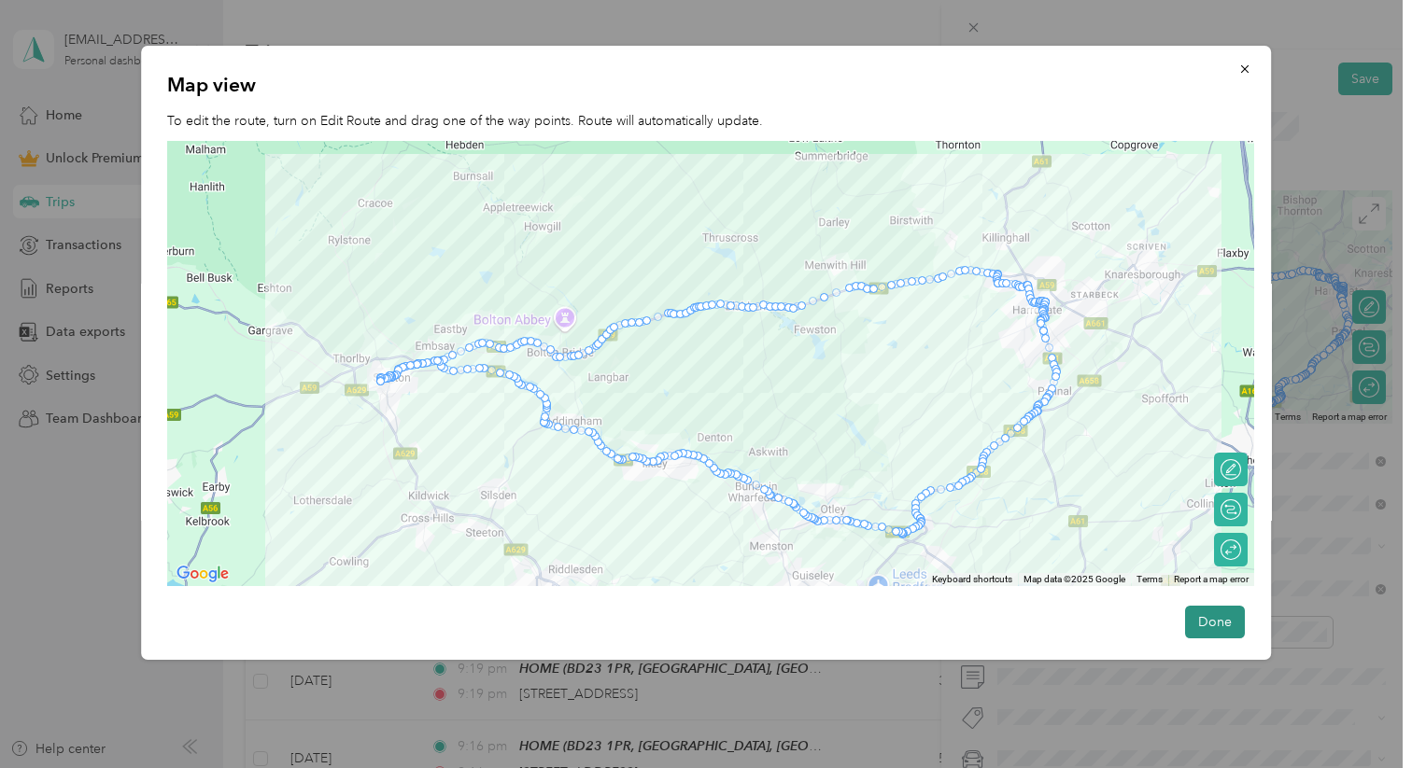
click at [1215, 592] on button "Done" at bounding box center [1215, 622] width 60 height 33
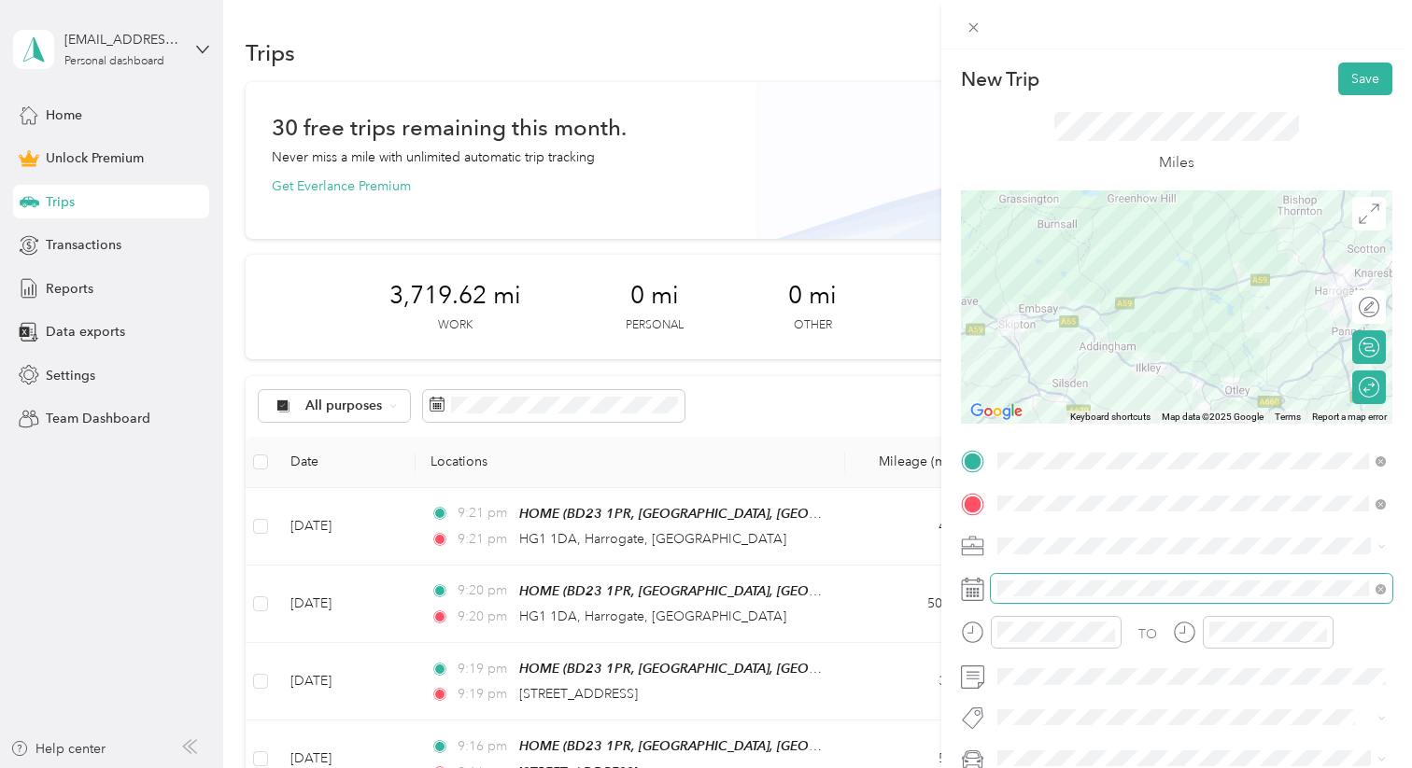
click at [1060, 577] on span at bounding box center [1192, 589] width 402 height 30
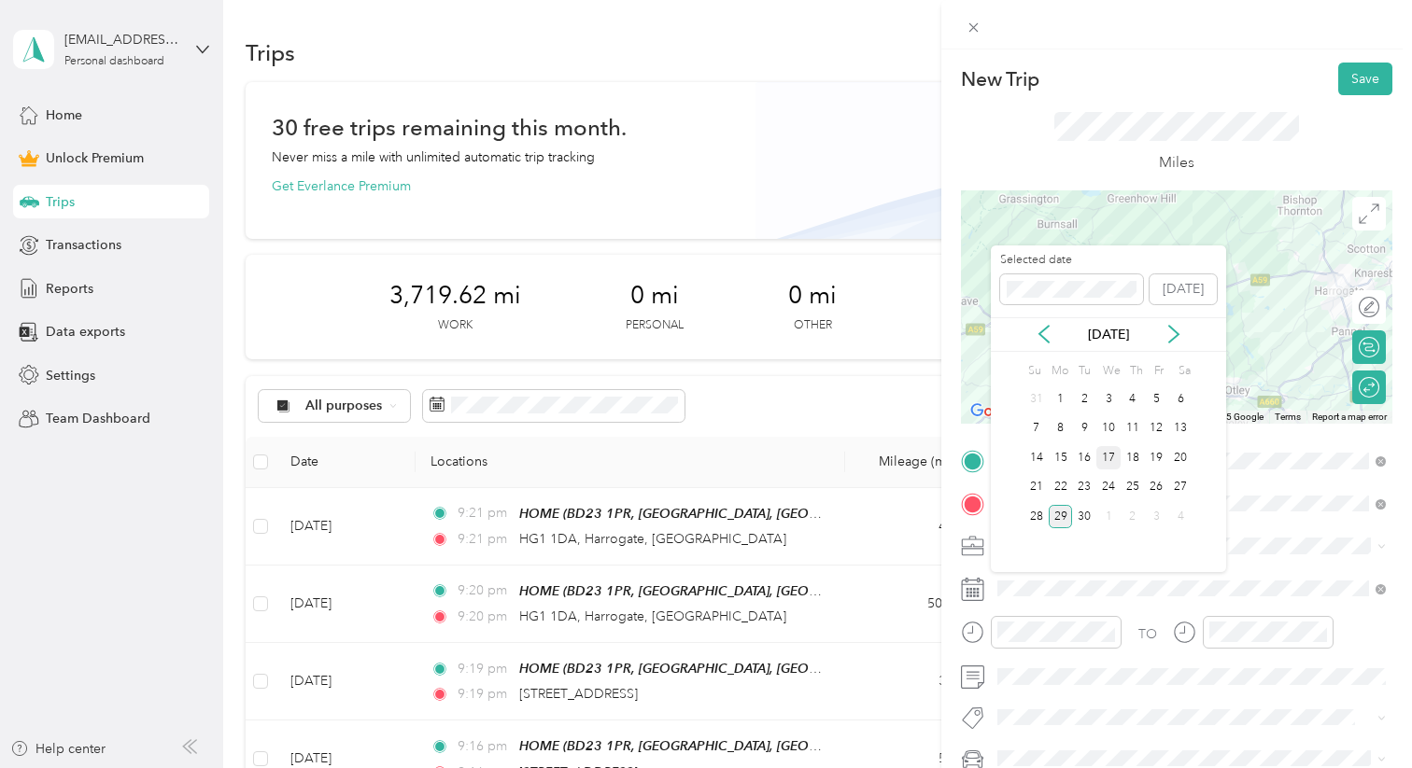
click at [1110, 458] on div "17" at bounding box center [1108, 457] width 24 height 23
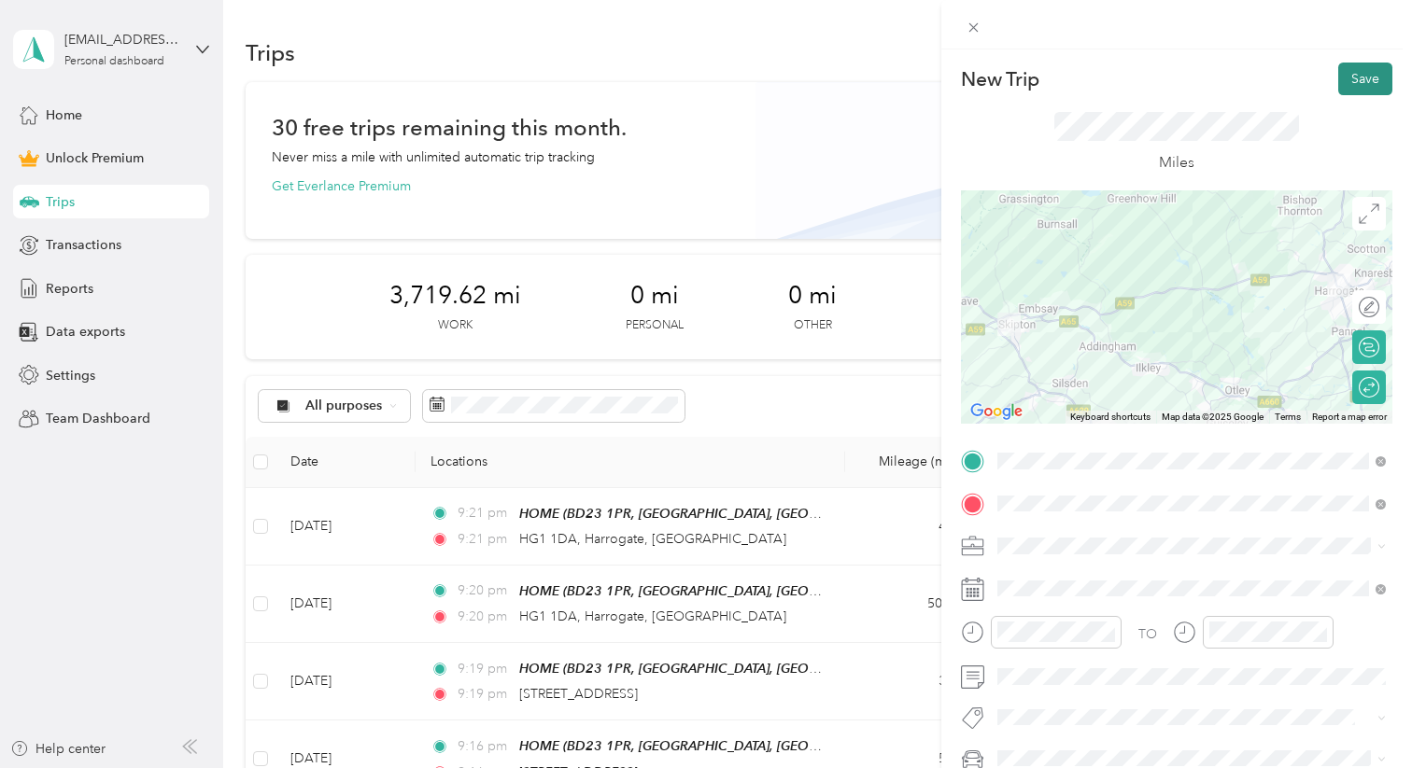
click at [1276, 82] on button "Save" at bounding box center [1365, 79] width 54 height 33
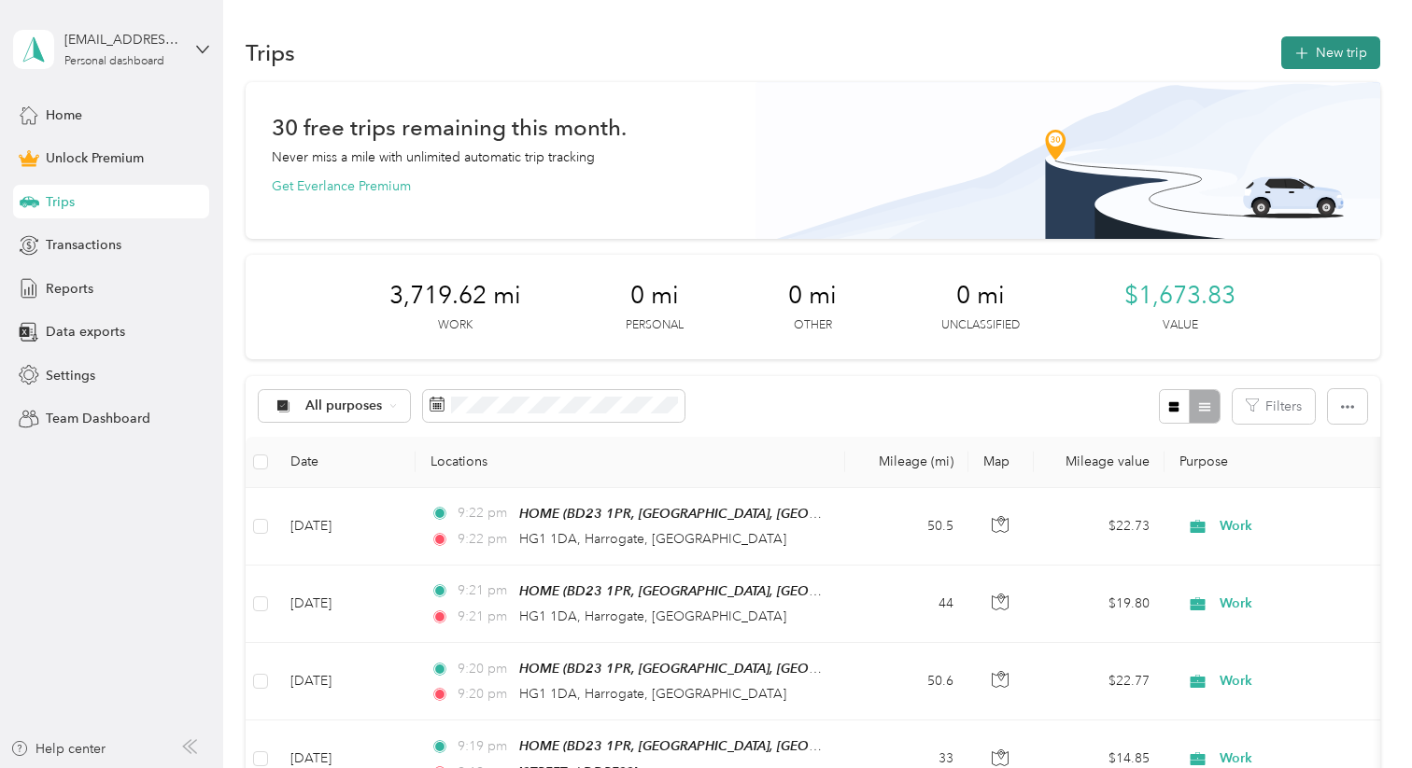
click at [1276, 57] on button "New trip" at bounding box center [1330, 52] width 99 height 33
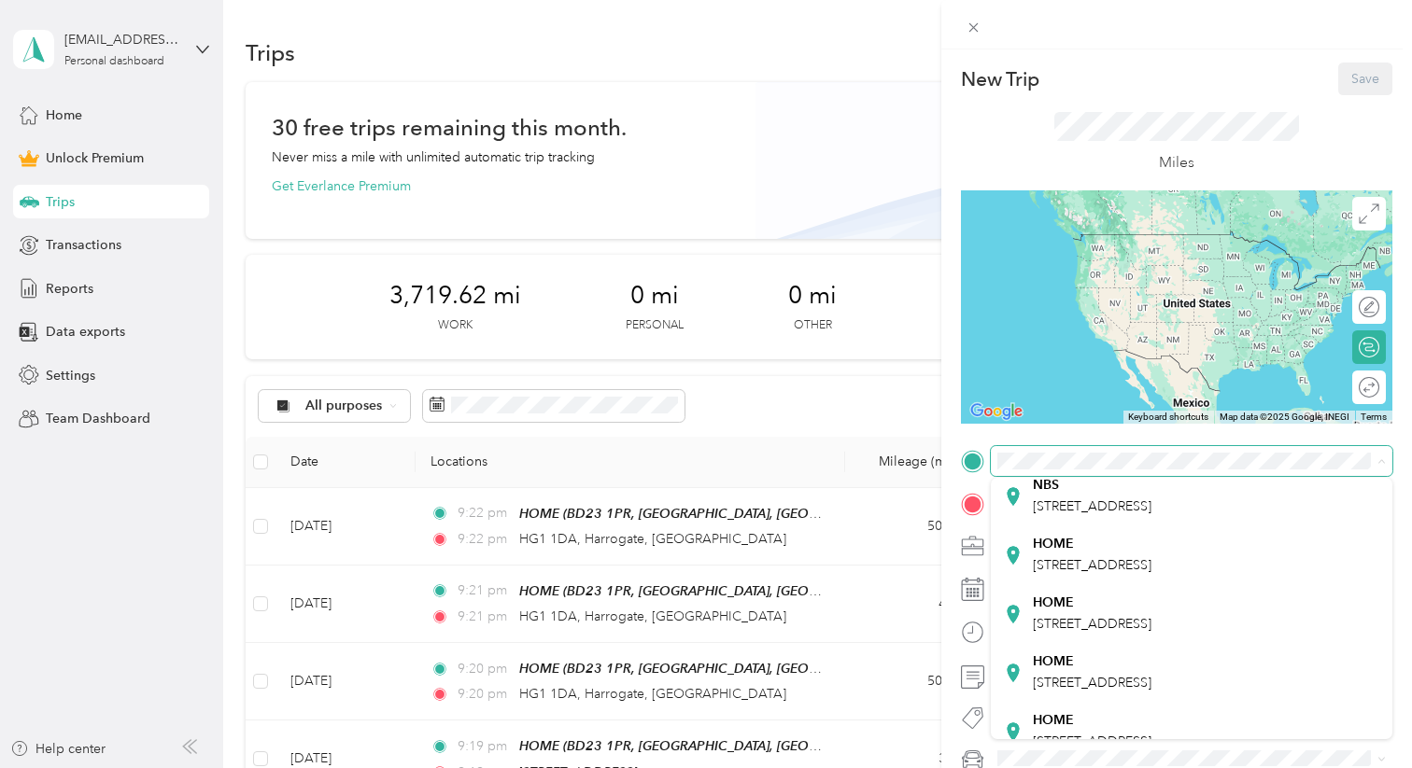
scroll to position [291, 0]
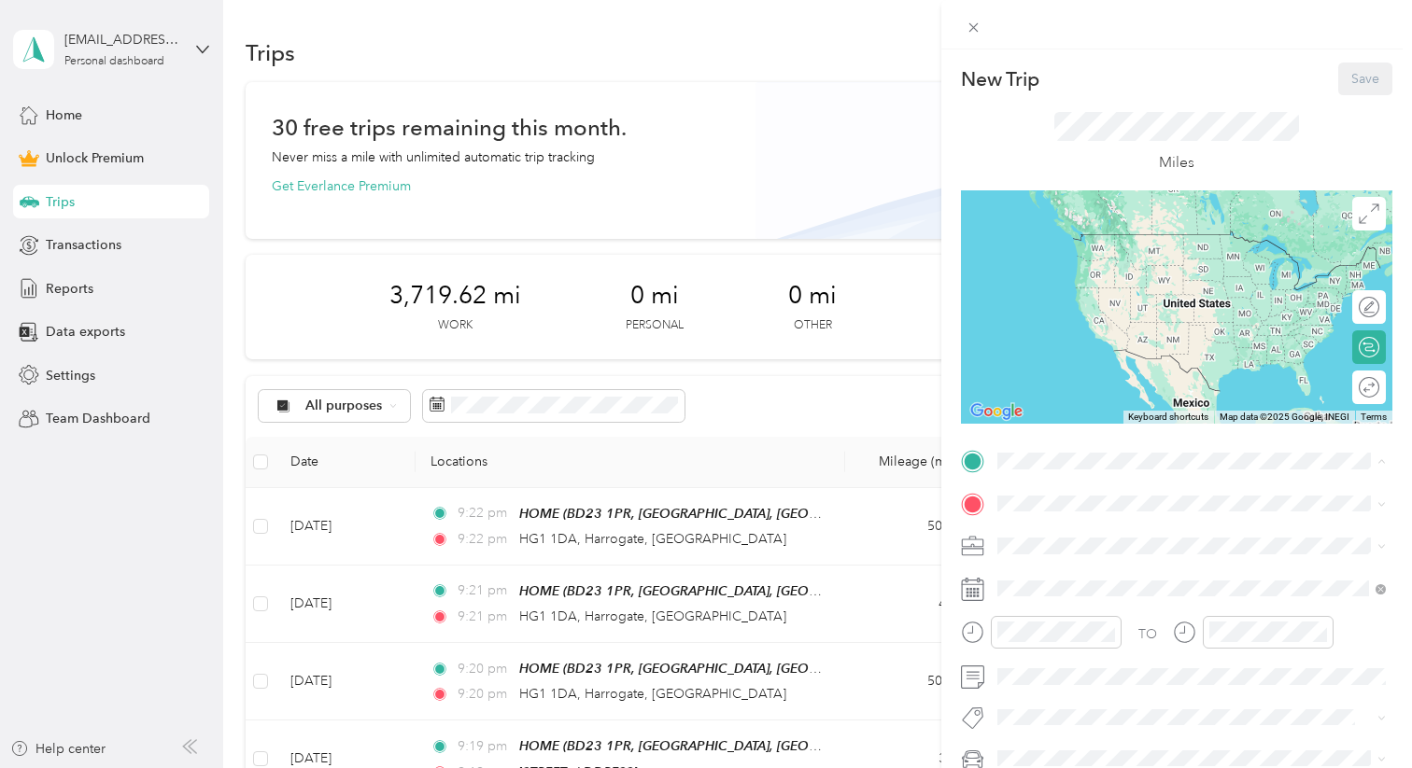
click at [1076, 551] on span "[STREET_ADDRESS]" at bounding box center [1092, 543] width 119 height 16
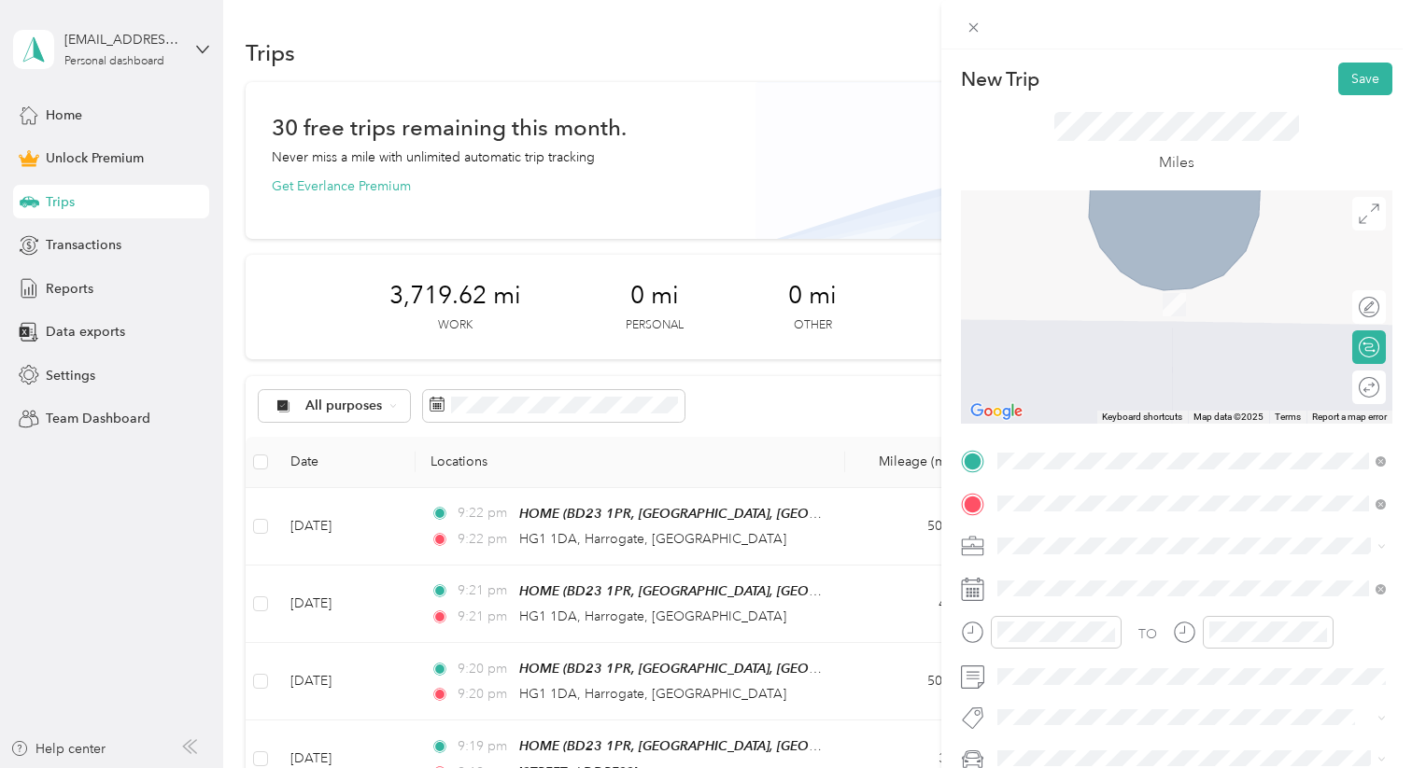
click at [1168, 290] on div "[STREET_ADDRESS]" at bounding box center [1191, 277] width 375 height 25
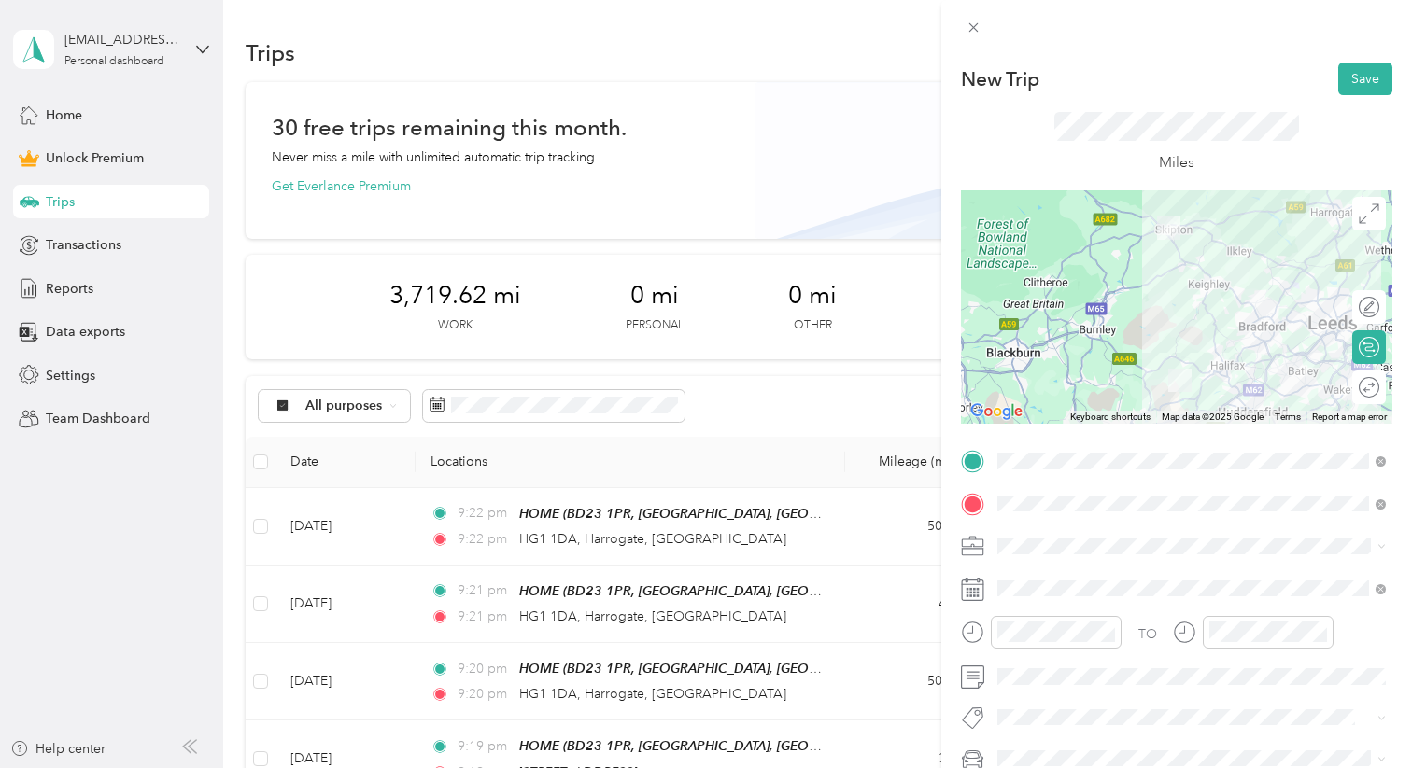
click at [1028, 297] on ol "Work Personal Coaching Food Services Consultant Other Charity Medical Moving Co…" at bounding box center [1192, 398] width 402 height 261
click at [1276, 388] on div "Round trip" at bounding box center [1320, 387] width 120 height 20
click at [1276, 386] on div at bounding box center [1350, 387] width 17 height 17
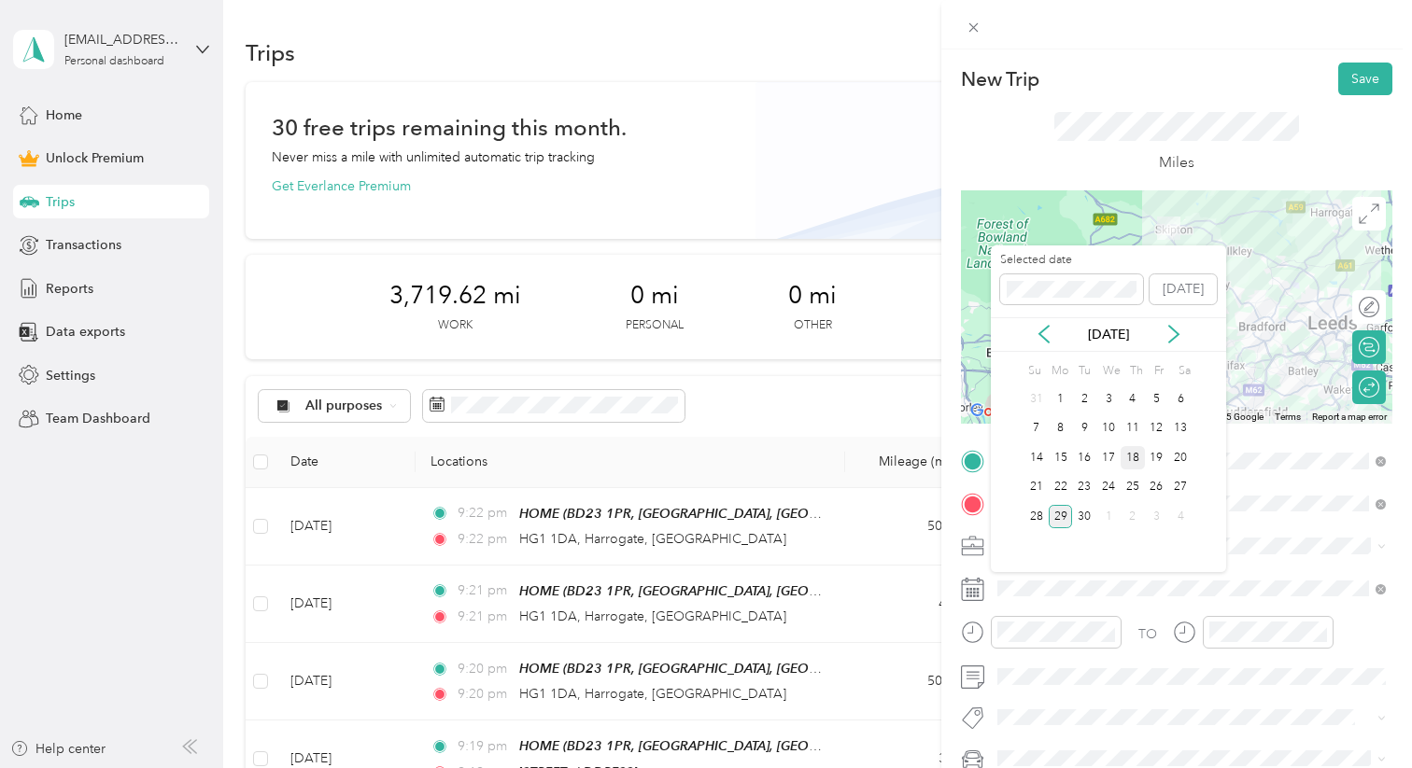
click at [1132, 463] on div "18" at bounding box center [1132, 457] width 24 height 23
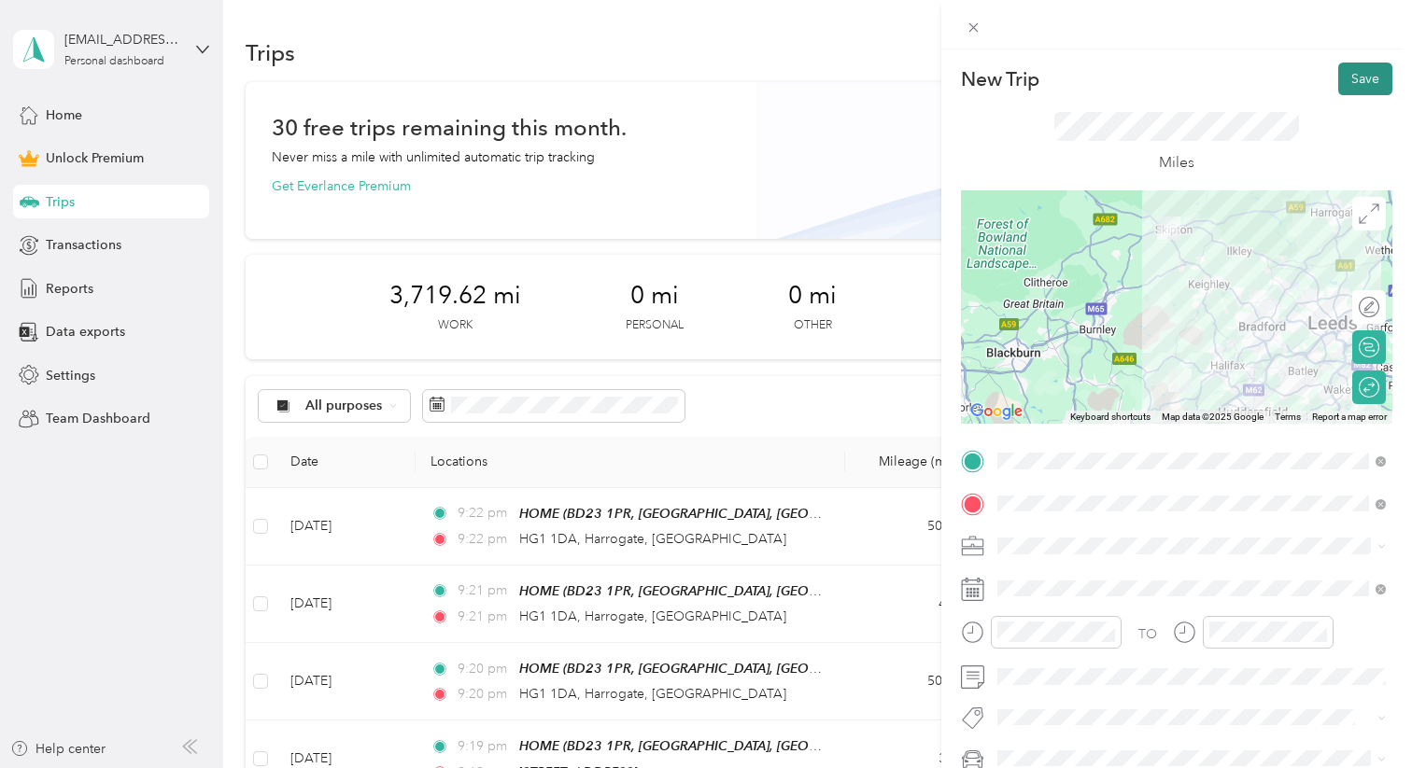
click at [1276, 85] on button "Save" at bounding box center [1365, 79] width 54 height 33
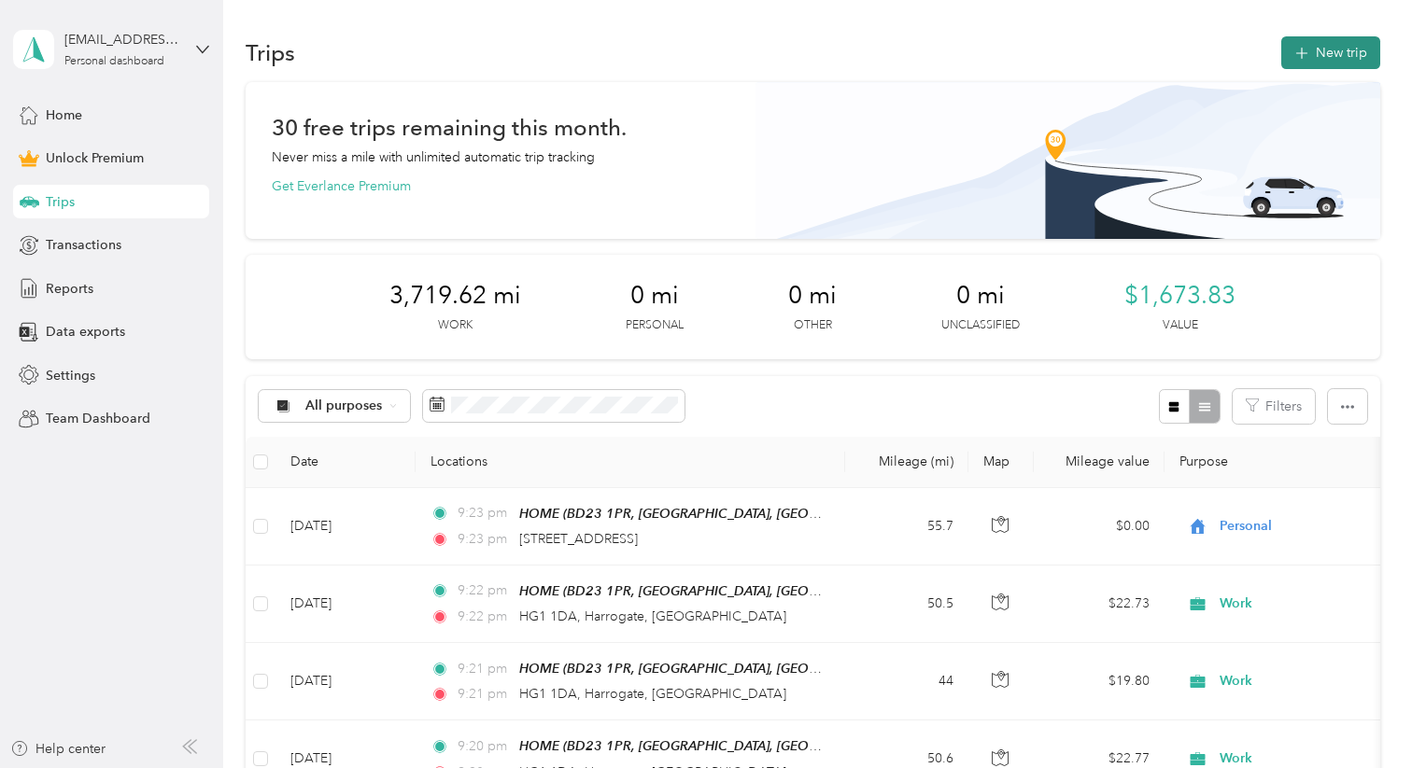
click at [1276, 63] on button "New trip" at bounding box center [1330, 52] width 99 height 33
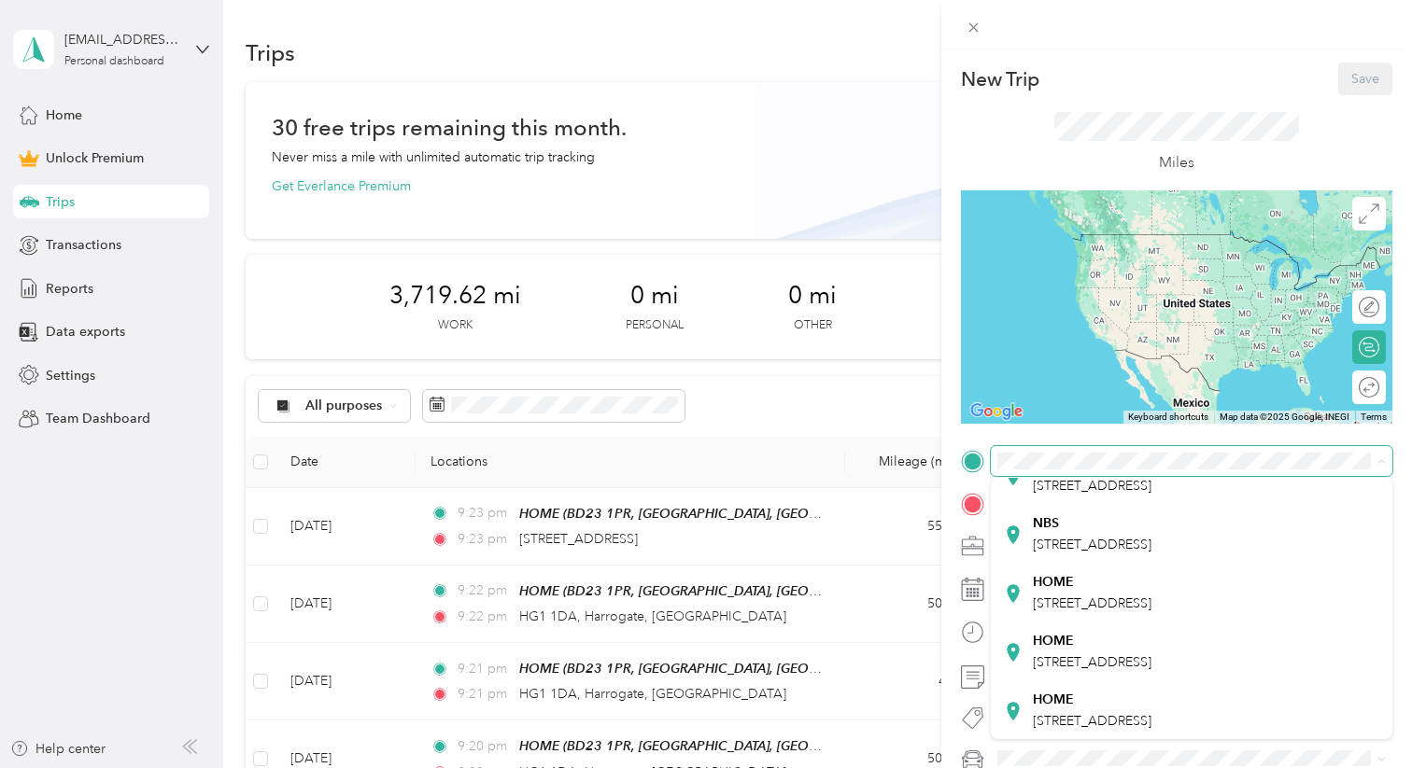
scroll to position [228, 0]
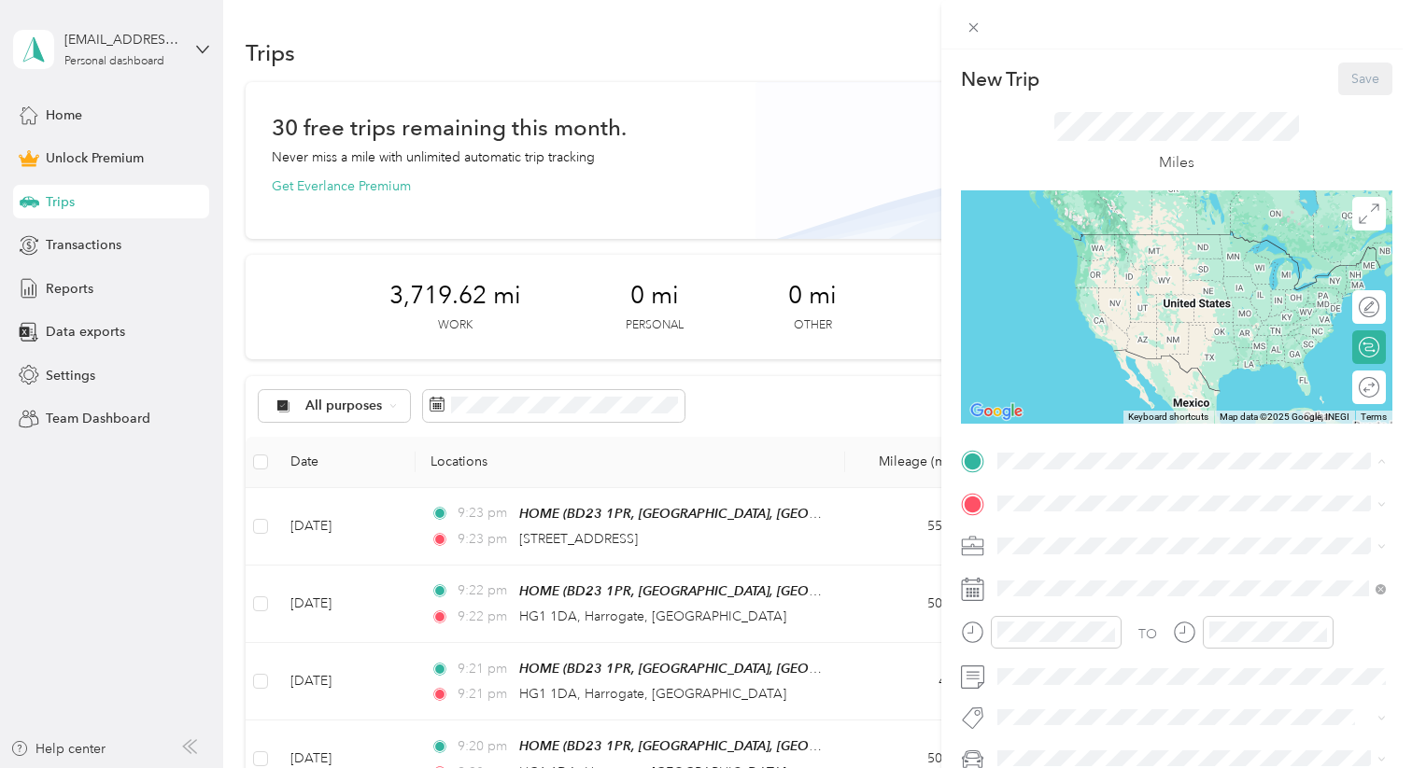
click at [1076, 592] on div "[STREET_ADDRESS]" at bounding box center [1092, 592] width 119 height 39
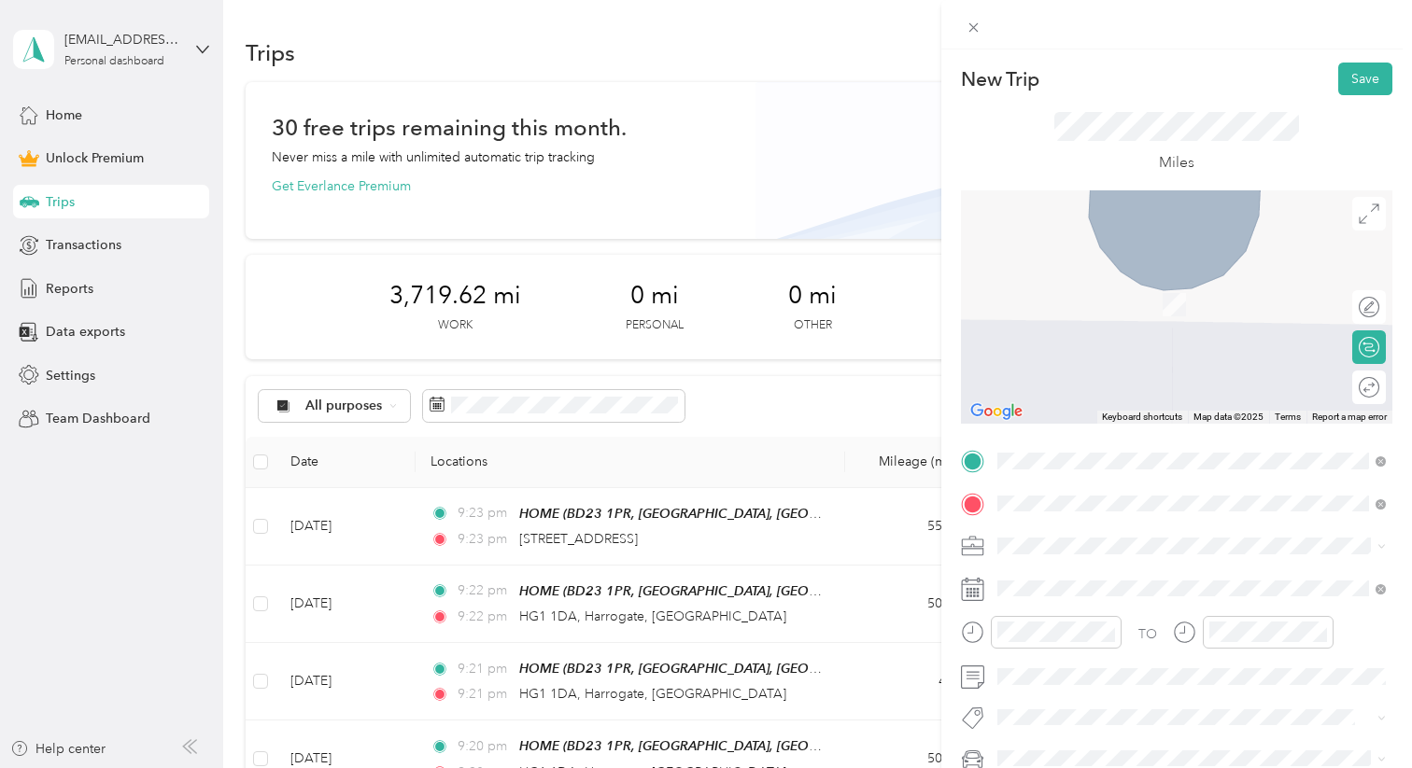
click at [1114, 405] on span "M1 7FA Manchester, [GEOGRAPHIC_DATA], [GEOGRAPHIC_DATA], [GEOGRAPHIC_DATA]" at bounding box center [1206, 429] width 347 height 49
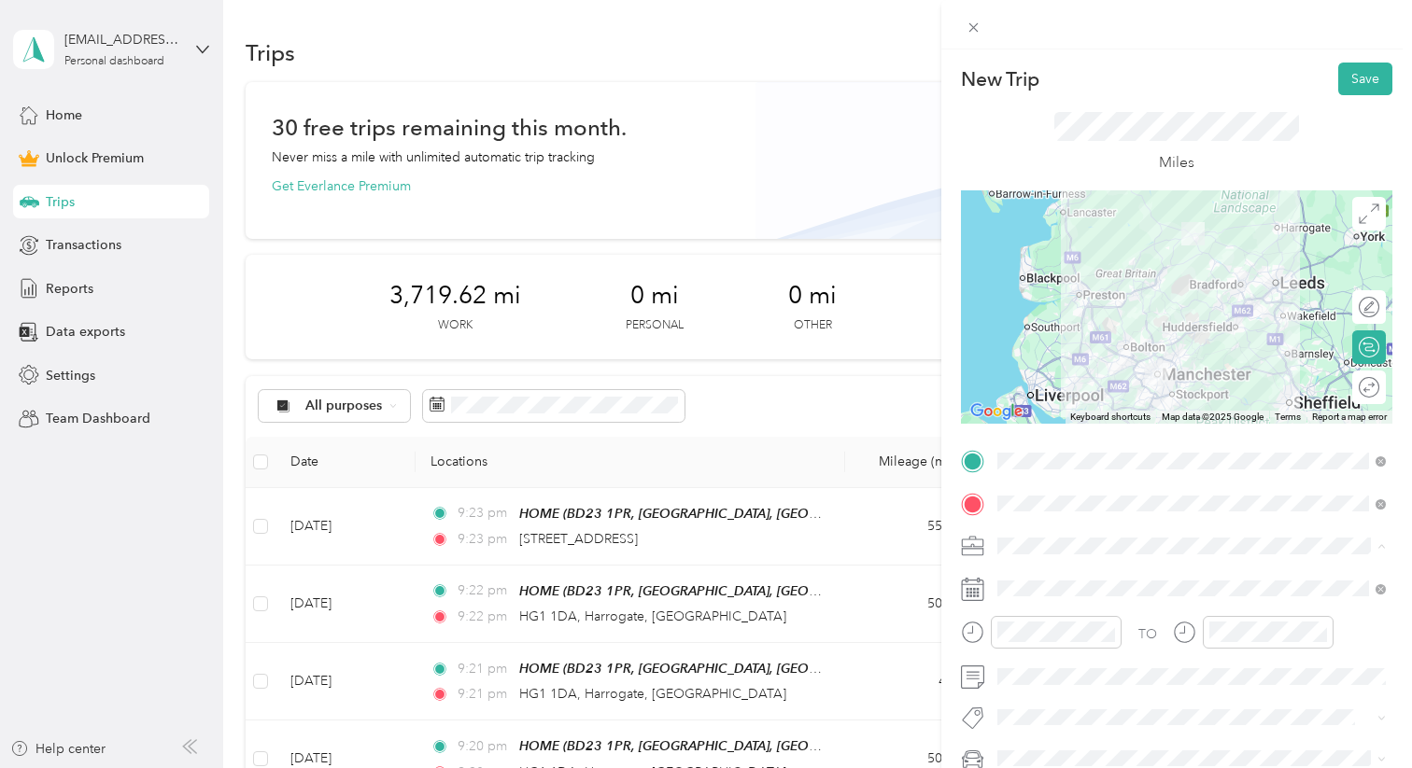
click at [1034, 299] on ol "Work Personal Coaching Food Services Consultant Other Charity Medical Moving Co…" at bounding box center [1192, 398] width 402 height 261
click at [1025, 290] on div "Work" at bounding box center [1191, 285] width 375 height 20
click at [1276, 390] on div "Round trip" at bounding box center [1319, 388] width 133 height 34
click at [1276, 387] on div at bounding box center [1350, 387] width 17 height 17
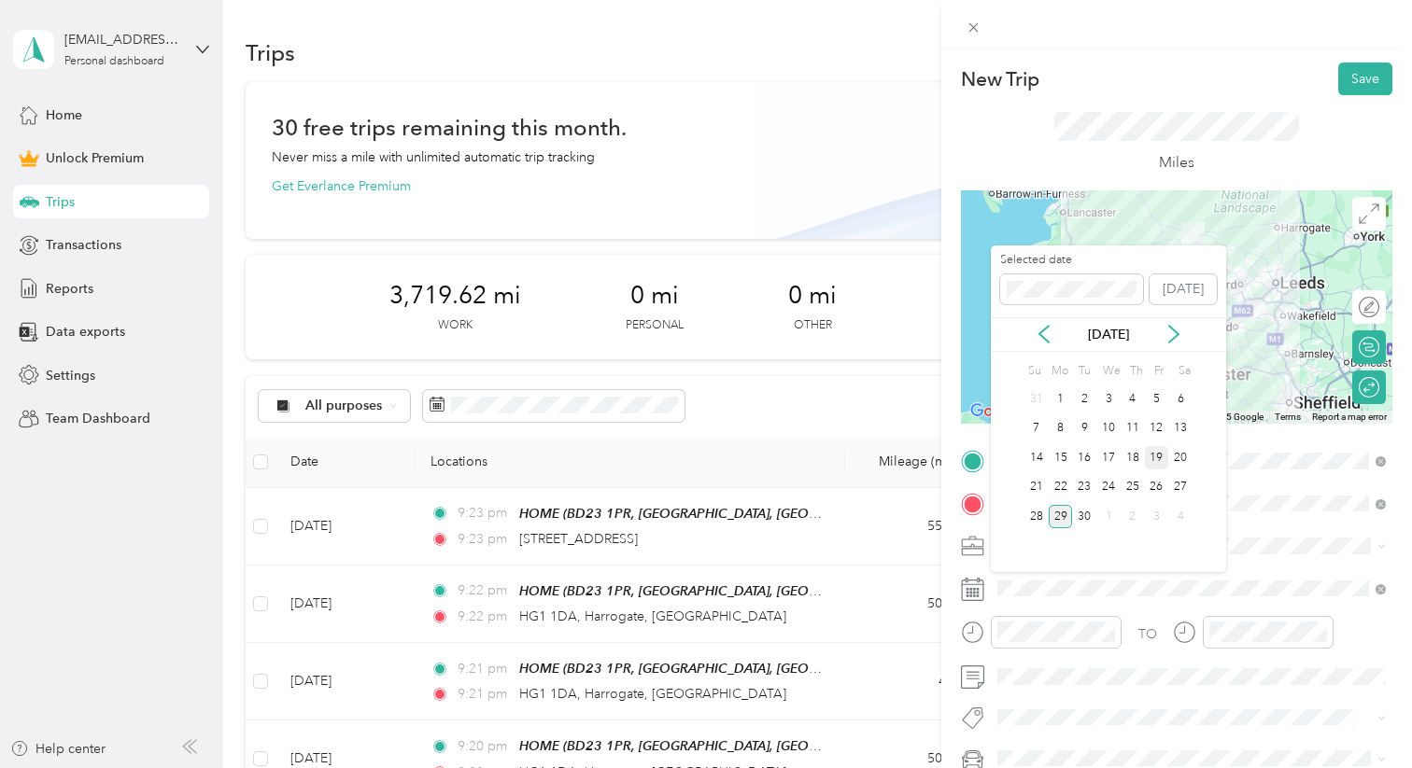
click at [1160, 457] on div "19" at bounding box center [1157, 457] width 24 height 23
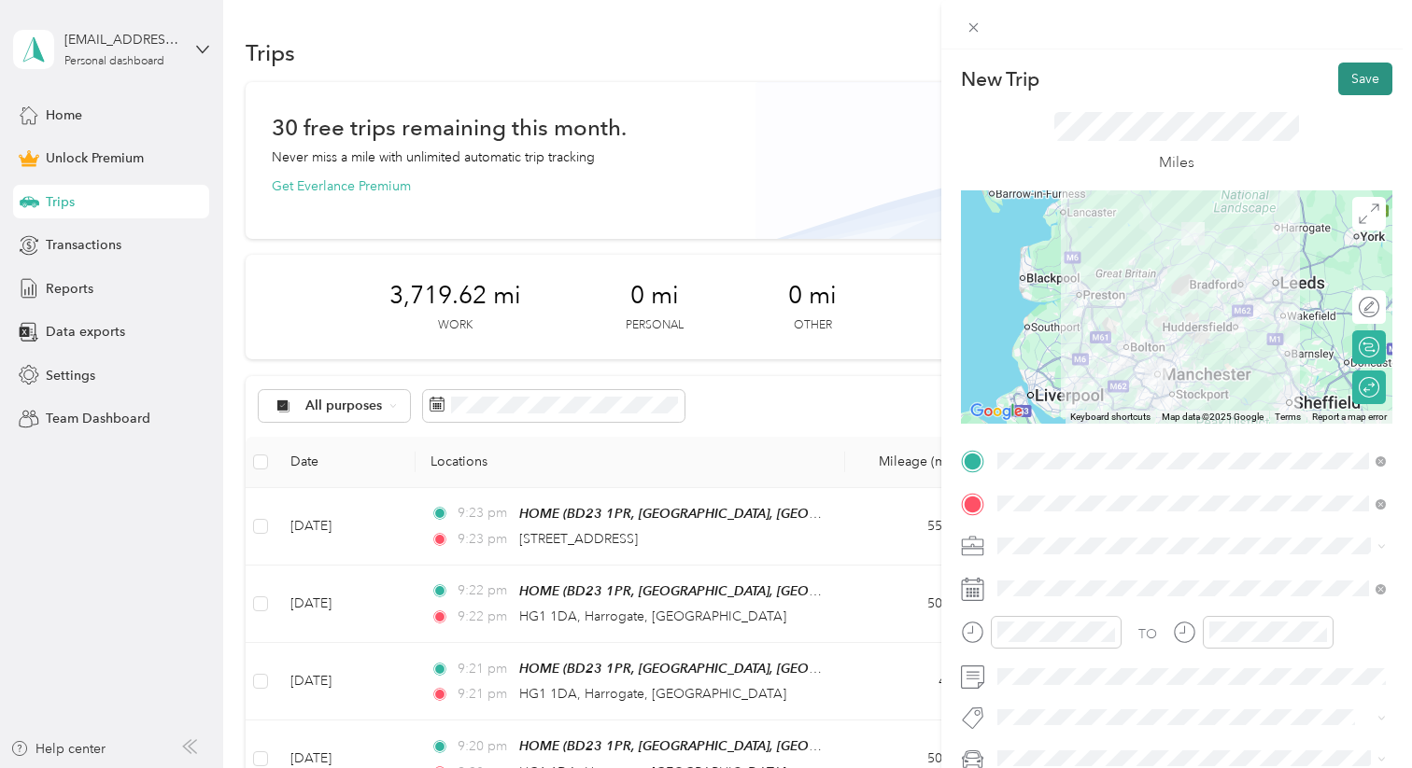
click at [1276, 84] on button "Save" at bounding box center [1365, 79] width 54 height 33
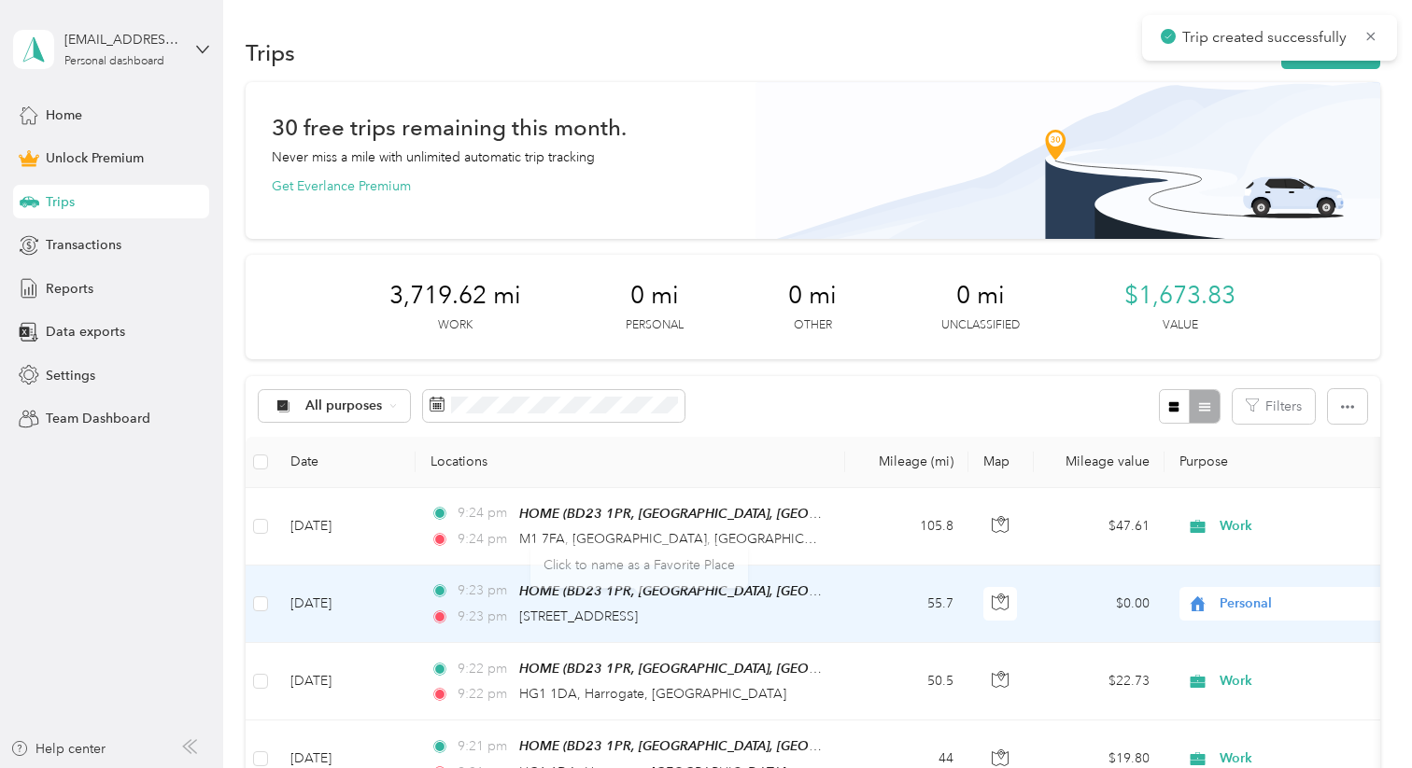
click at [851, 592] on td "55.7" at bounding box center [906, 605] width 123 height 78
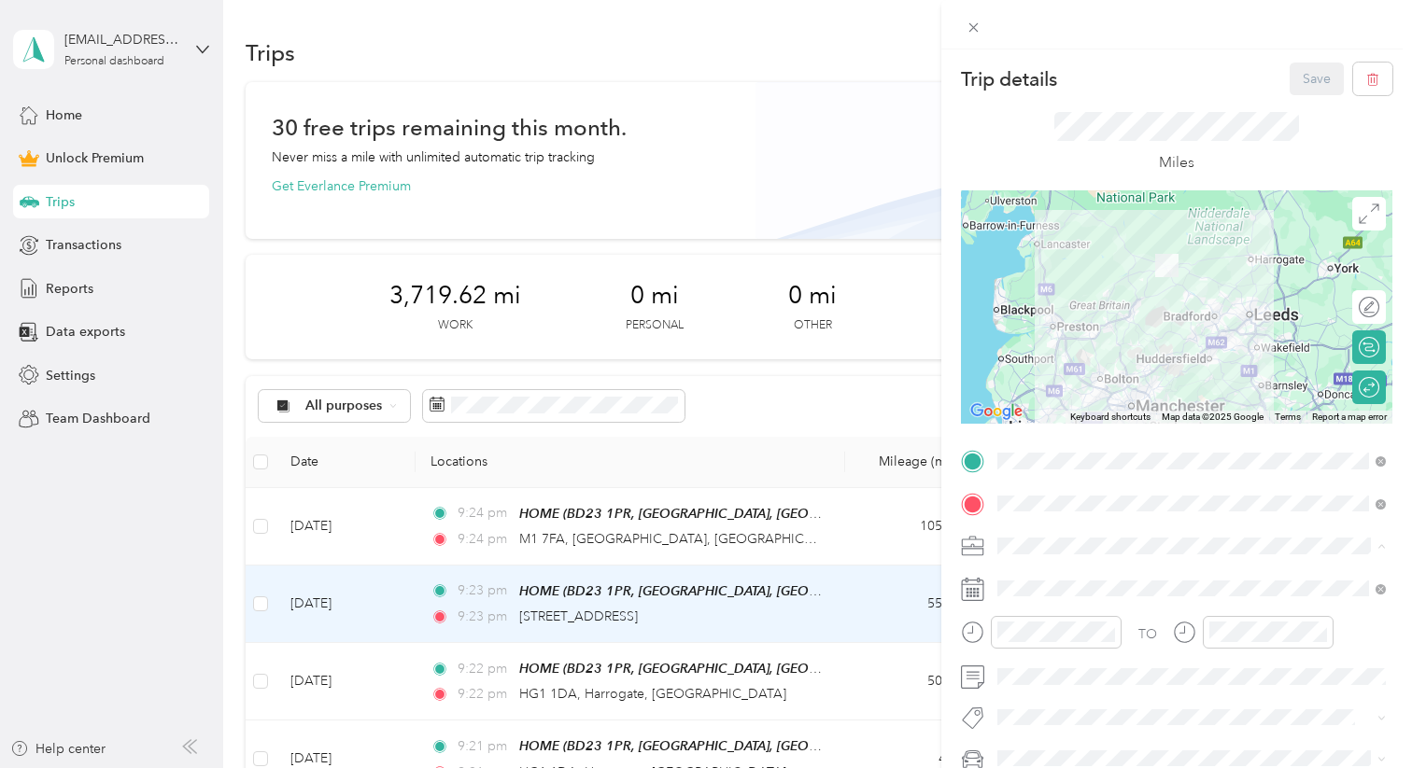
click at [1036, 293] on li "Work" at bounding box center [1192, 284] width 402 height 33
click at [1276, 82] on button "Save" at bounding box center [1316, 79] width 54 height 33
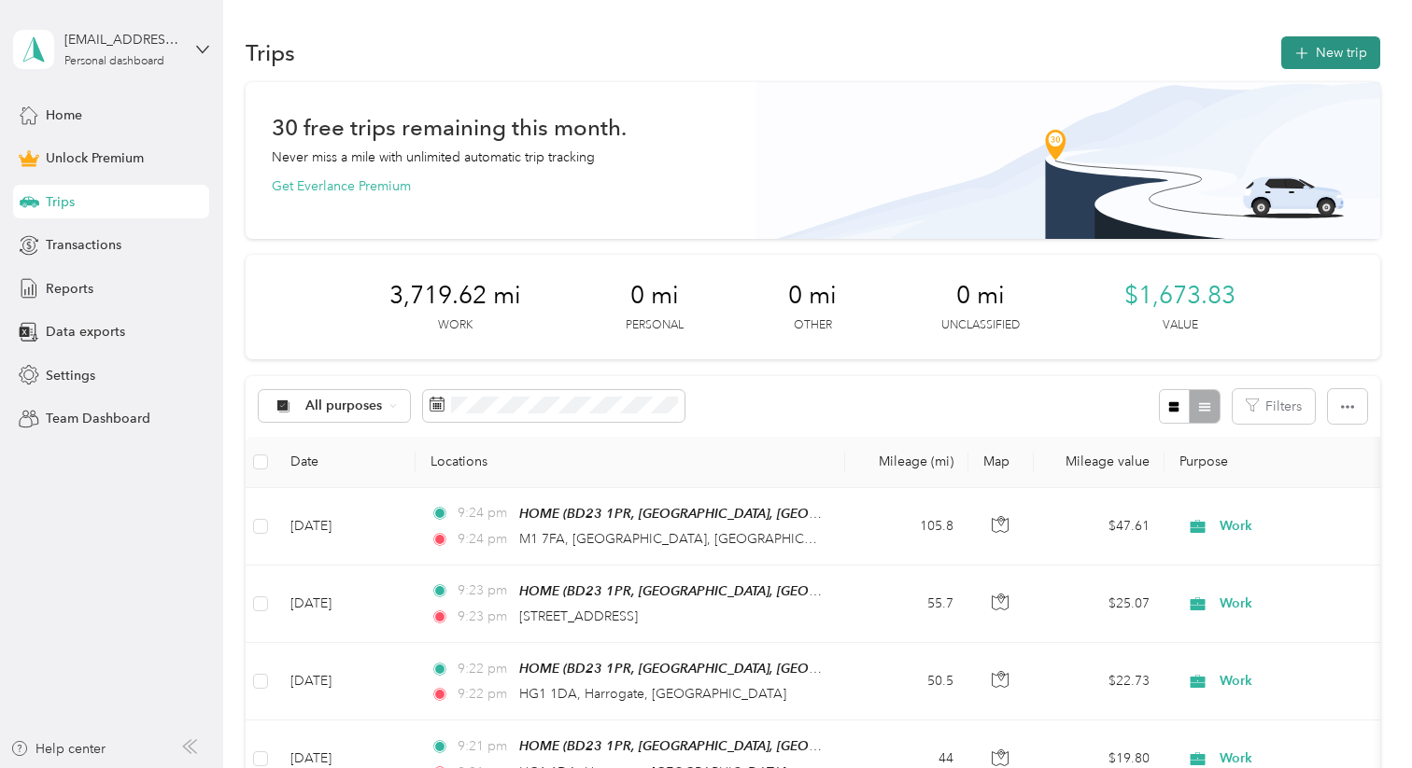
click at [1276, 46] on button "New trip" at bounding box center [1330, 52] width 99 height 33
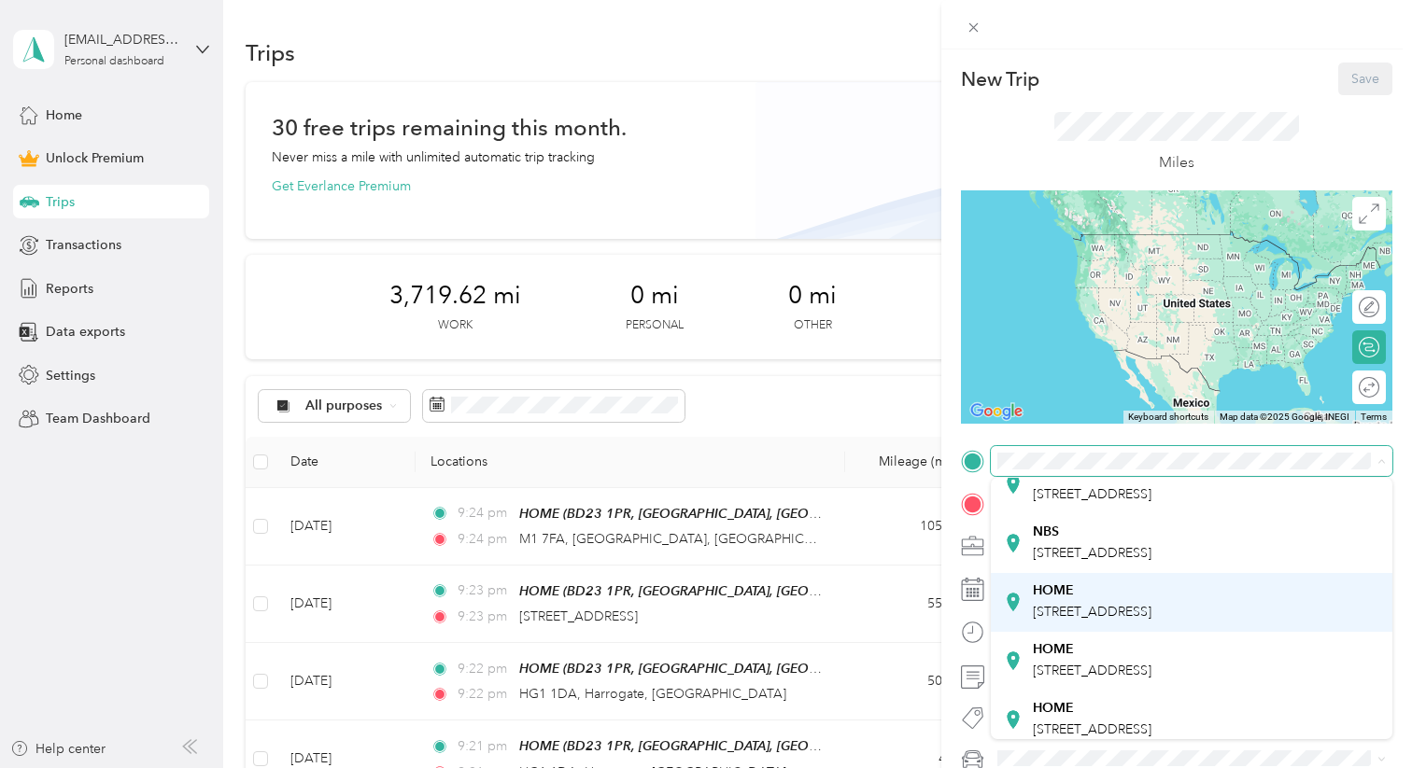
scroll to position [223, 0]
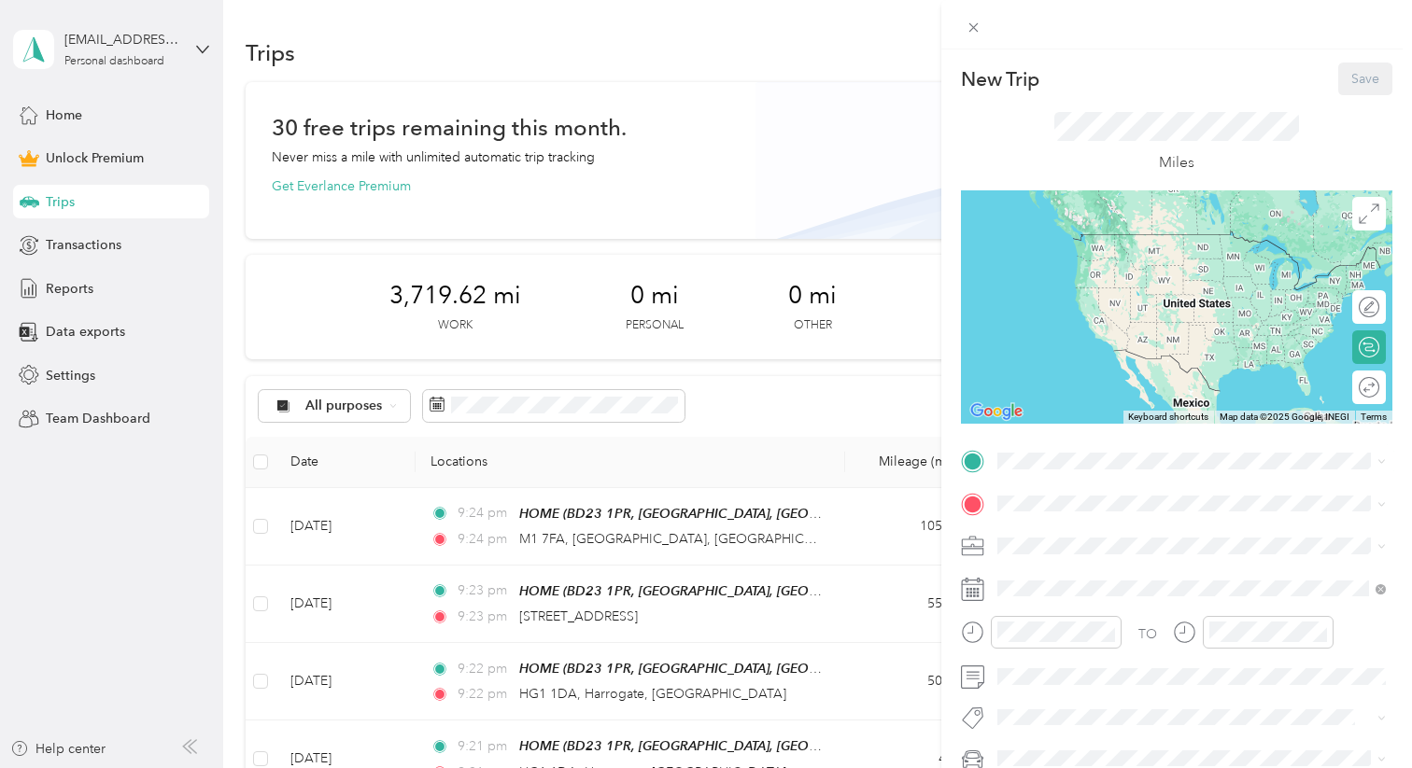
click at [1095, 592] on div "HOME" at bounding box center [1092, 586] width 119 height 17
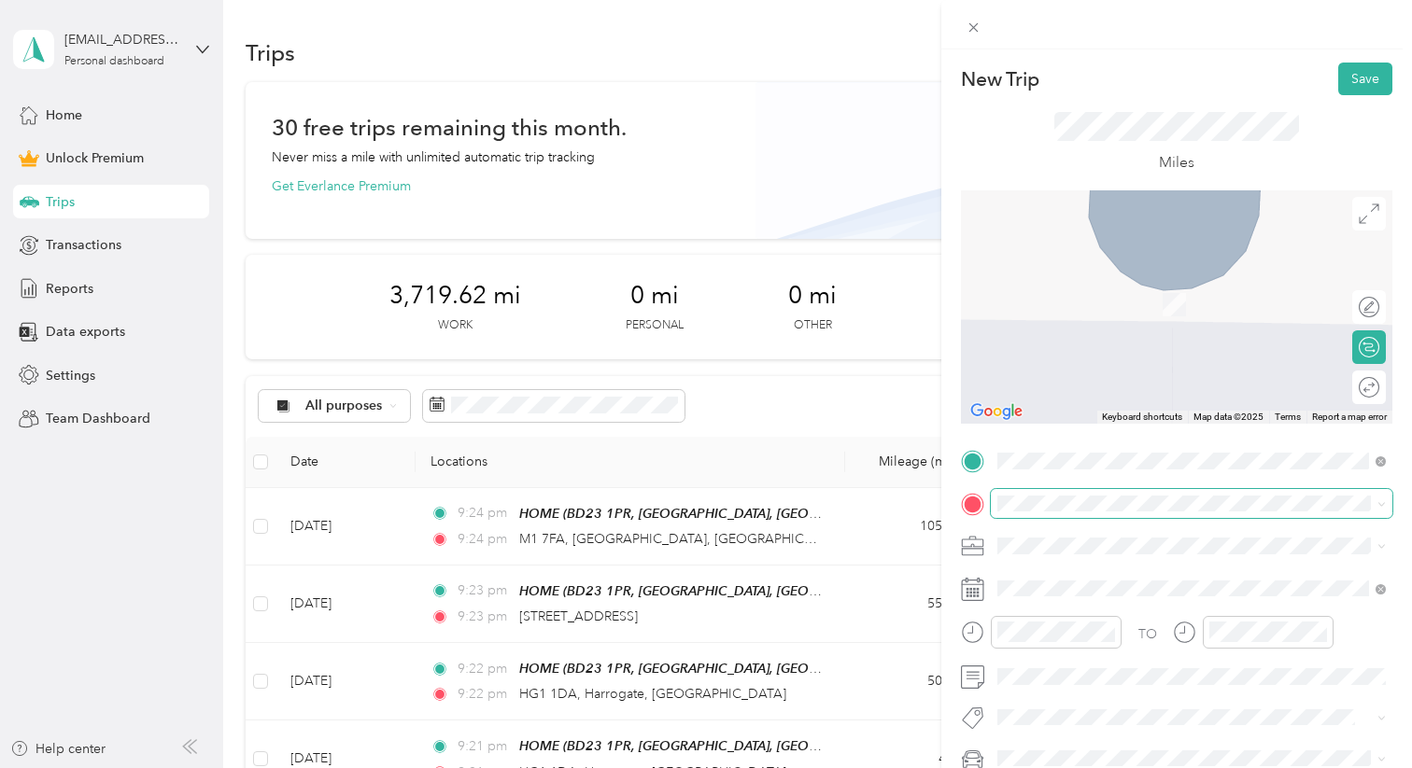
click at [1059, 512] on span at bounding box center [1192, 504] width 402 height 30
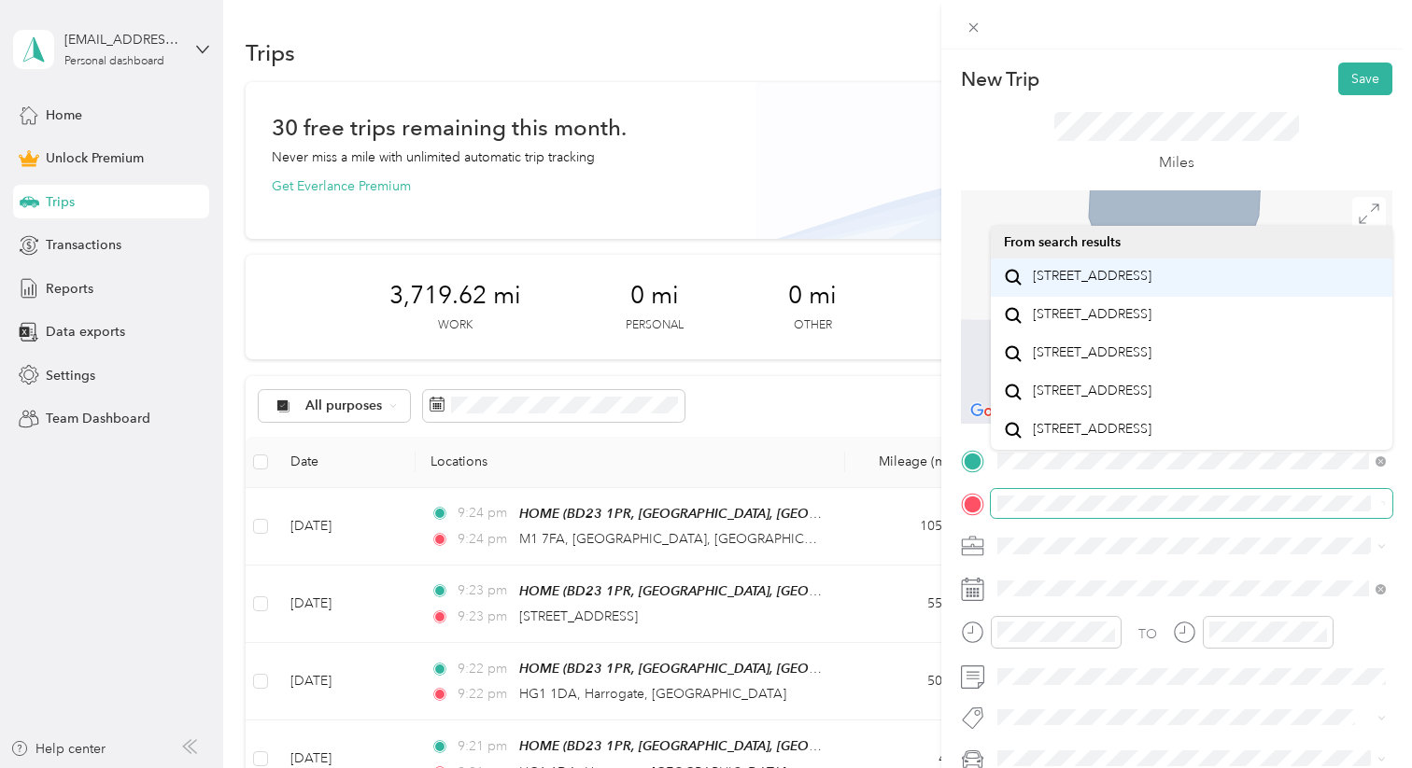
scroll to position [0, 0]
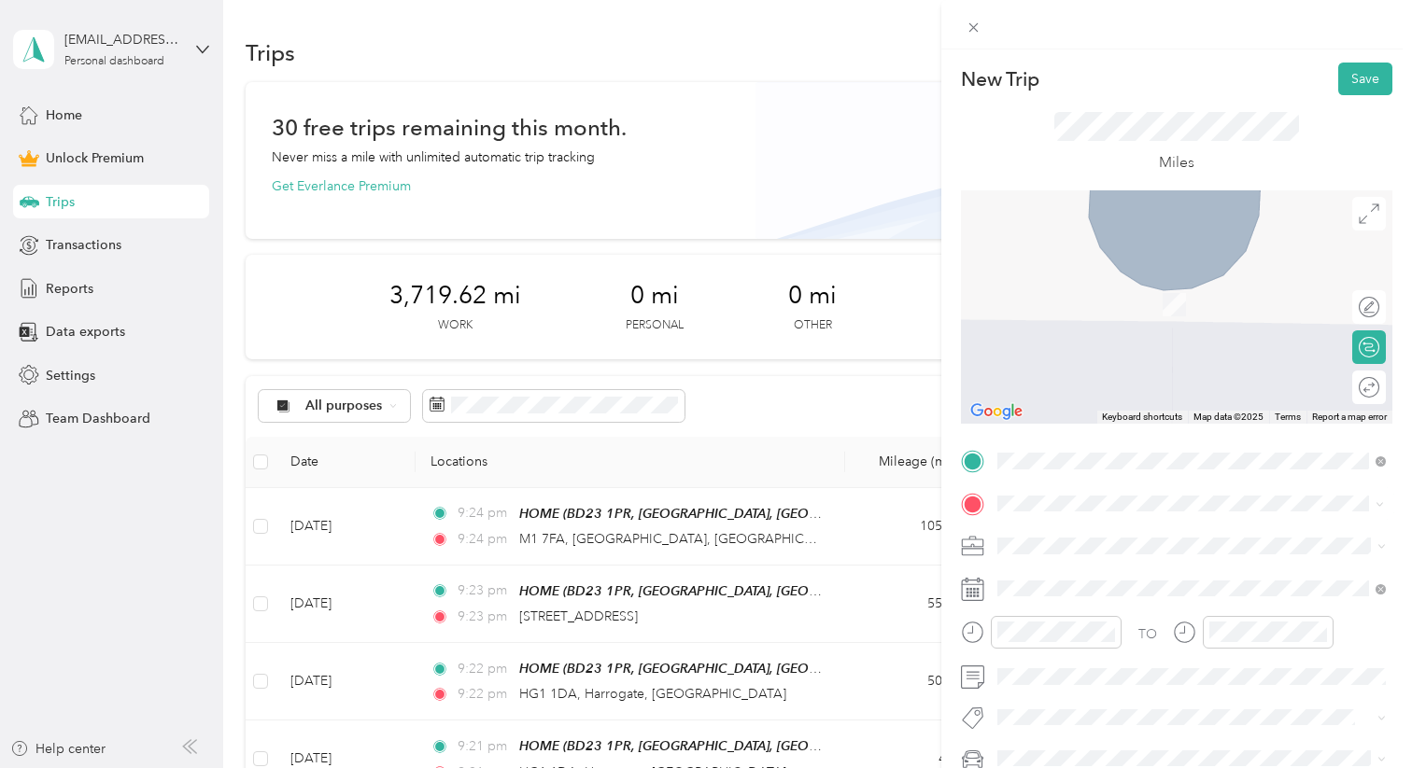
click at [1095, 389] on span "[STREET_ADDRESS]" at bounding box center [1092, 381] width 119 height 17
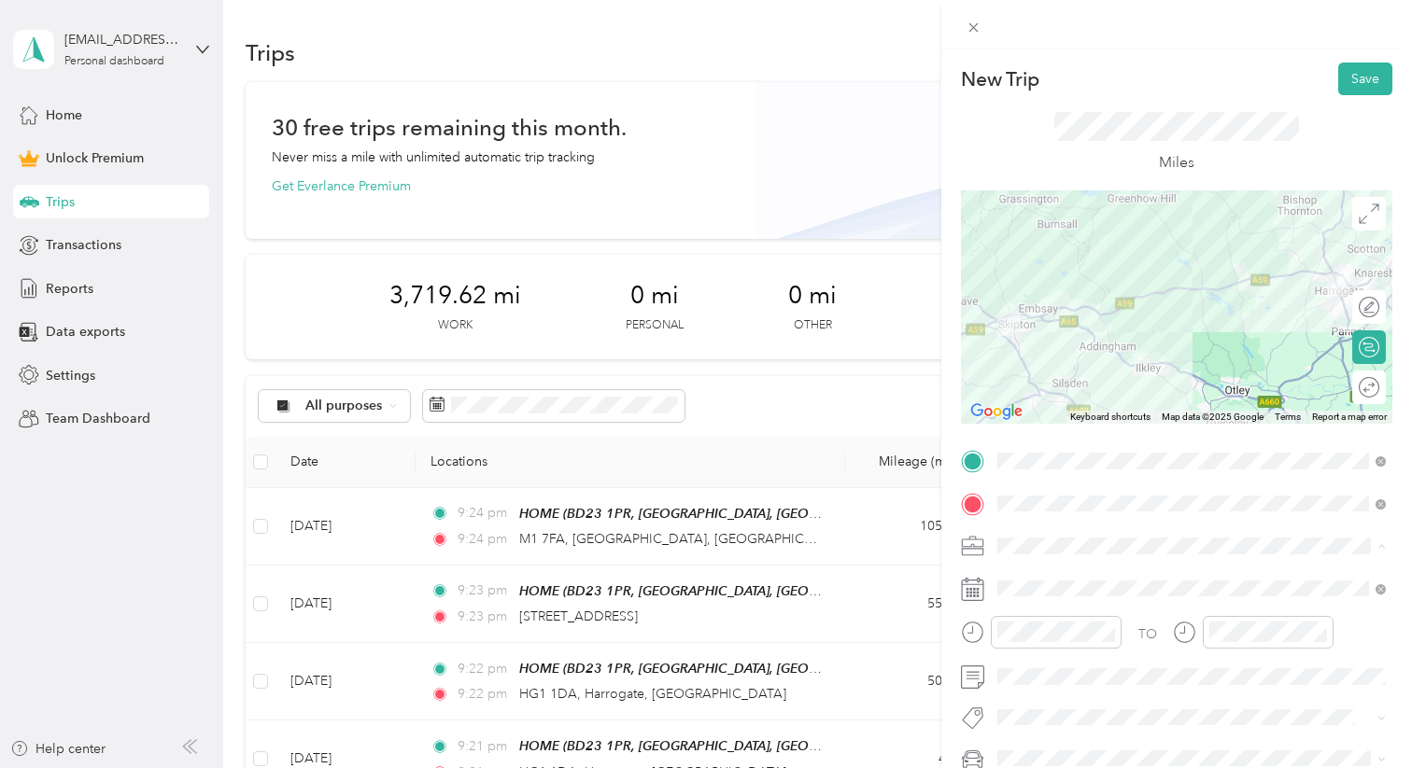
click at [1022, 290] on li "Work" at bounding box center [1192, 284] width 402 height 33
click at [1276, 388] on div at bounding box center [1350, 387] width 17 height 17
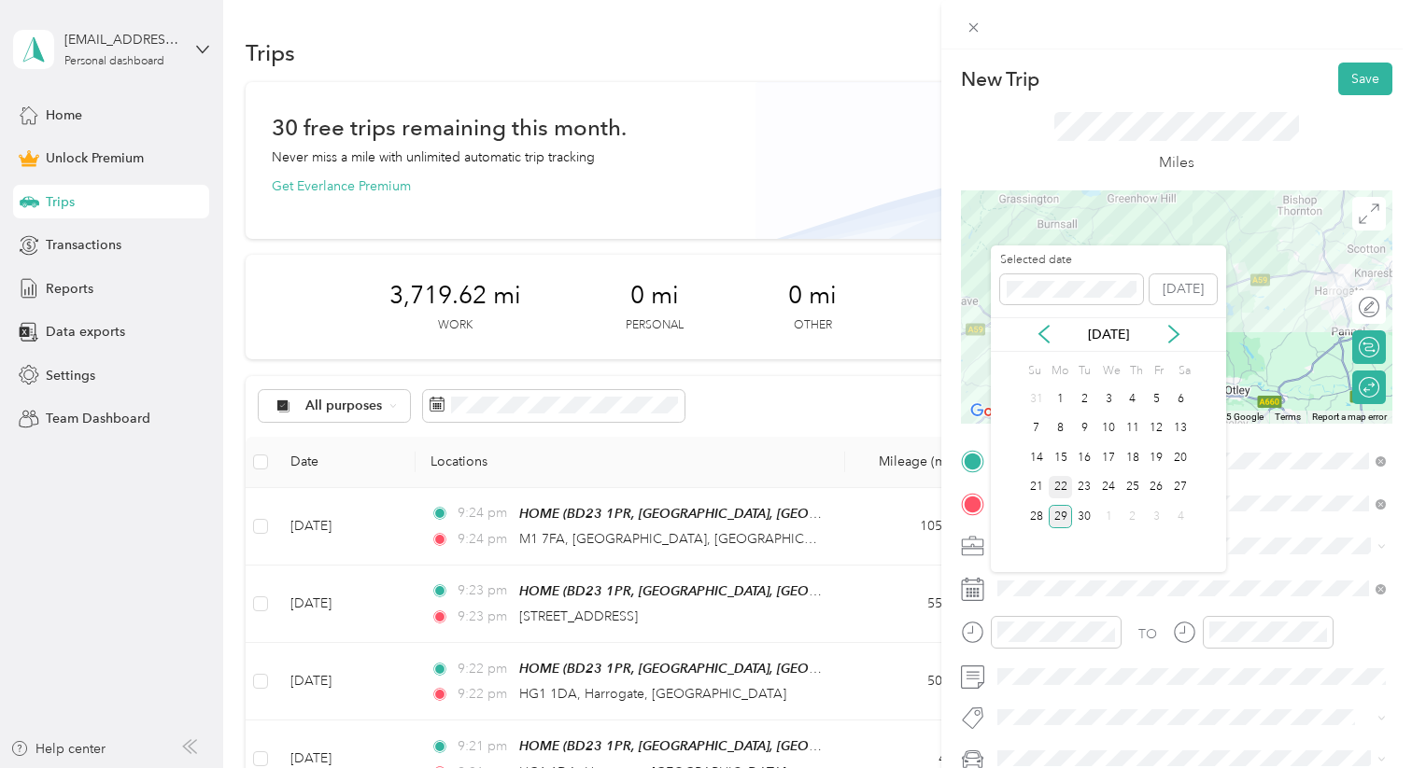
click at [1063, 488] on div "22" at bounding box center [1061, 487] width 24 height 23
click at [1080, 487] on div "23" at bounding box center [1084, 487] width 24 height 23
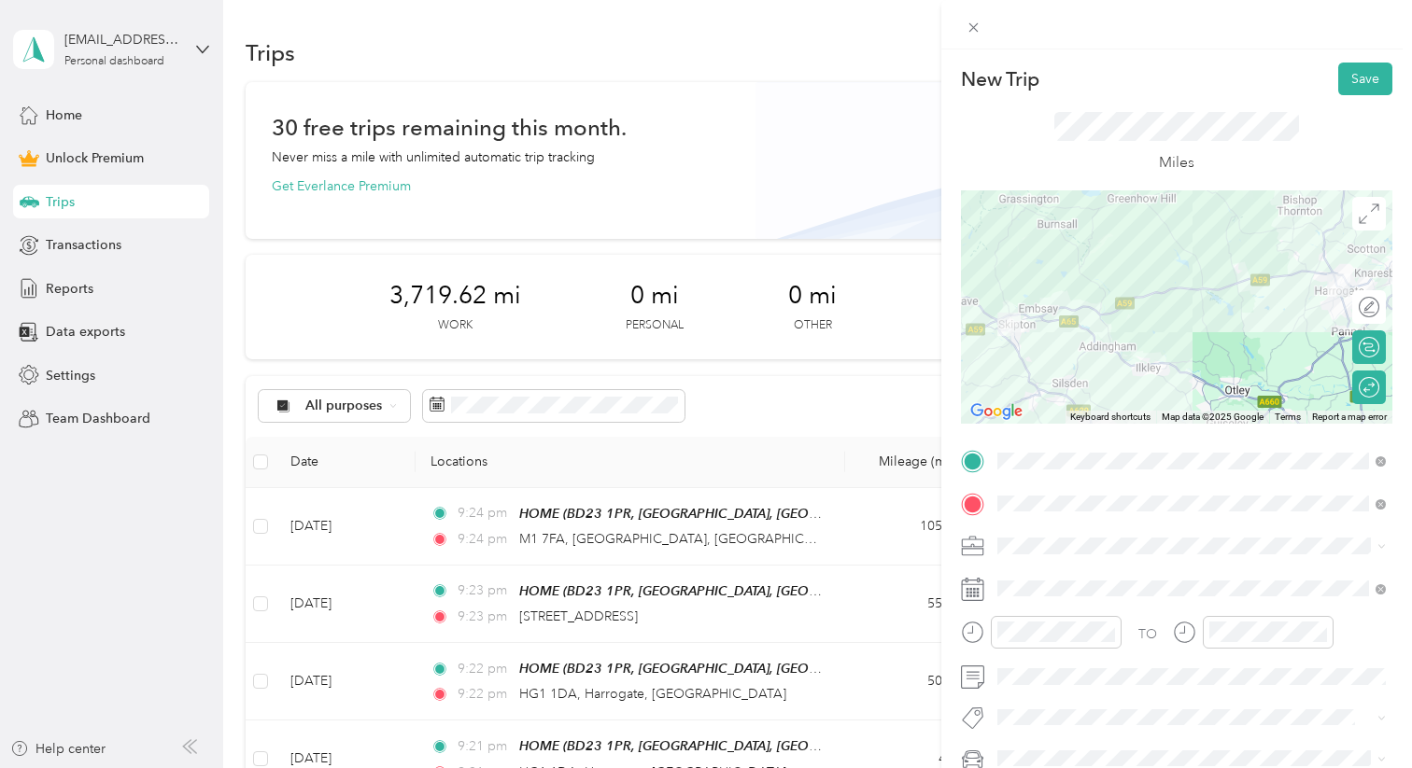
click at [1276, 231] on div at bounding box center [1176, 306] width 431 height 233
click at [1276, 216] on icon at bounding box center [1369, 213] width 19 height 19
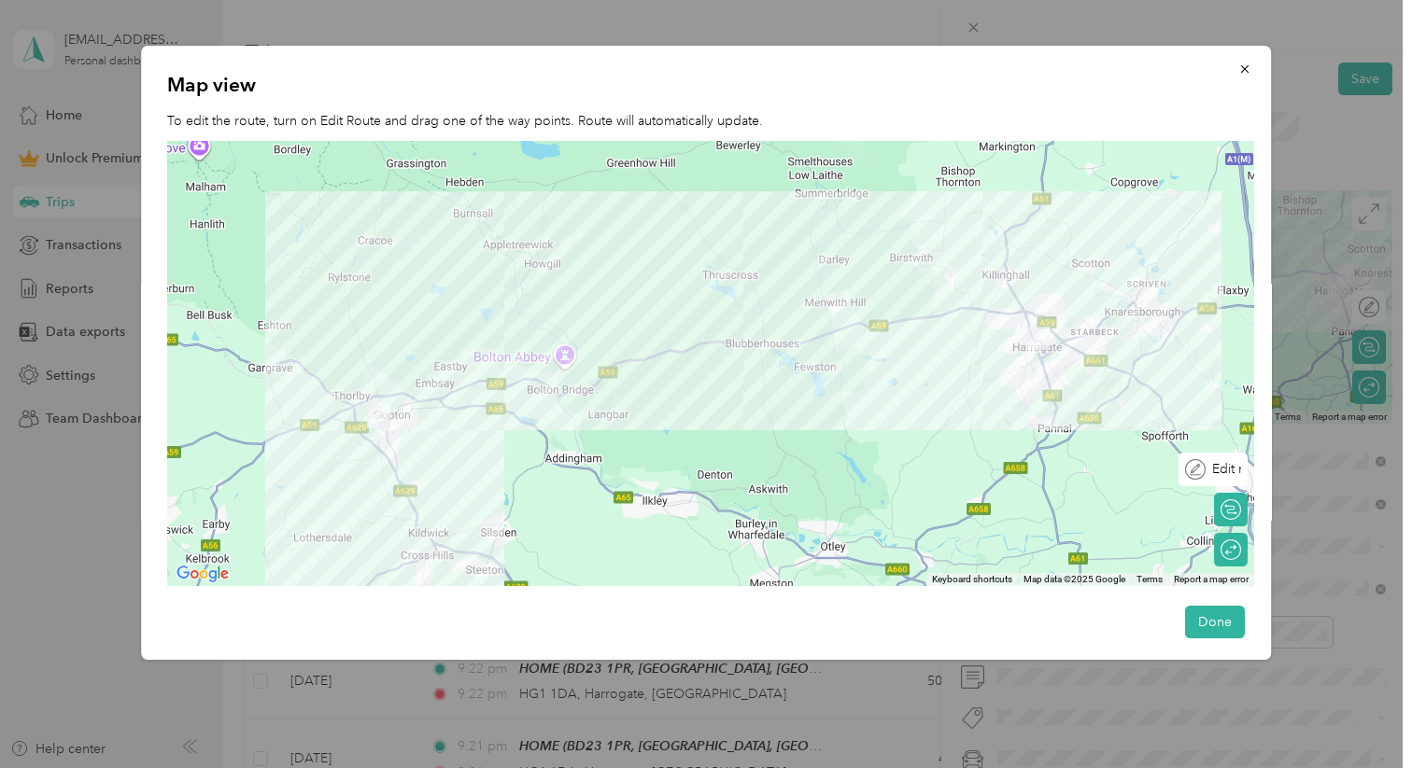
click at [1233, 468] on div "Edit route" at bounding box center [1222, 469] width 35 height 20
click at [1227, 470] on div "Edit route" at bounding box center [1192, 469] width 97 height 20
click at [1225, 470] on div at bounding box center [1221, 469] width 39 height 20
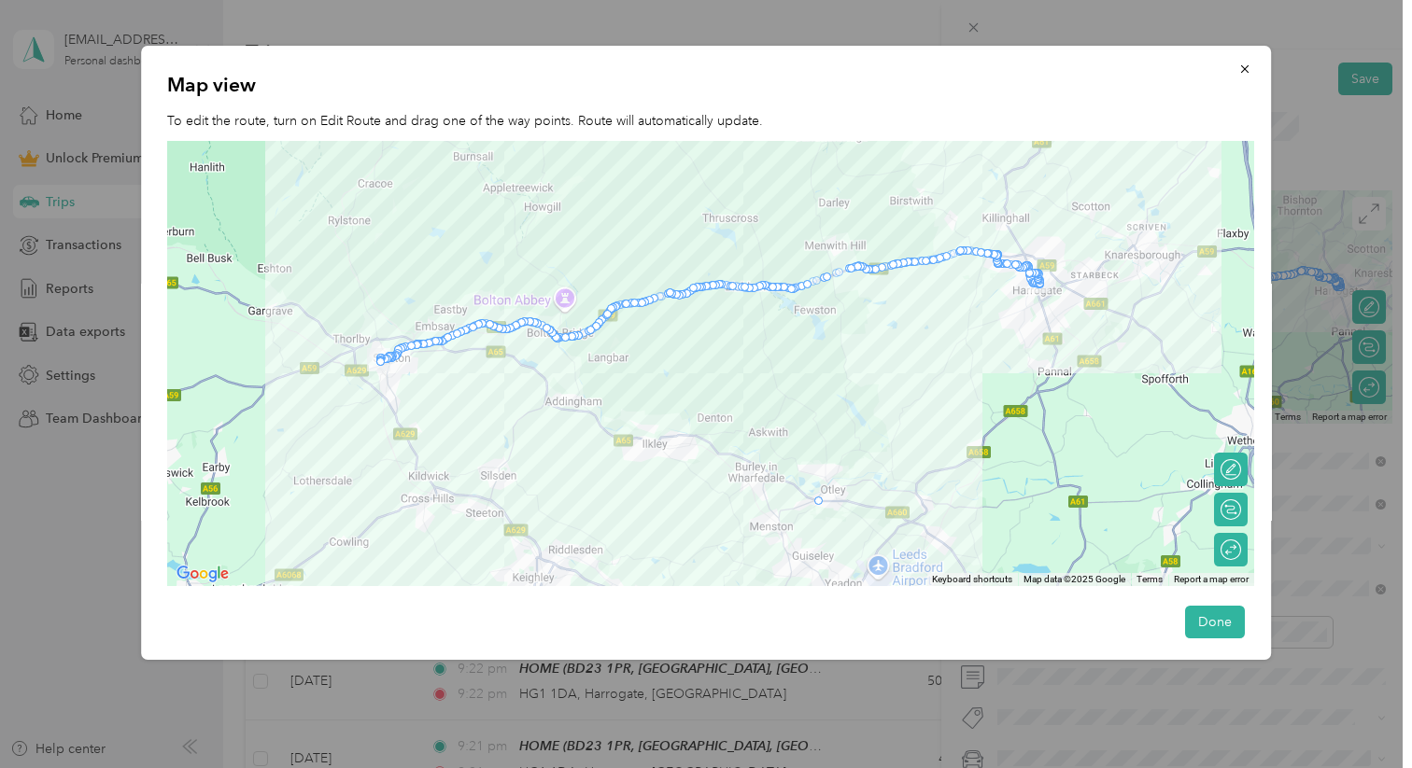
drag, startPoint x: 608, startPoint y: 374, endPoint x: 831, endPoint y: 504, distance: 258.2
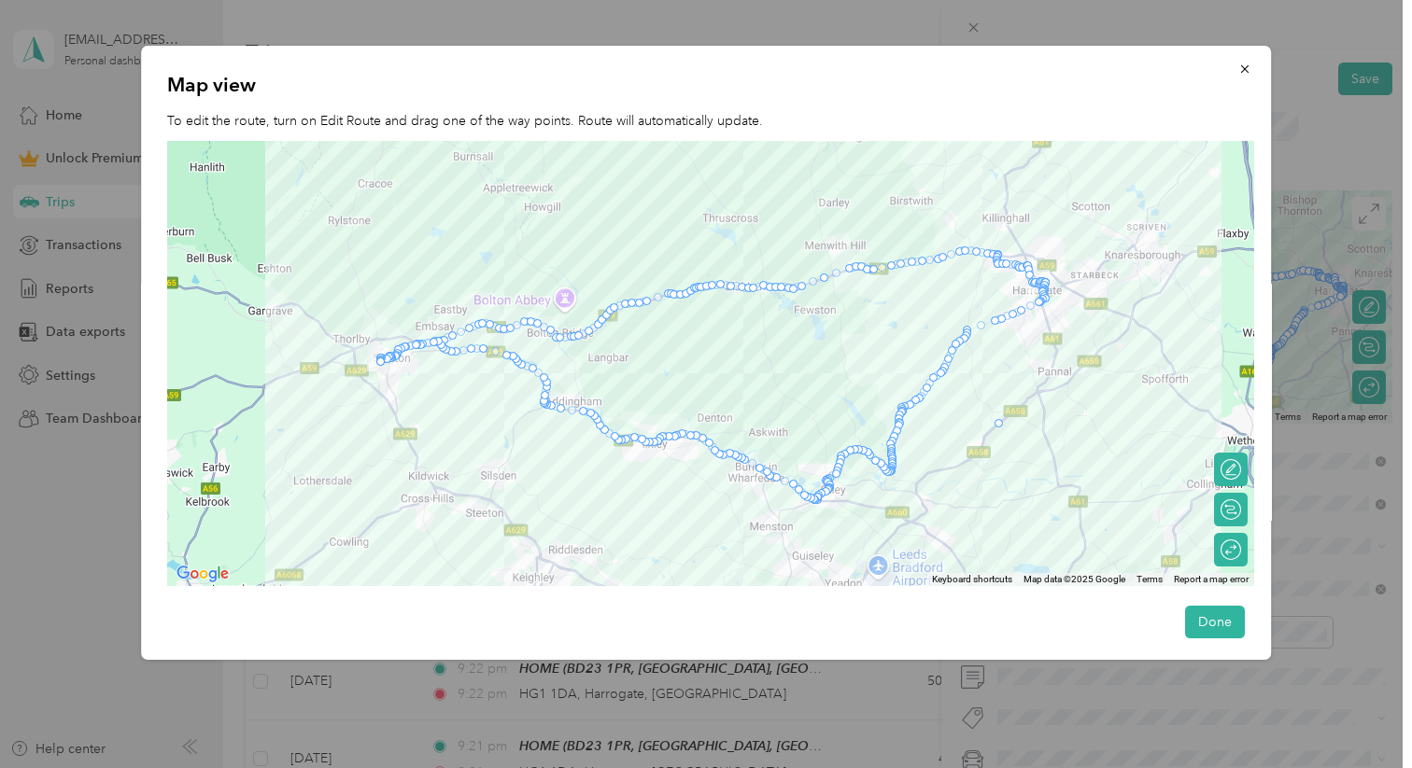
drag, startPoint x: 926, startPoint y: 391, endPoint x: 1006, endPoint y: 420, distance: 84.5
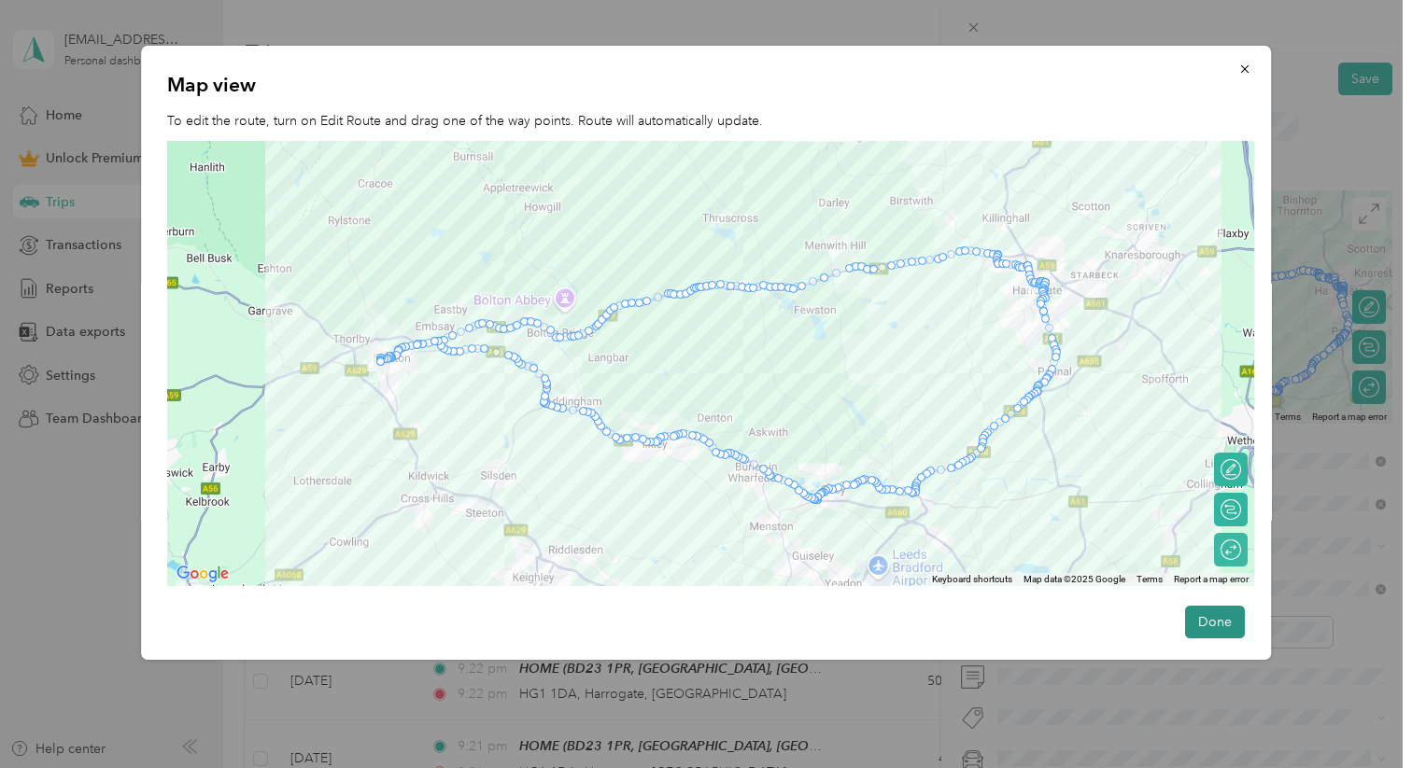
click at [1212, 592] on button "Done" at bounding box center [1215, 622] width 60 height 33
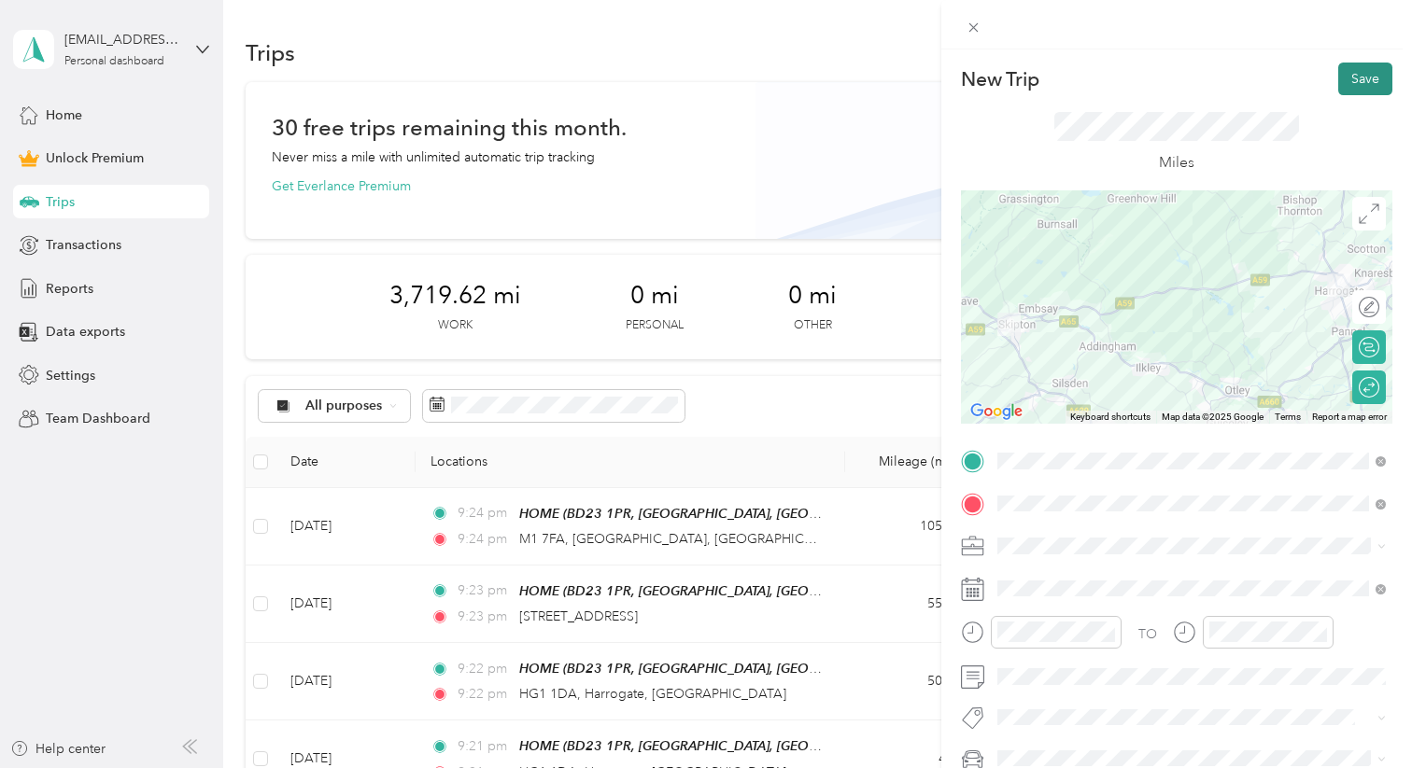
click at [1276, 78] on button "Save" at bounding box center [1365, 79] width 54 height 33
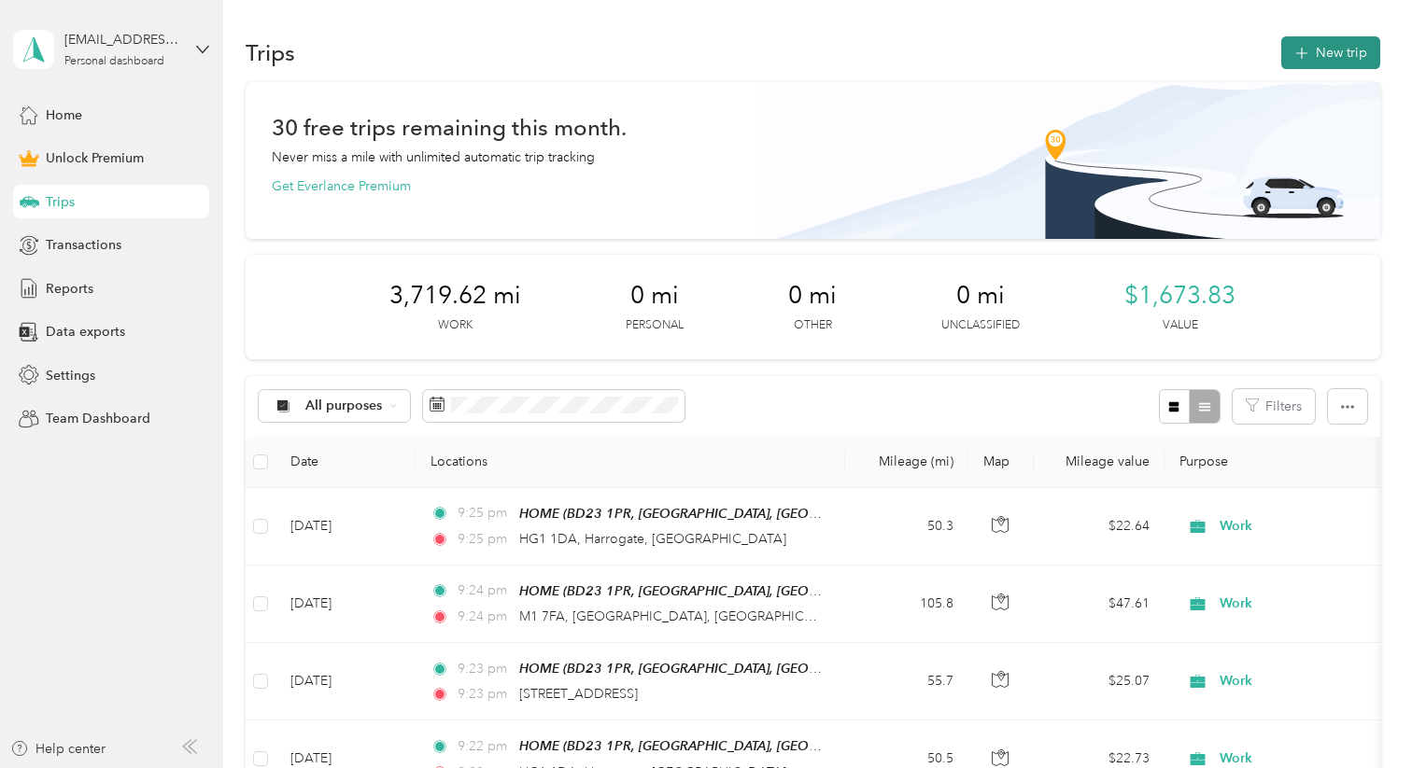
click at [1276, 58] on button "New trip" at bounding box center [1330, 52] width 99 height 33
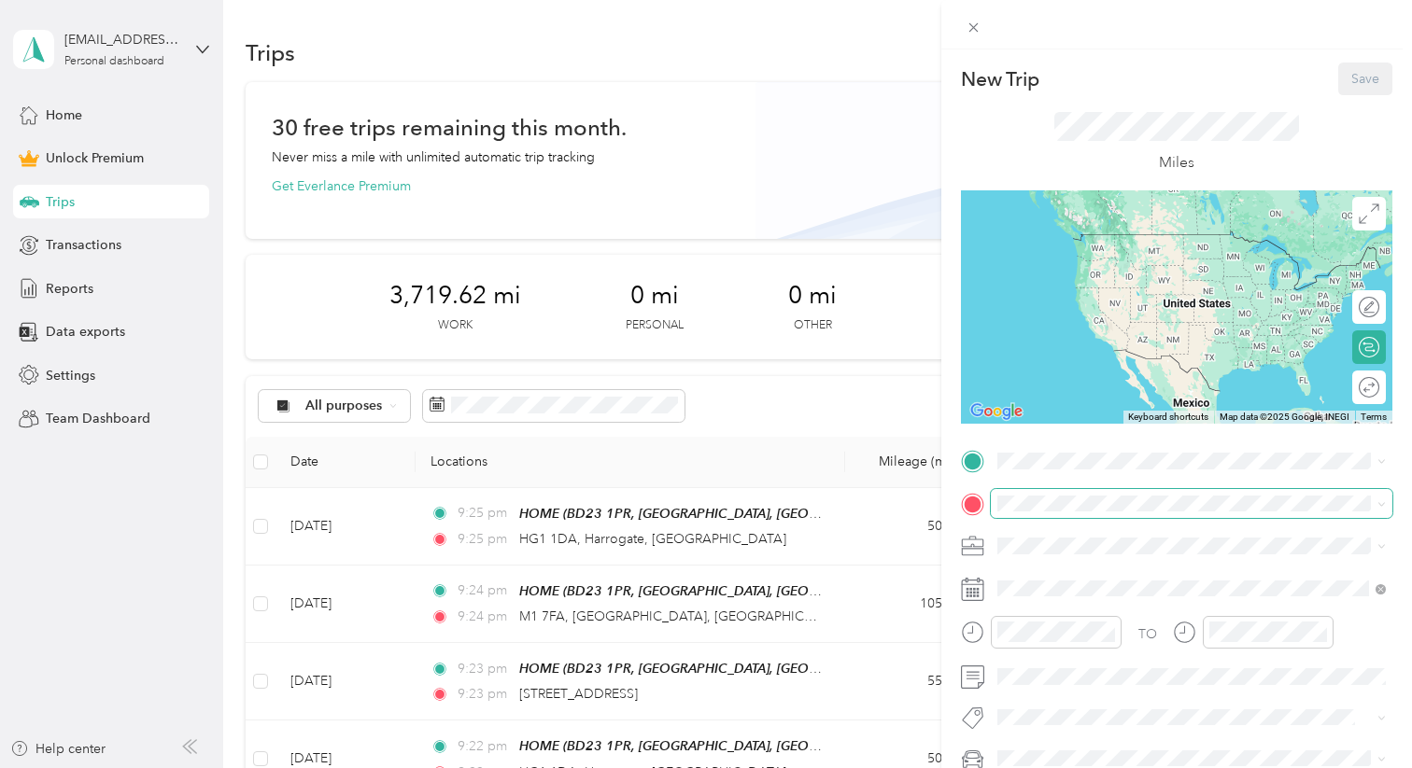
scroll to position [155, 0]
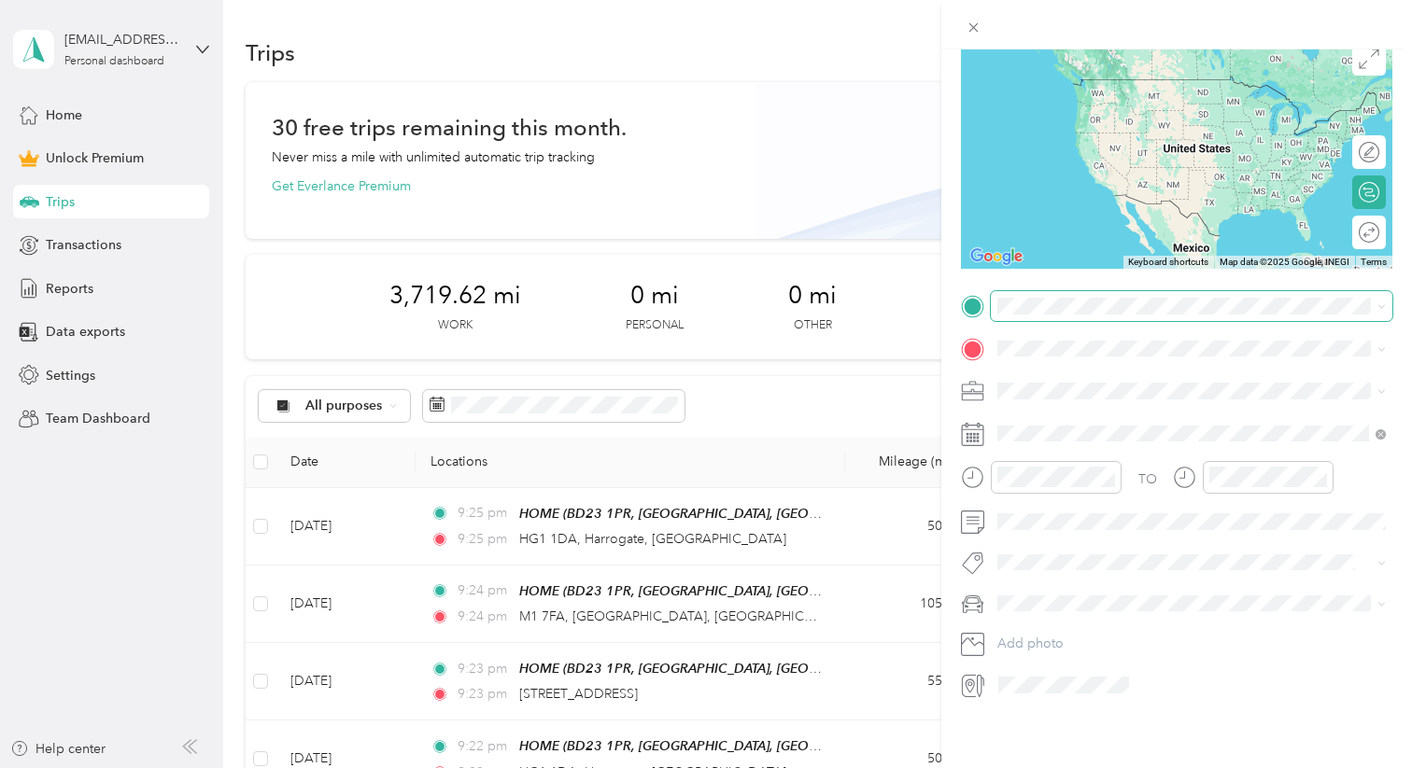
click at [1089, 320] on span at bounding box center [1192, 306] width 402 height 30
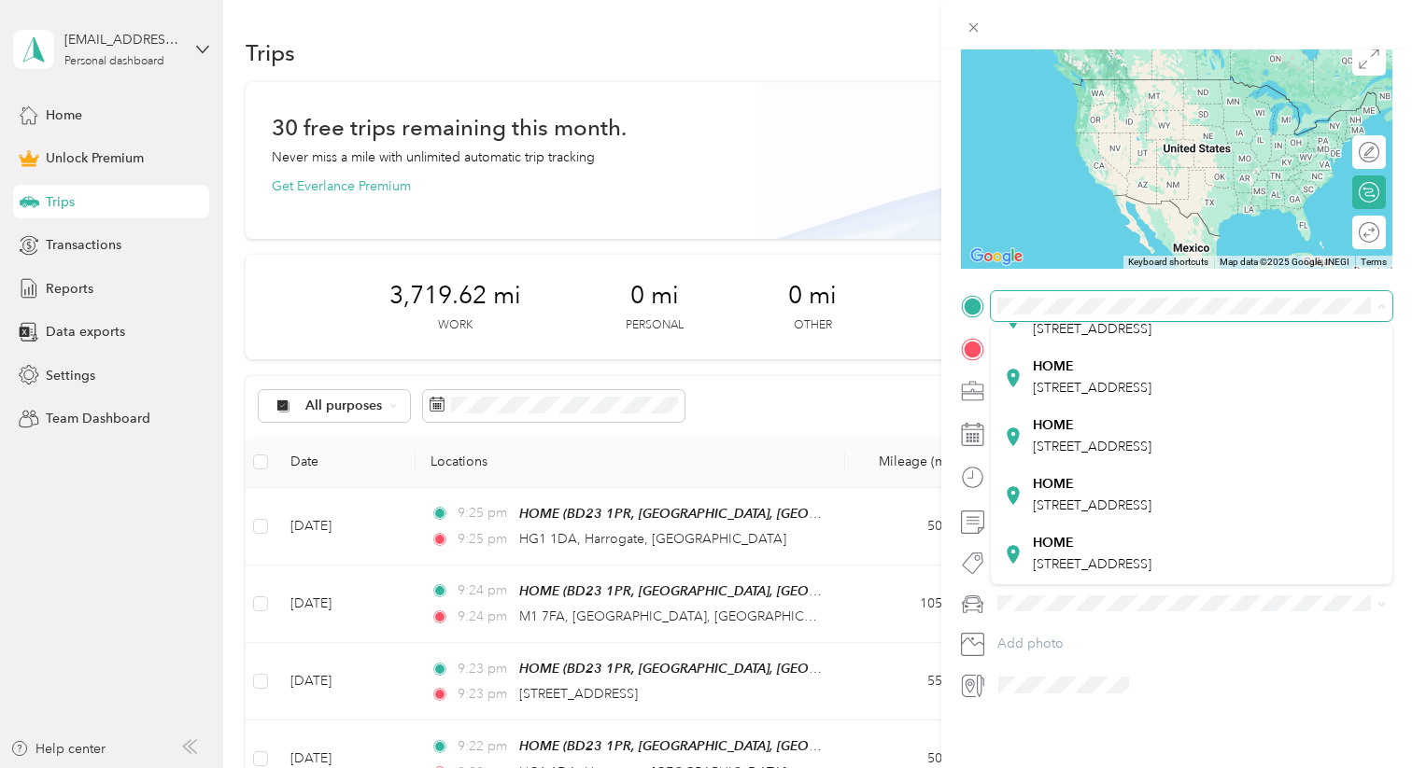
scroll to position [386, 0]
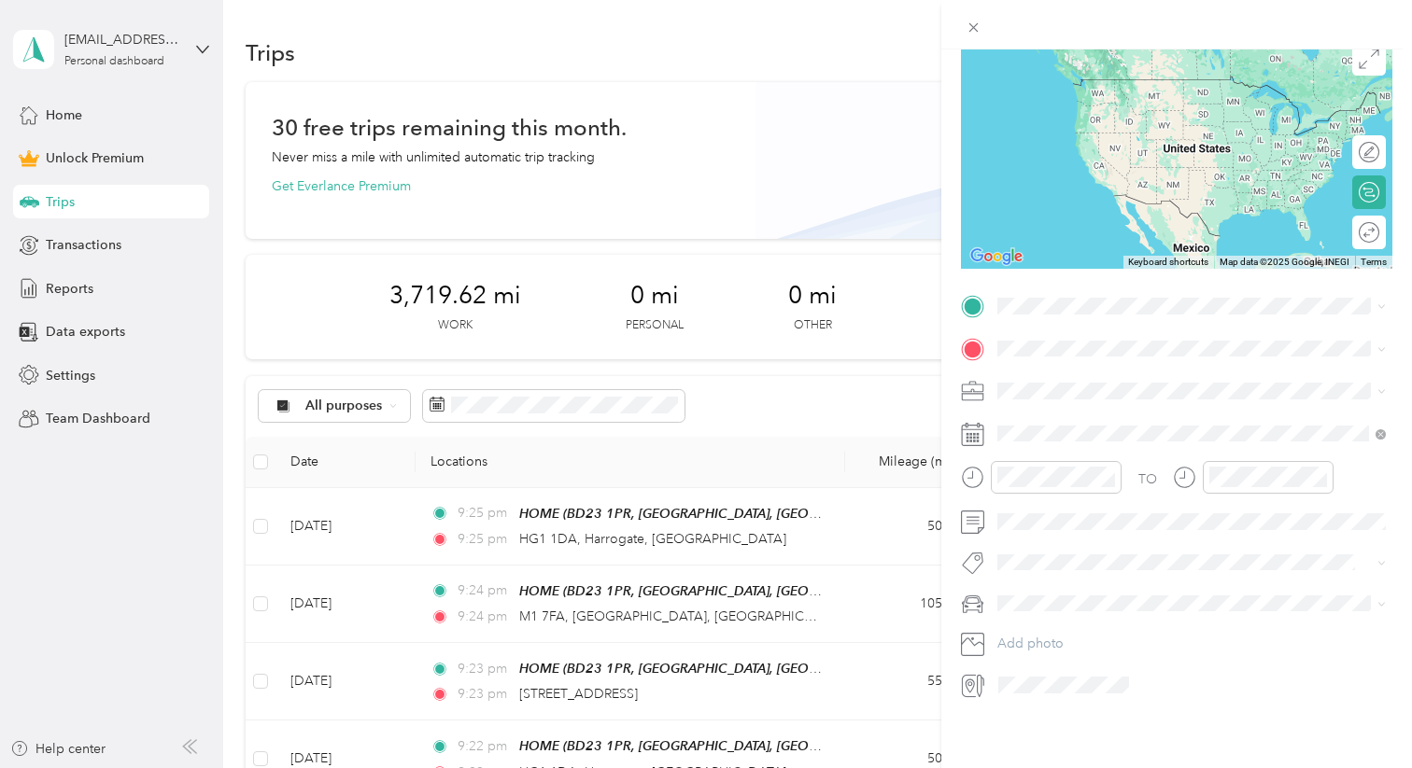
click at [1098, 417] on div "[STREET_ADDRESS]" at bounding box center [1092, 436] width 119 height 39
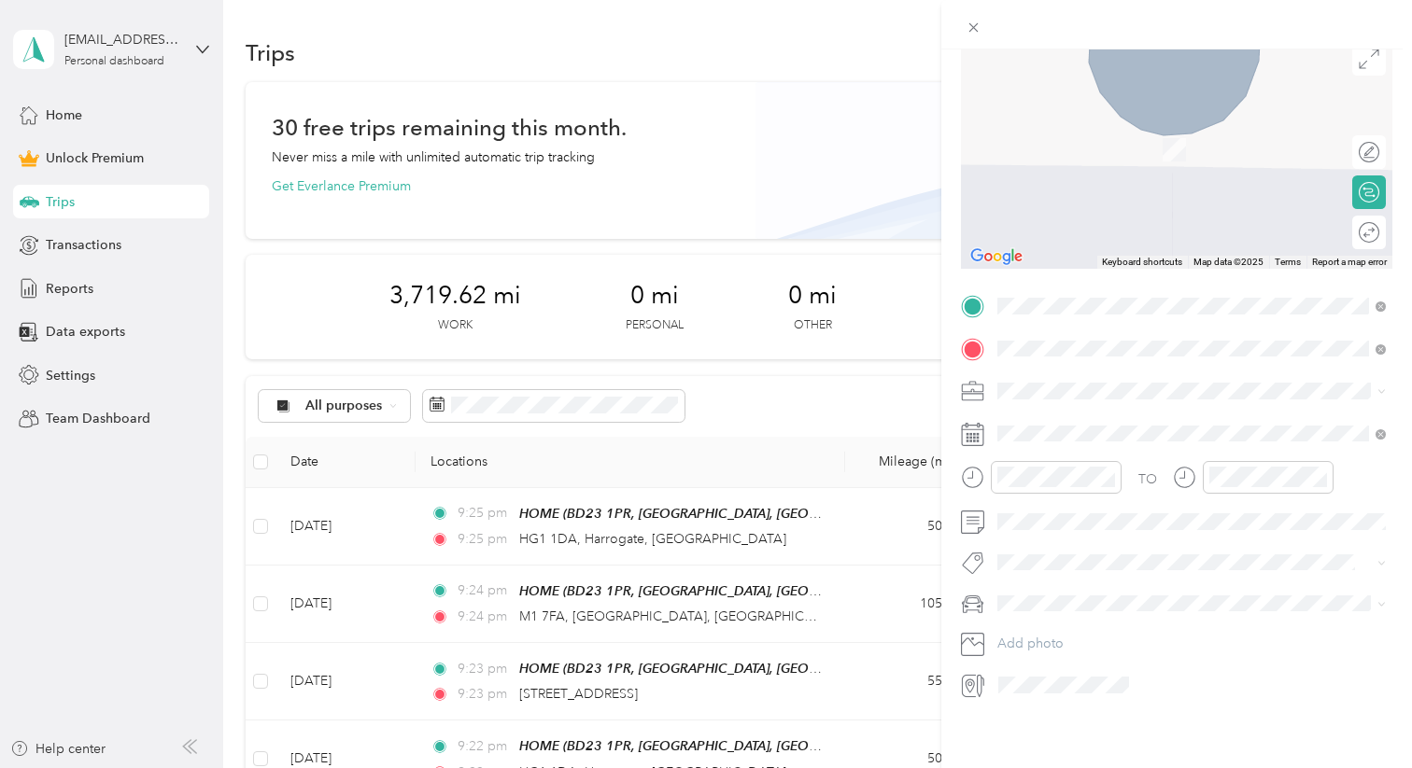
click at [1090, 545] on span "M1 7FA Manchester, [GEOGRAPHIC_DATA], [GEOGRAPHIC_DATA], [GEOGRAPHIC_DATA]" at bounding box center [1206, 569] width 347 height 49
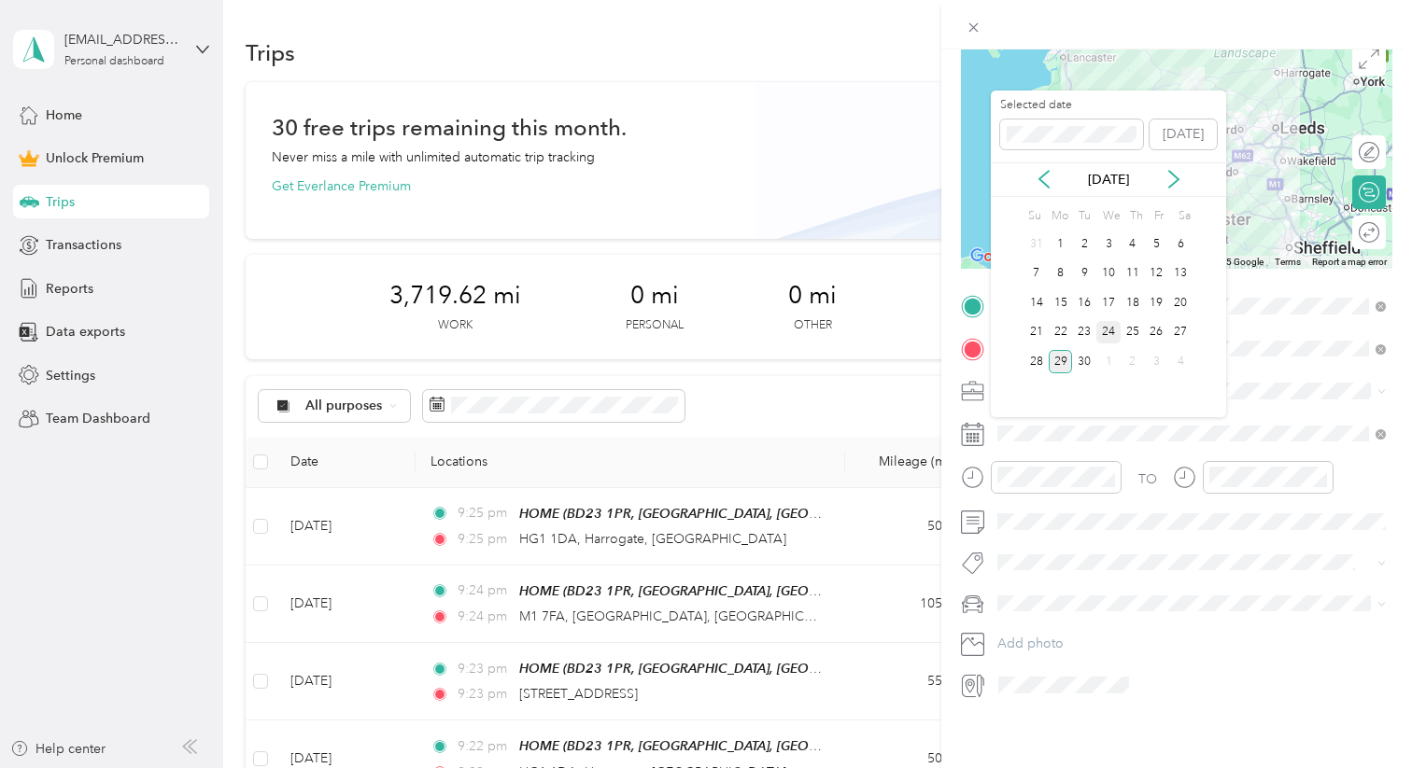
click at [1106, 336] on div "24" at bounding box center [1108, 332] width 24 height 23
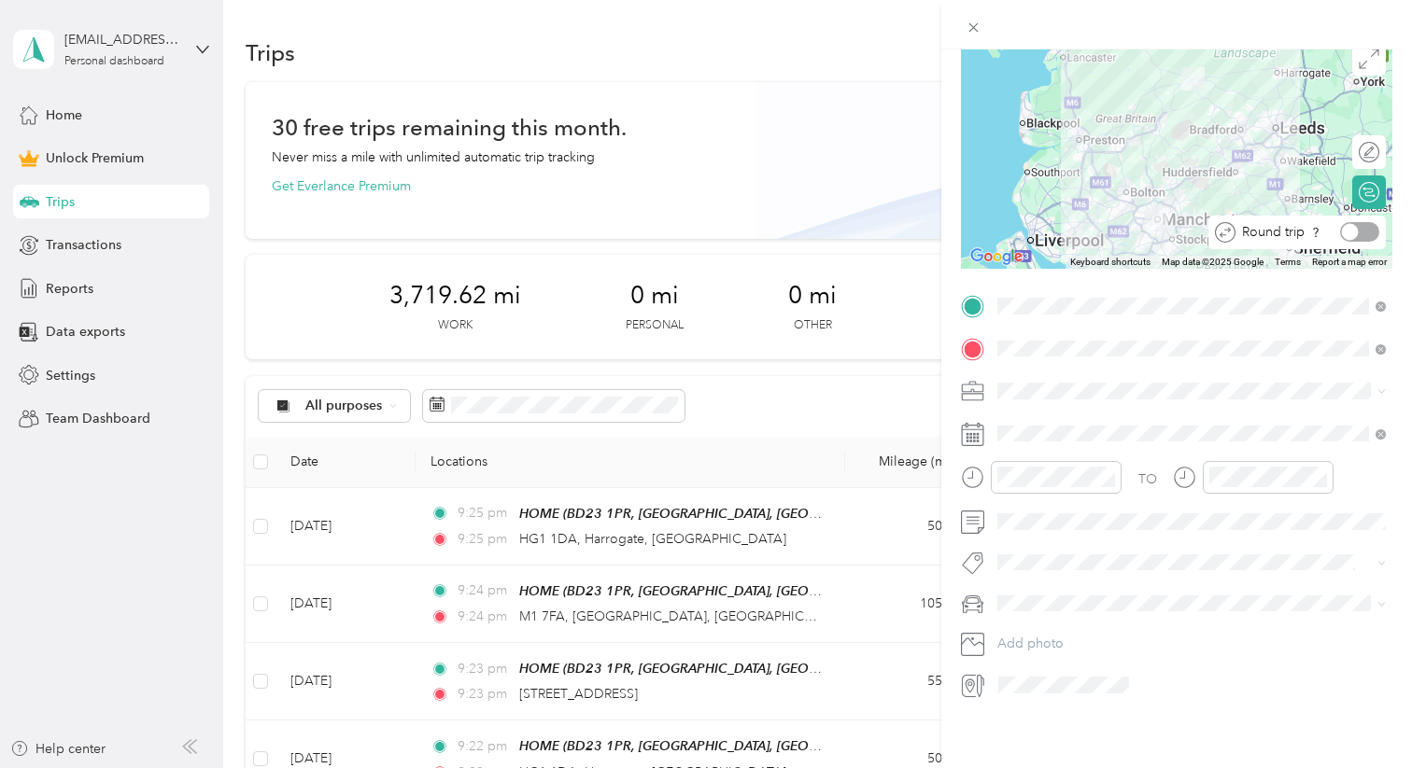
click at [1276, 233] on div "Round trip" at bounding box center [1307, 232] width 144 height 20
click at [1276, 229] on div at bounding box center [1350, 232] width 17 height 17
click at [1046, 400] on span at bounding box center [1192, 391] width 402 height 30
click at [1018, 419] on span "Work" at bounding box center [1020, 424] width 32 height 16
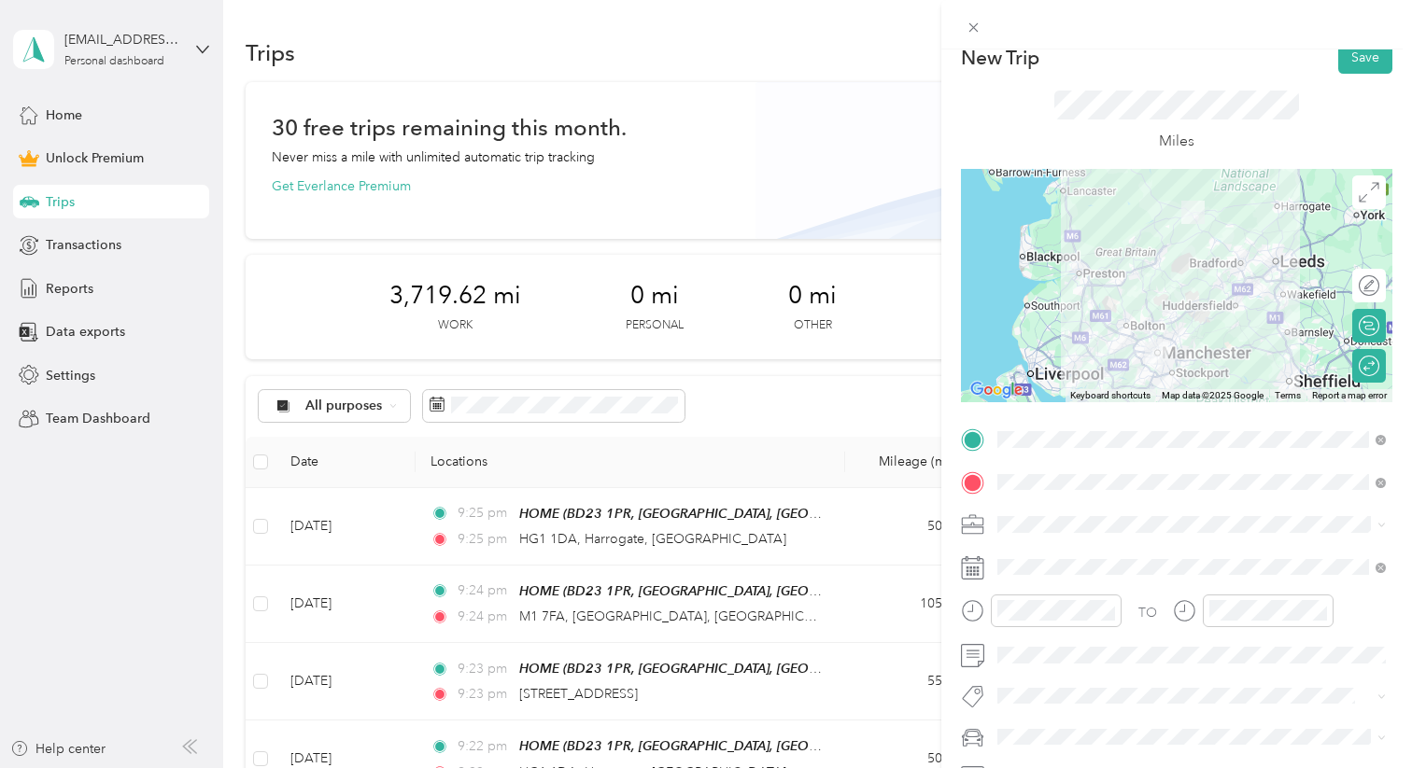
scroll to position [0, 0]
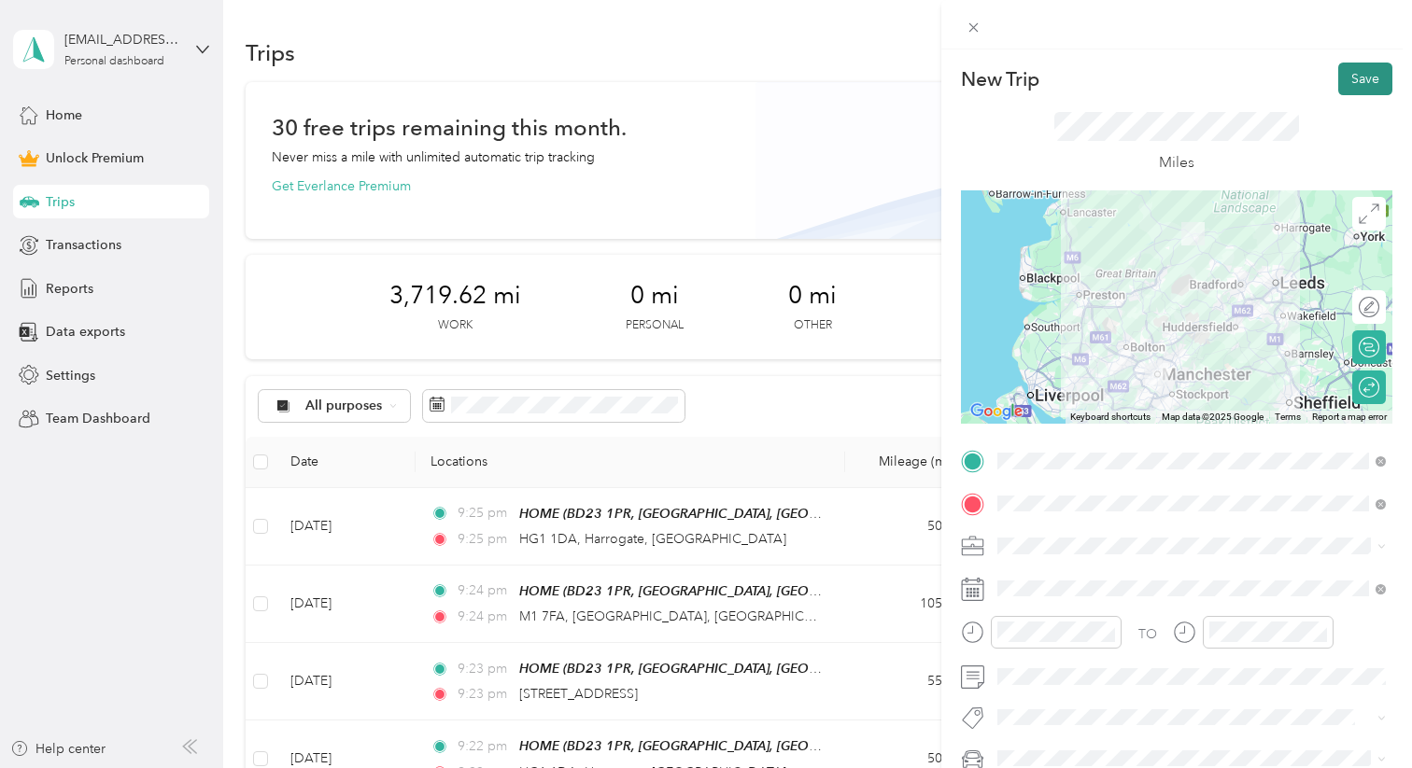
click at [1276, 82] on button "Save" at bounding box center [1365, 79] width 54 height 33
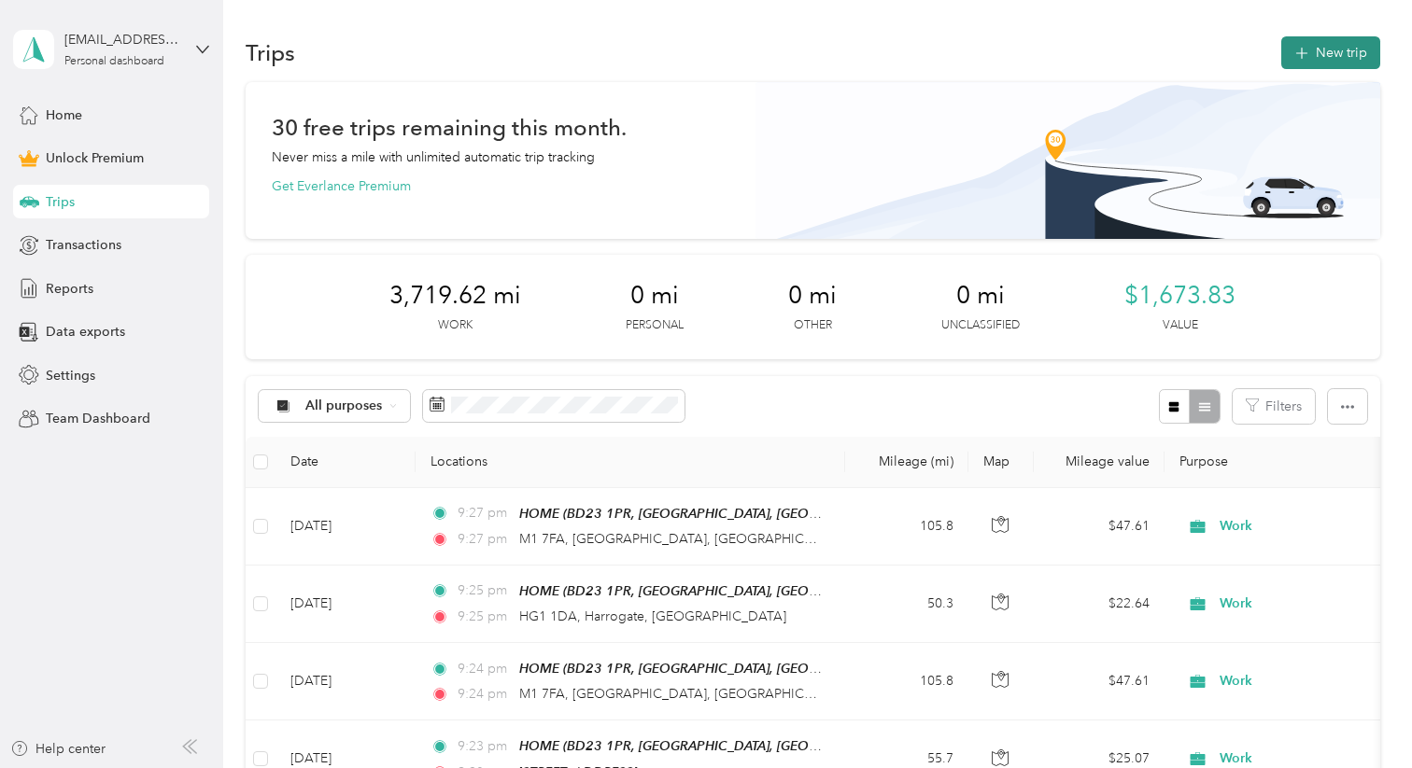
click at [1276, 60] on button "New trip" at bounding box center [1330, 52] width 99 height 33
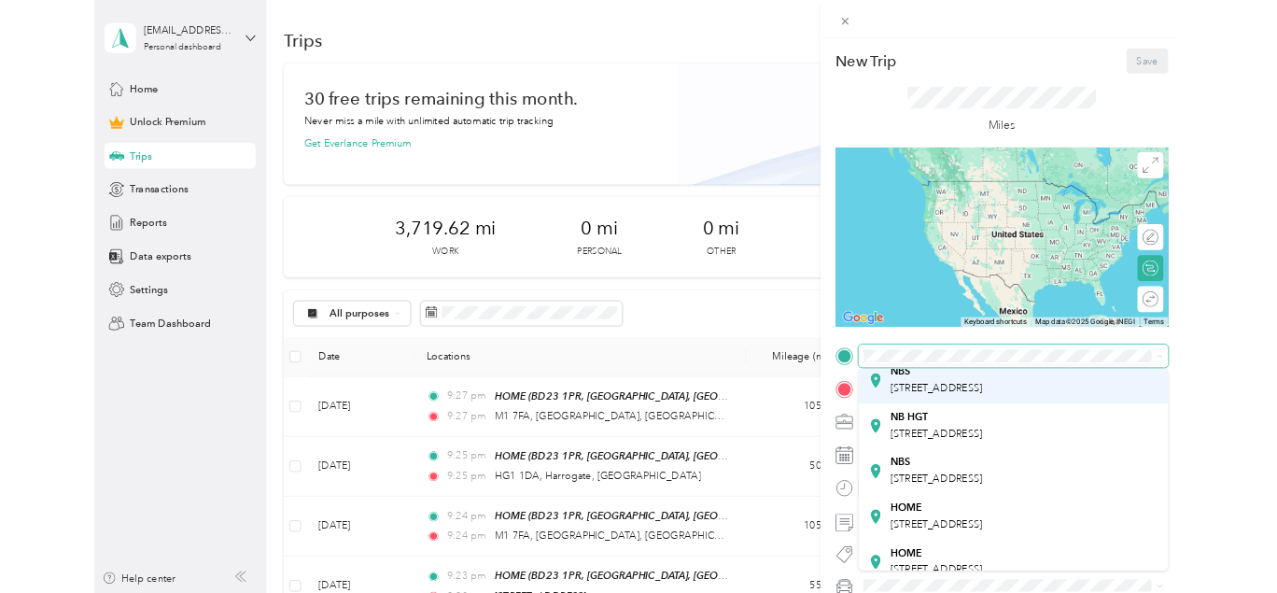
scroll to position [167, 0]
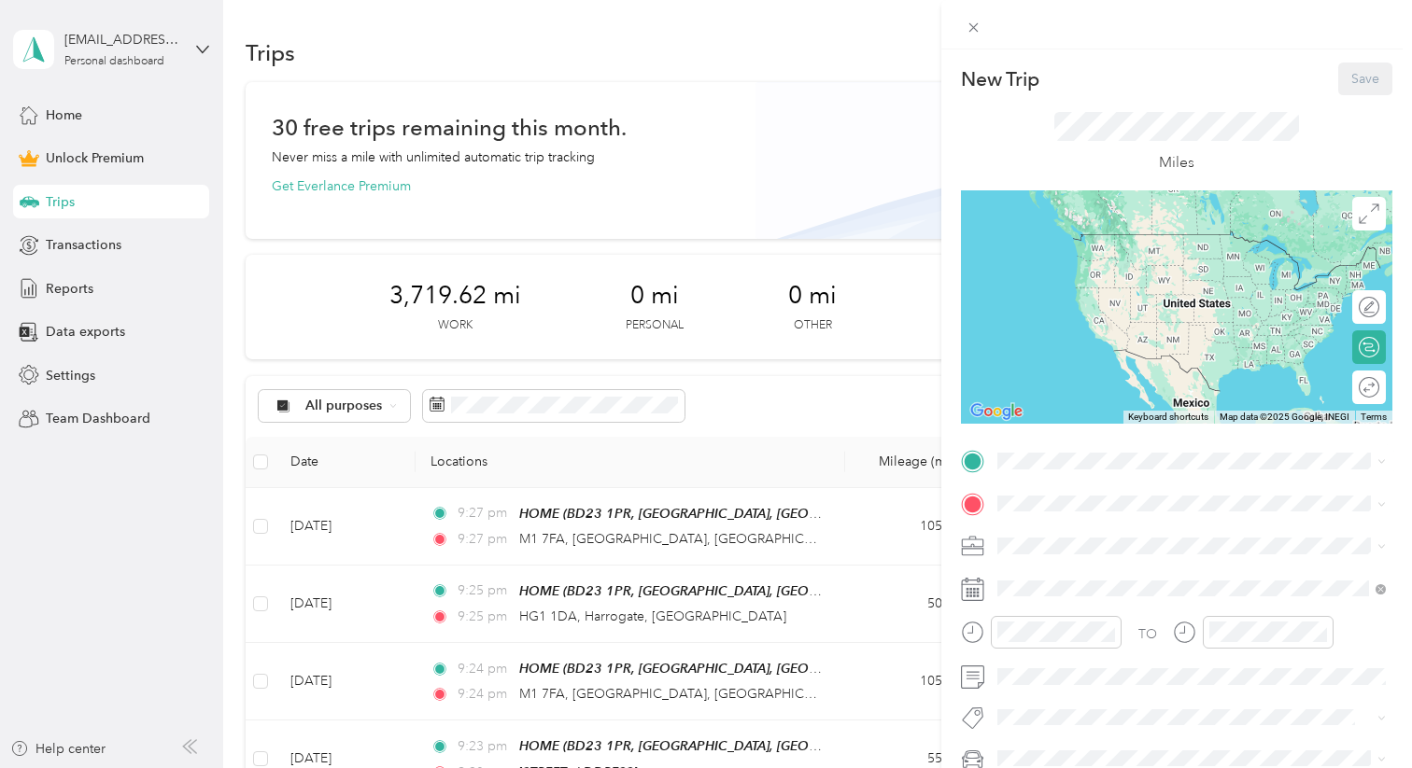
click at [1089, 592] on div "HOME" at bounding box center [1092, 640] width 119 height 17
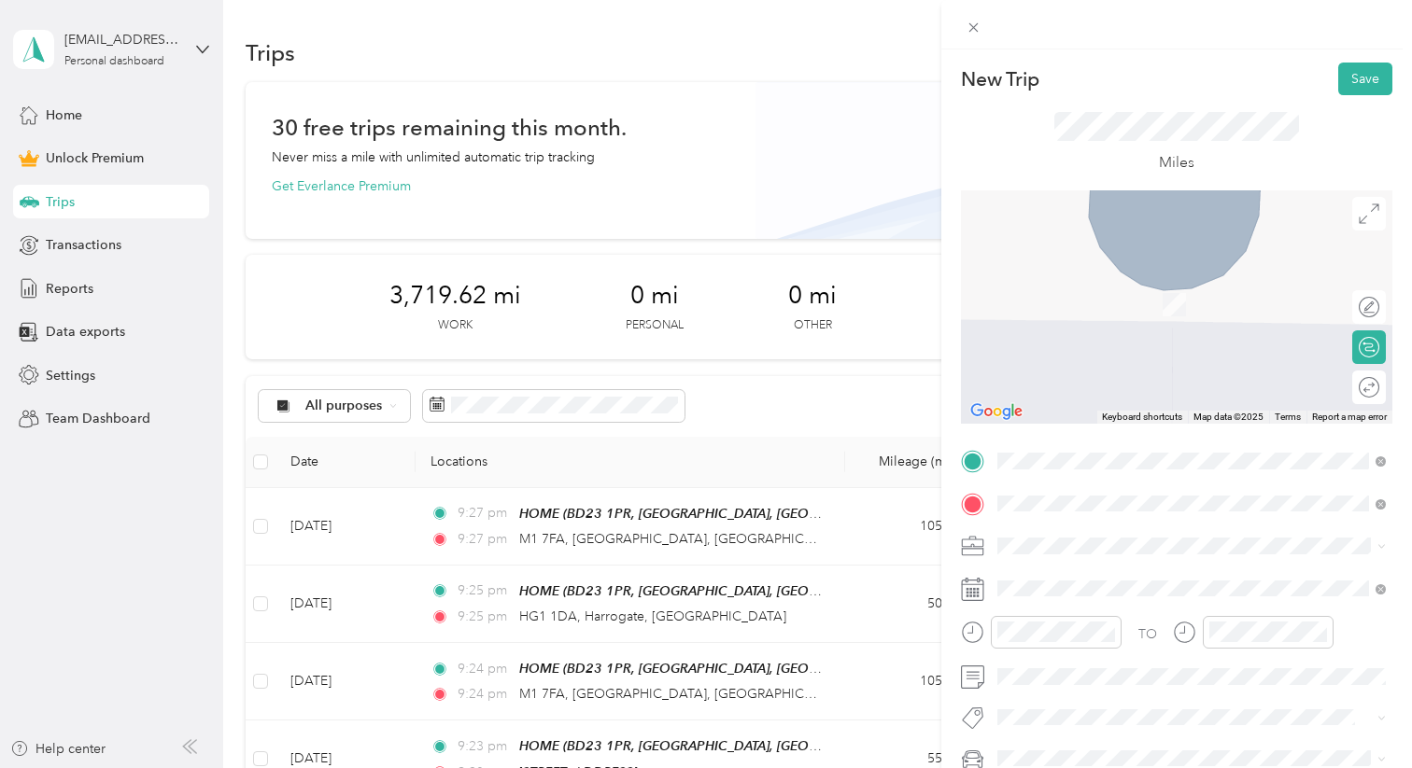
click at [1080, 409] on span "M1 7FA Manchester, [GEOGRAPHIC_DATA], [GEOGRAPHIC_DATA], [GEOGRAPHIC_DATA]" at bounding box center [1206, 429] width 347 height 49
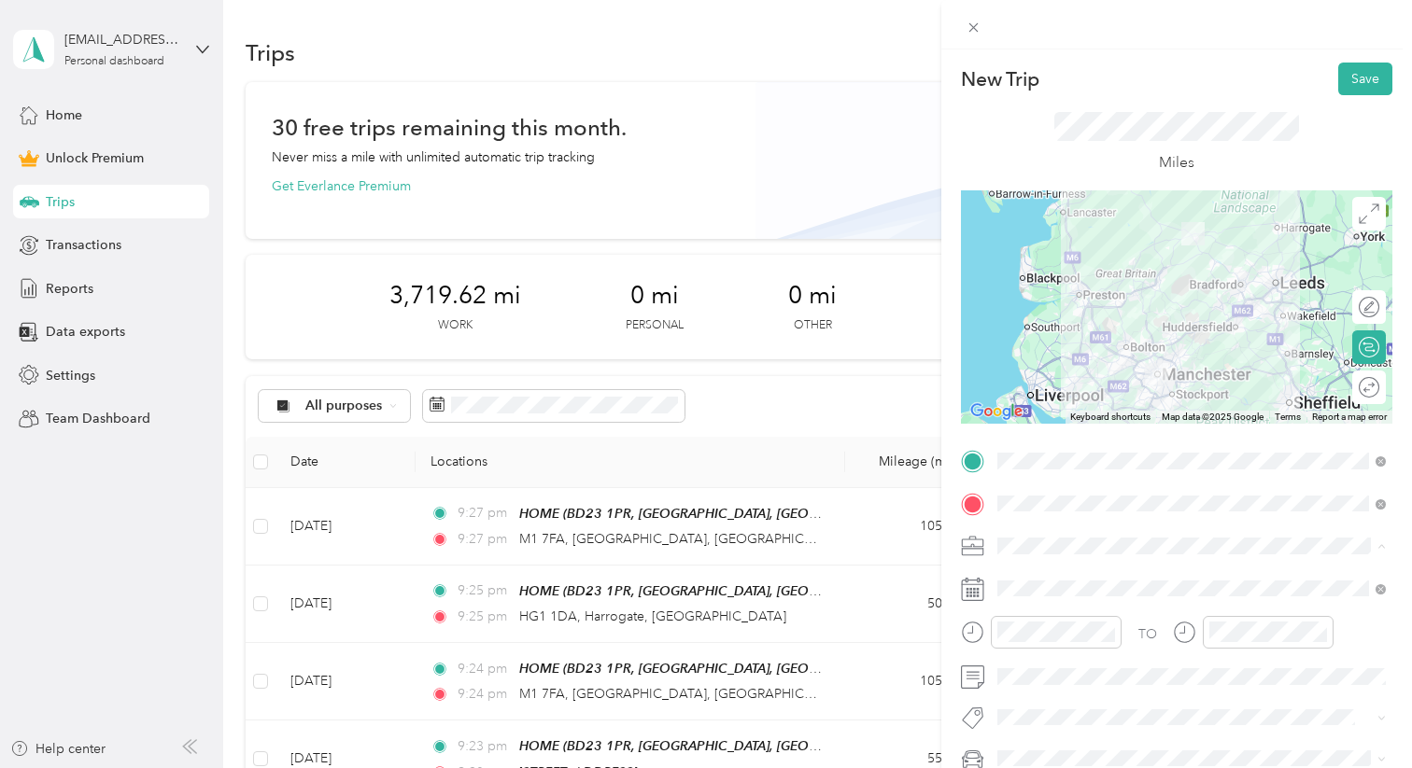
click at [1049, 294] on ol "Work Personal Coaching Food Services Consultant Other Charity Medical Moving Co…" at bounding box center [1192, 398] width 402 height 261
click at [1008, 289] on li "Work" at bounding box center [1192, 284] width 402 height 33
click at [1276, 75] on button "Save" at bounding box center [1365, 79] width 54 height 33
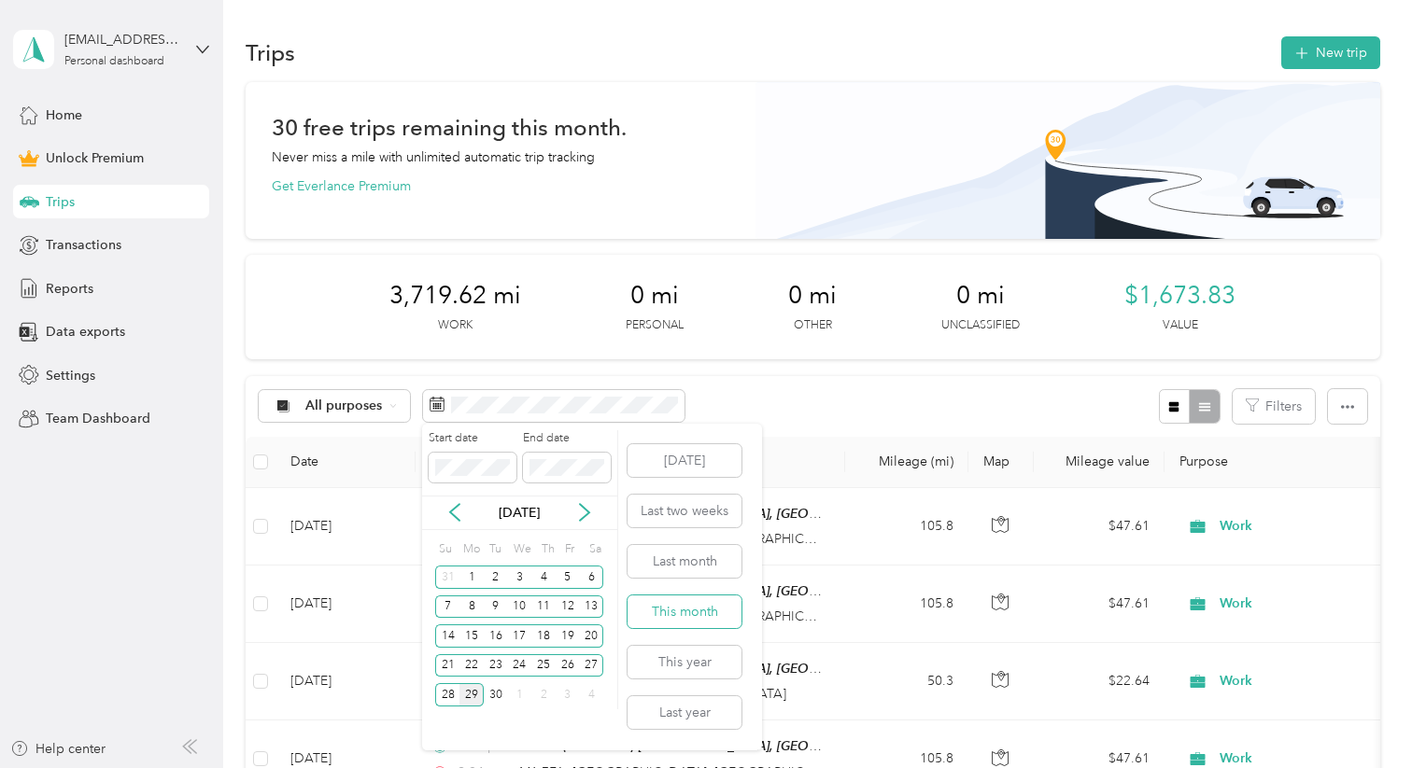
click at [681, 592] on button "This month" at bounding box center [684, 612] width 114 height 33
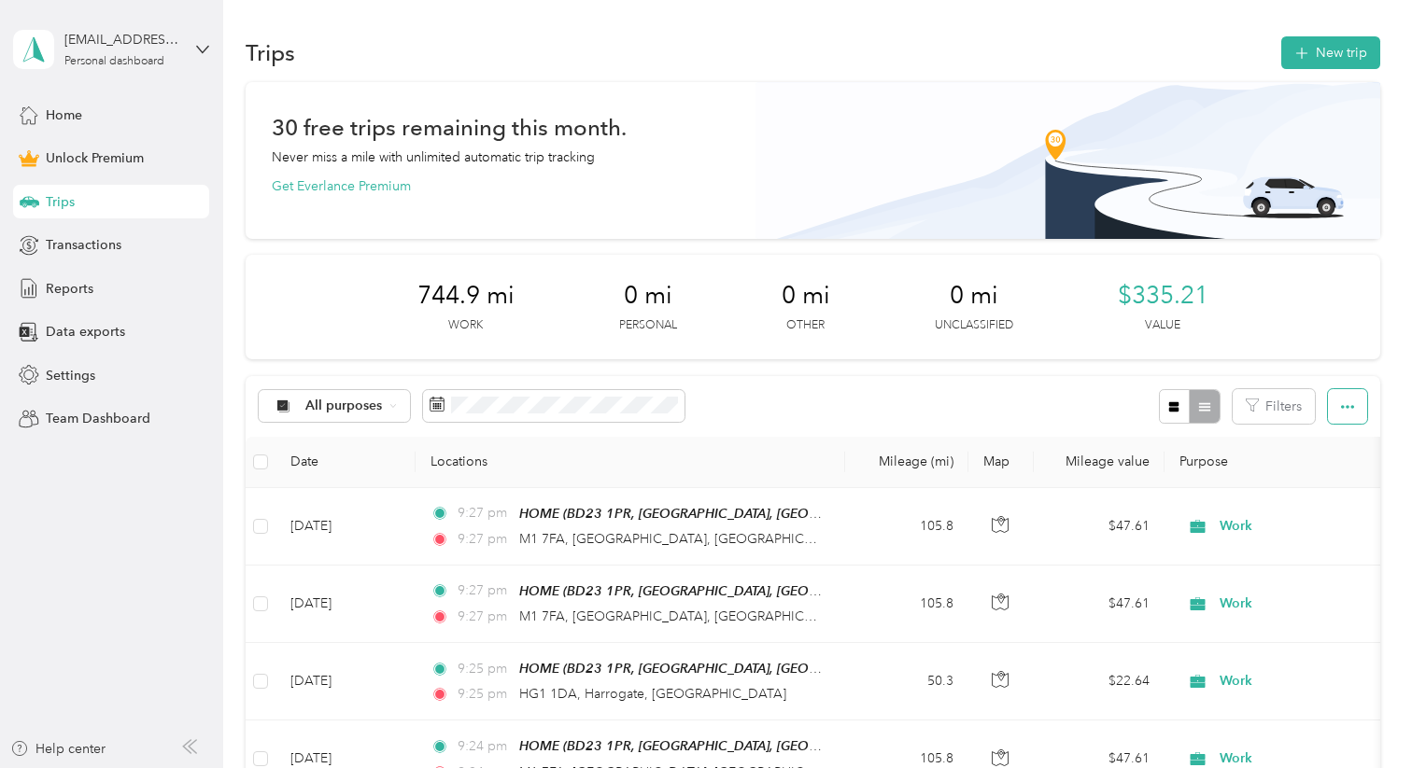
click at [1276, 409] on icon "button" at bounding box center [1347, 407] width 13 height 13
click at [1276, 472] on span "Export" at bounding box center [1329, 475] width 39 height 16
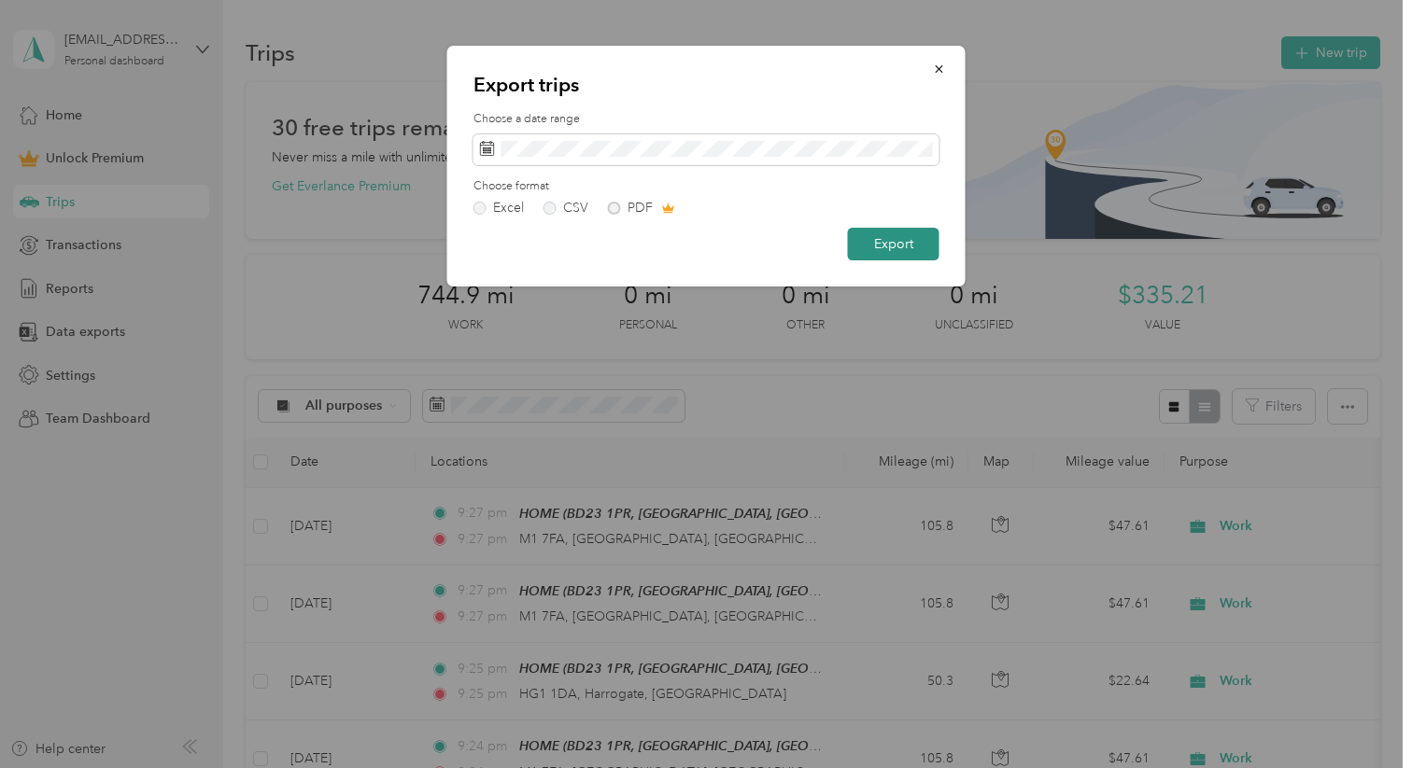
click at [898, 242] on button "Export" at bounding box center [894, 244] width 92 height 33
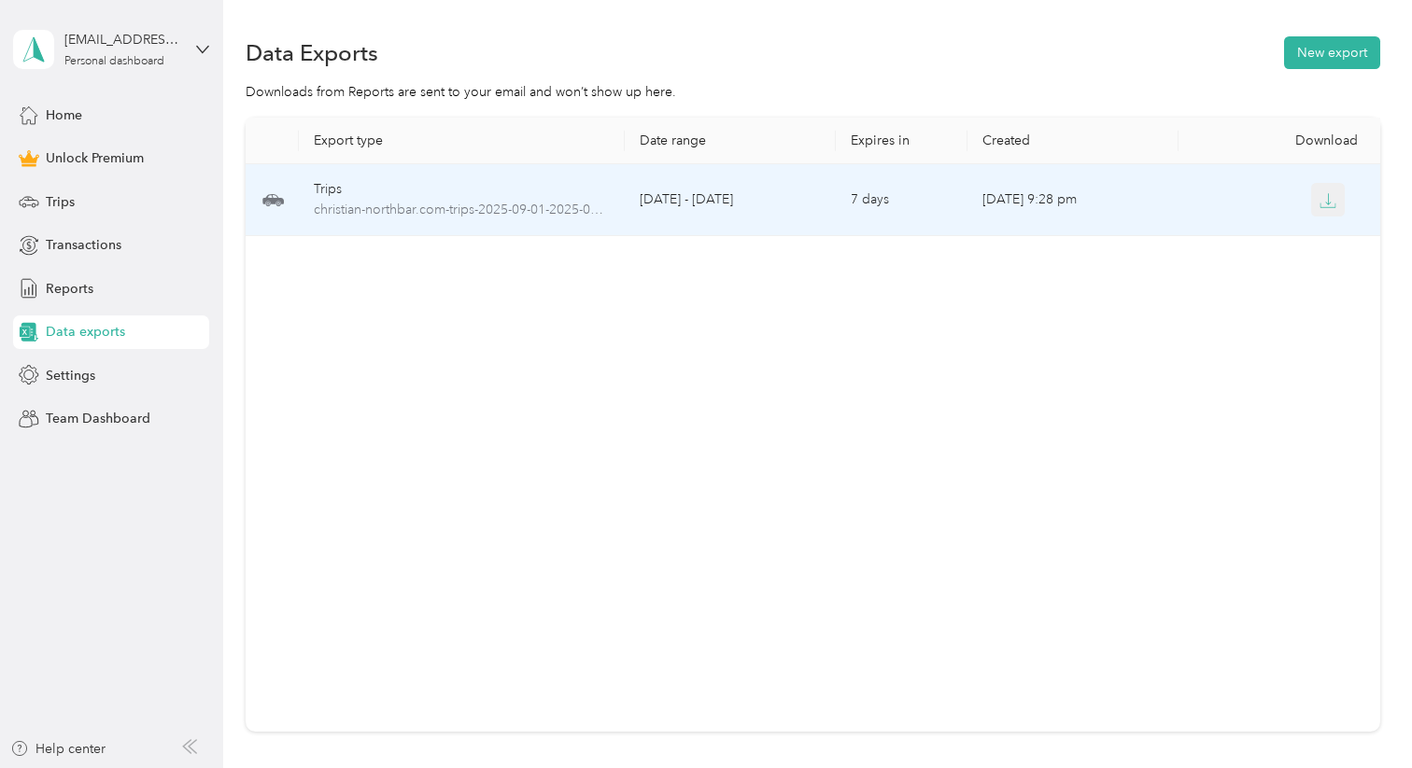
click at [1276, 198] on icon "button" at bounding box center [1327, 200] width 17 height 17
